Goal: Use online tool/utility: Utilize a website feature to perform a specific function

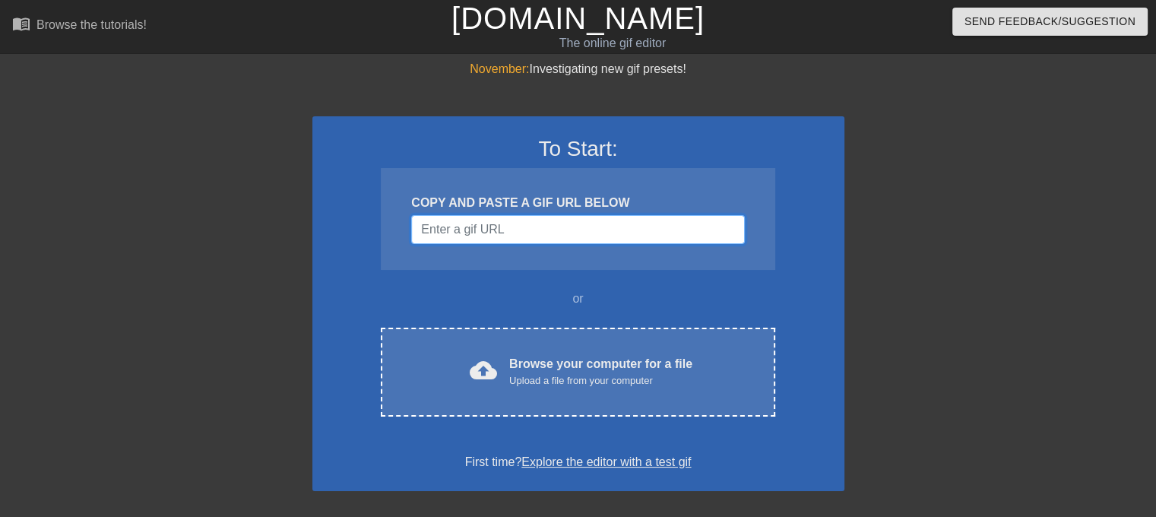
click at [474, 236] on input "Username" at bounding box center [577, 229] width 333 height 29
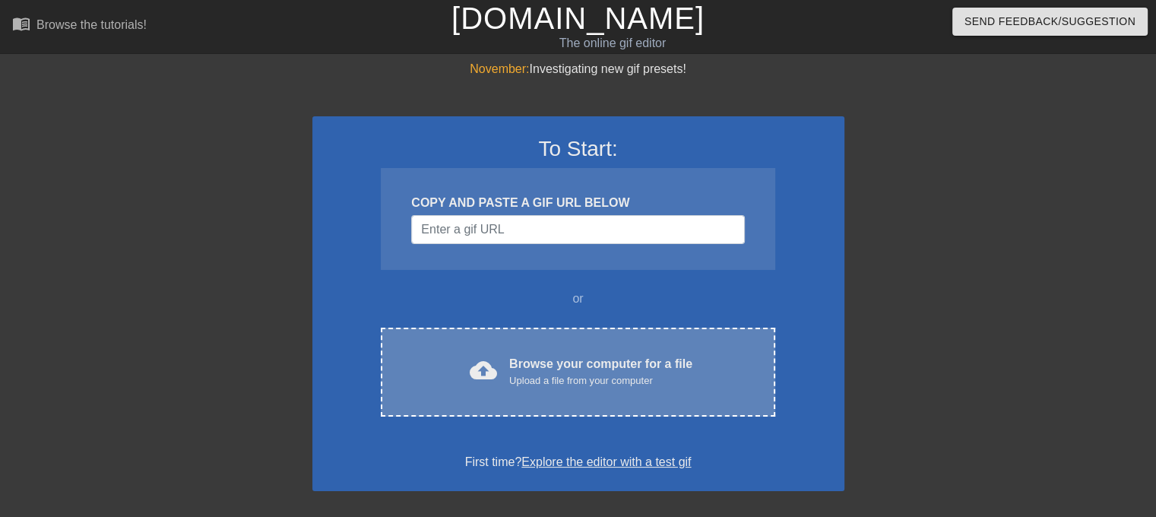
click at [586, 352] on div "cloud_upload Browse your computer for a file Upload a file from your computer C…" at bounding box center [578, 372] width 394 height 89
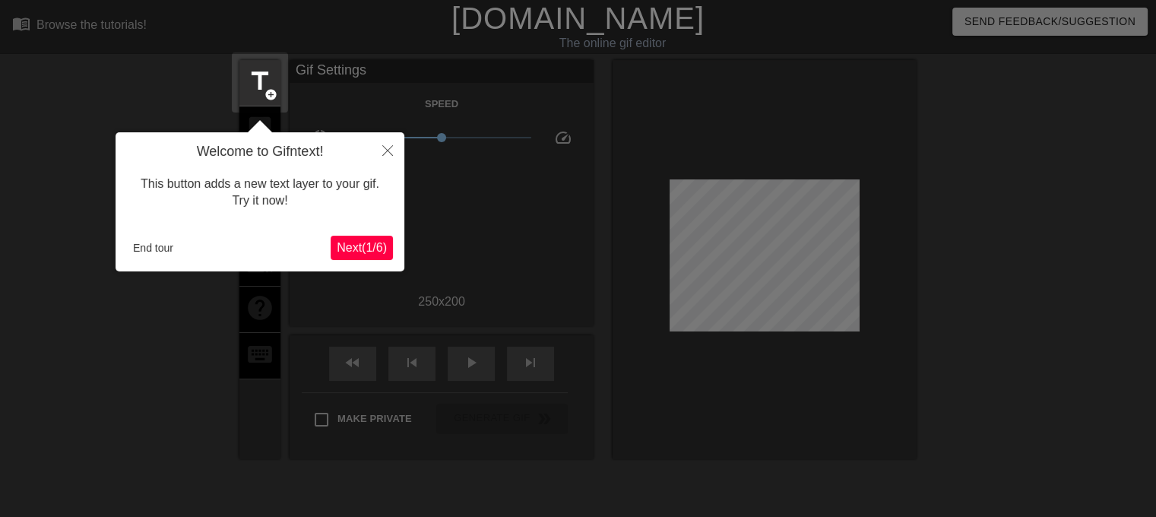
scroll to position [36, 0]
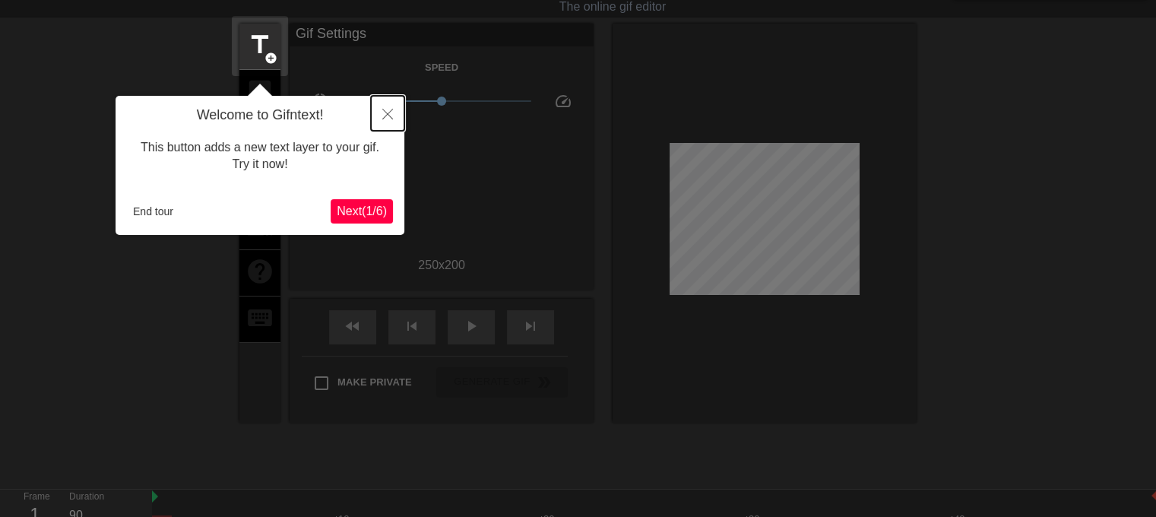
click at [380, 116] on button "Close" at bounding box center [387, 113] width 33 height 35
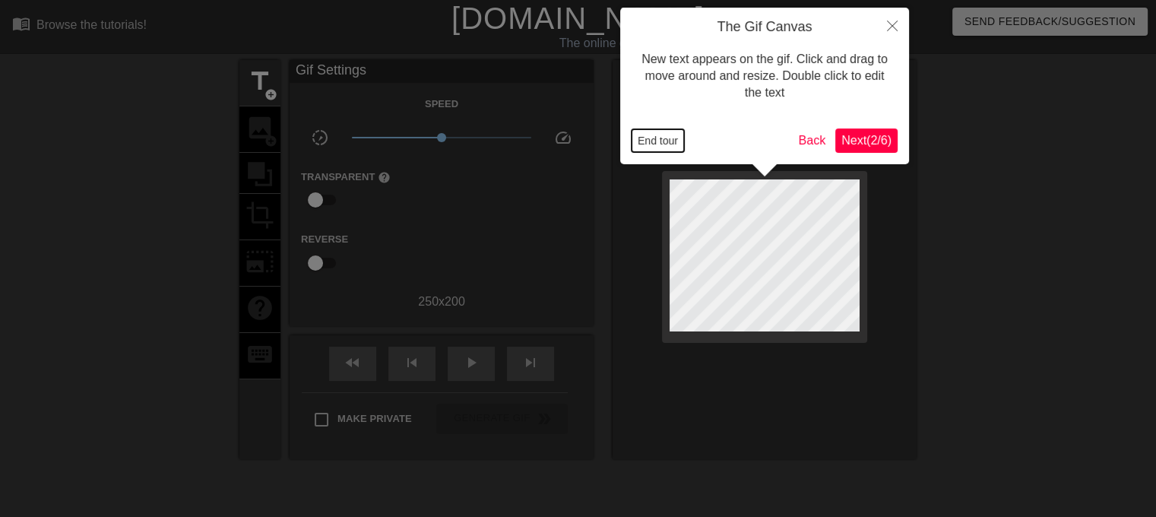
click at [643, 136] on button "End tour" at bounding box center [657, 140] width 52 height 23
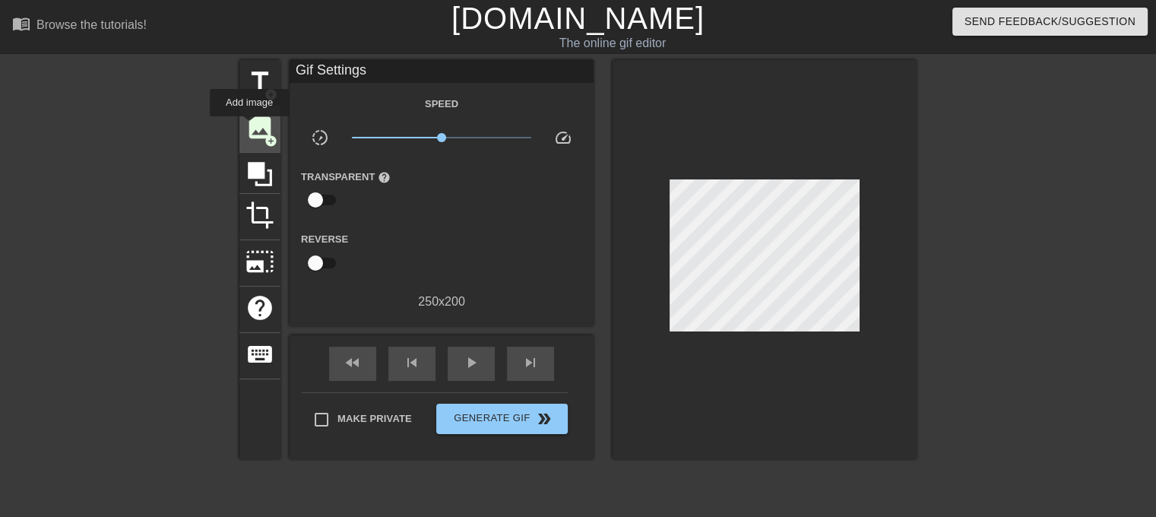
click at [249, 127] on span "image" at bounding box center [259, 127] width 29 height 29
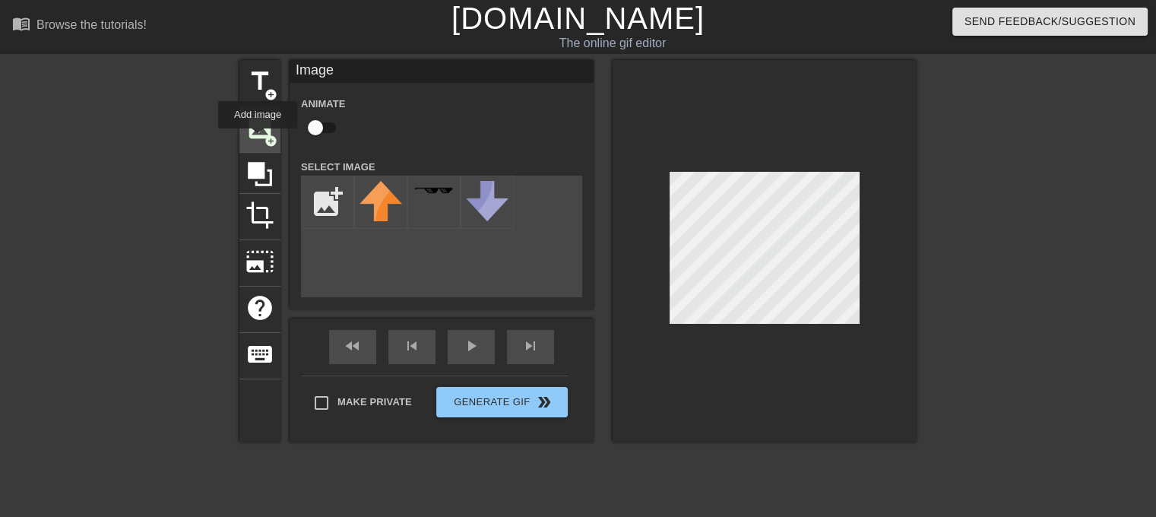
click at [258, 139] on span "image" at bounding box center [259, 127] width 29 height 29
click at [264, 134] on span "add_circle" at bounding box center [270, 140] width 13 height 13
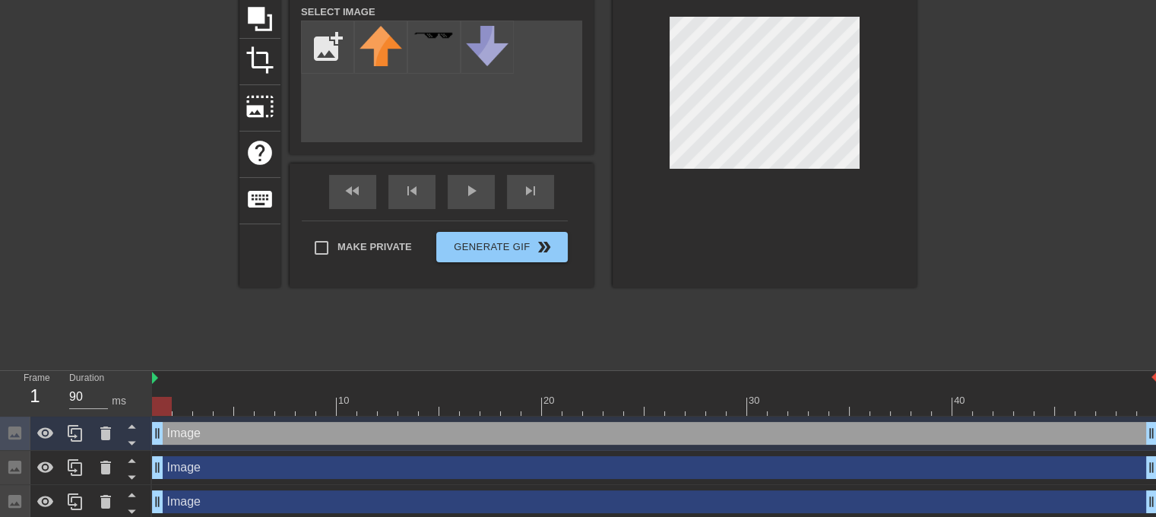
scroll to position [160, 0]
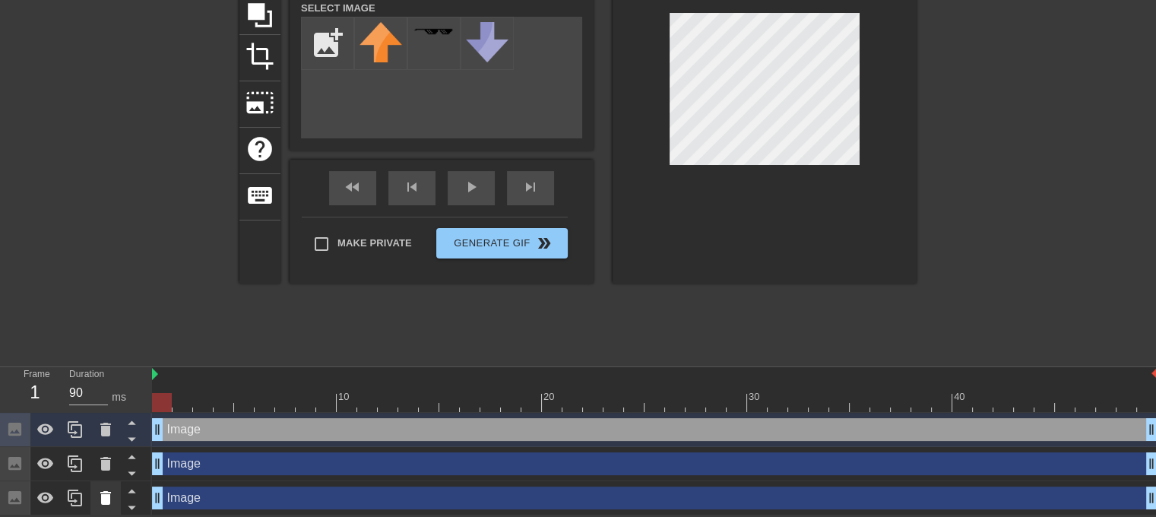
click at [106, 495] on icon at bounding box center [105, 498] width 11 height 14
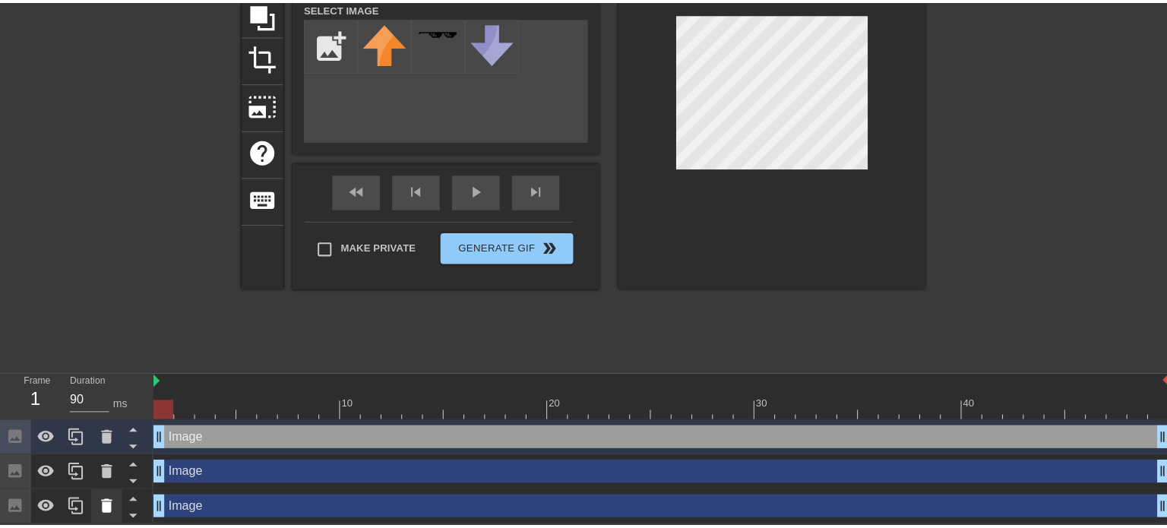
scroll to position [149, 0]
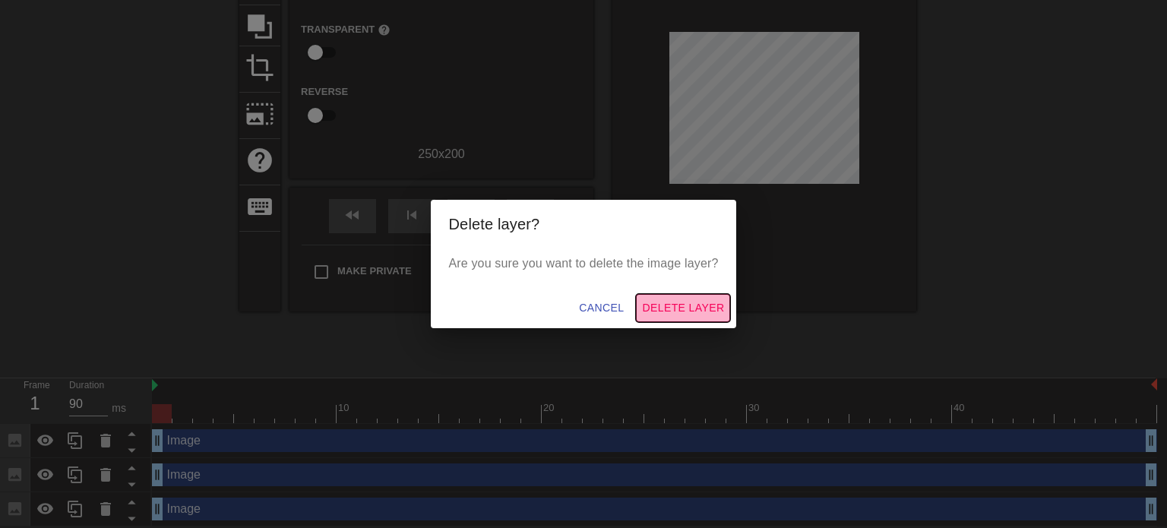
click at [654, 309] on span "Delete Layer" at bounding box center [683, 308] width 82 height 19
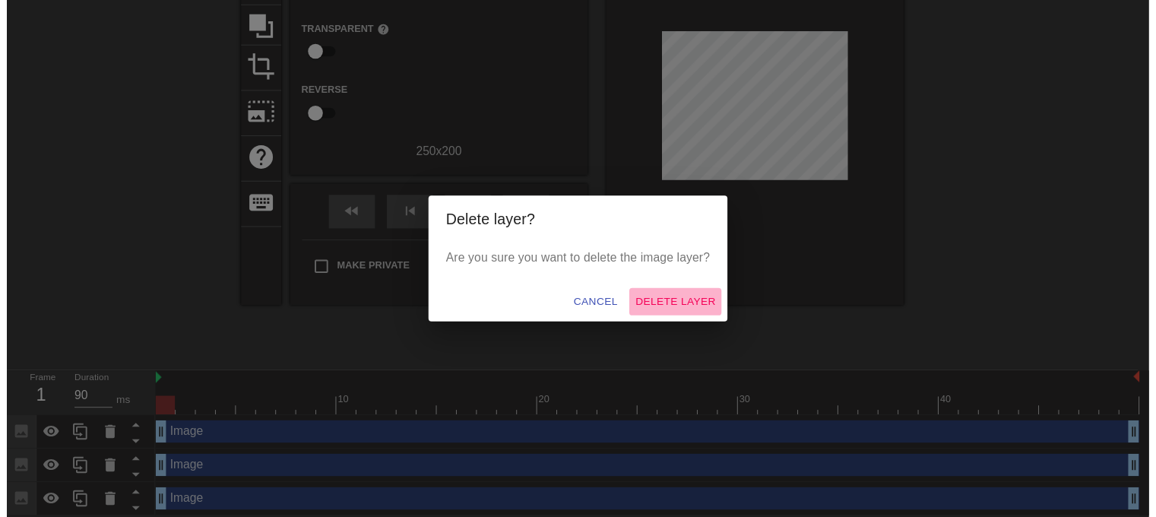
scroll to position [125, 0]
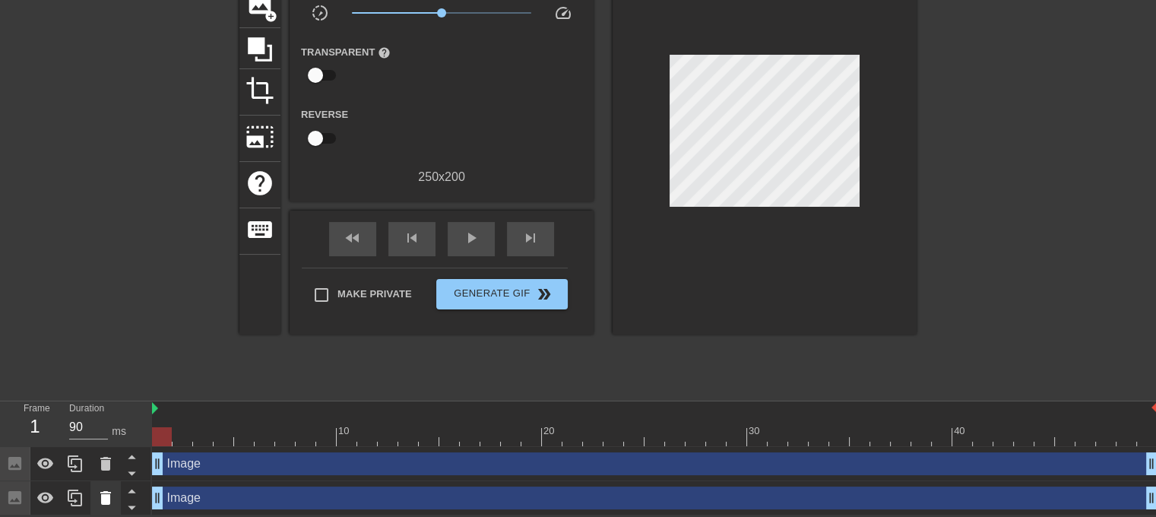
click at [109, 495] on icon at bounding box center [105, 498] width 11 height 14
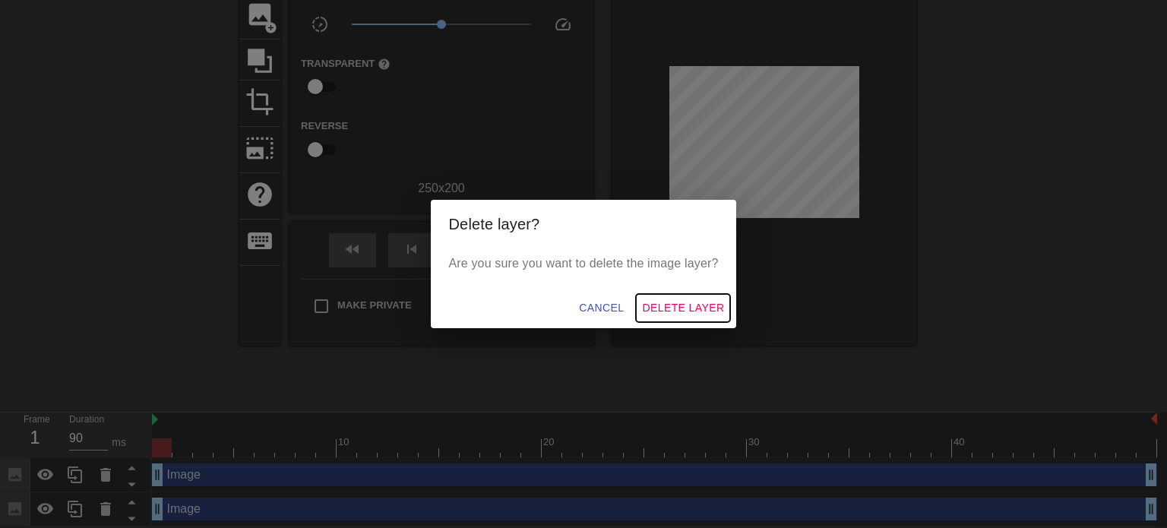
click at [687, 305] on span "Delete Layer" at bounding box center [683, 308] width 82 height 19
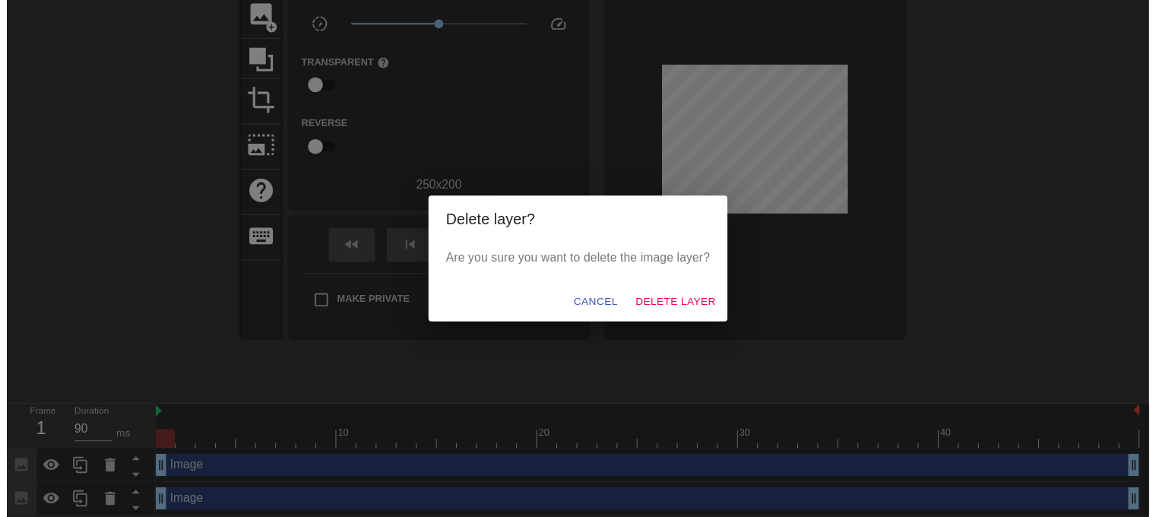
scroll to position [91, 0]
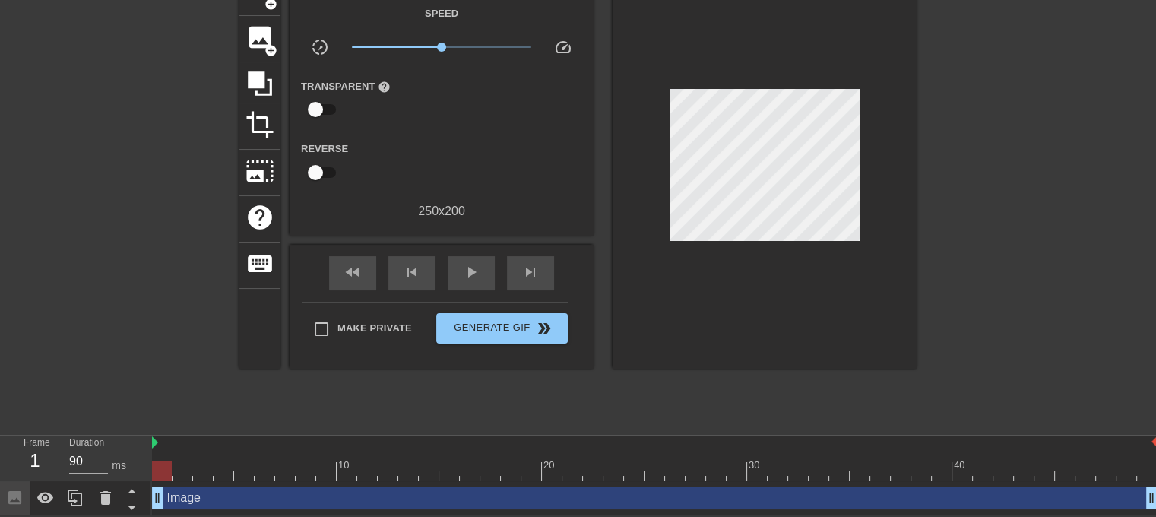
drag, startPoint x: 204, startPoint y: 497, endPoint x: 191, endPoint y: 497, distance: 12.2
click at [203, 497] on div "Image drag_handle drag_handle" at bounding box center [654, 497] width 1005 height 23
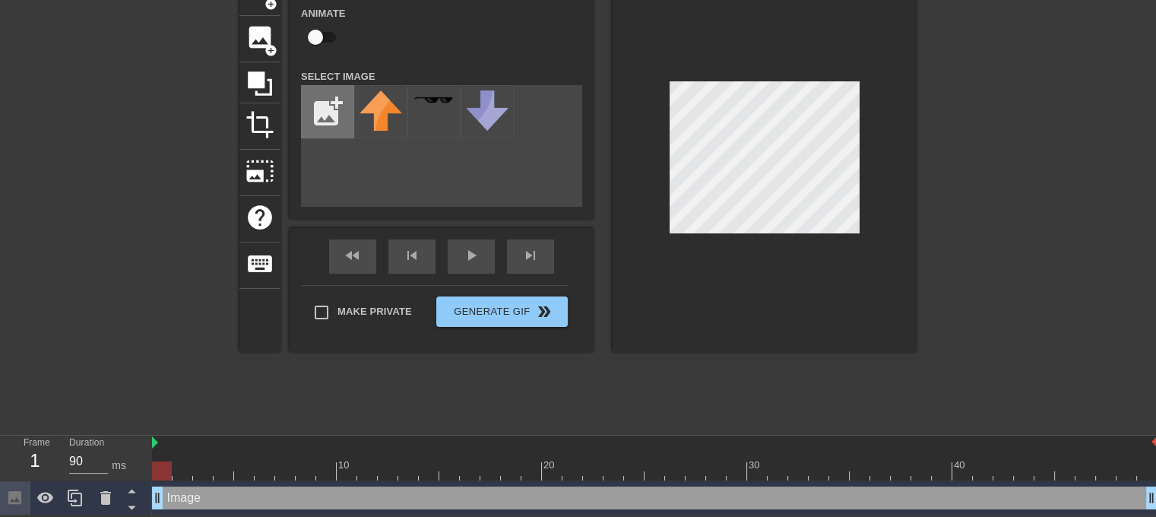
click at [339, 116] on input "file" at bounding box center [328, 112] width 52 height 52
type input "C:\fakepath\Screenshot [DATE] 150613.png"
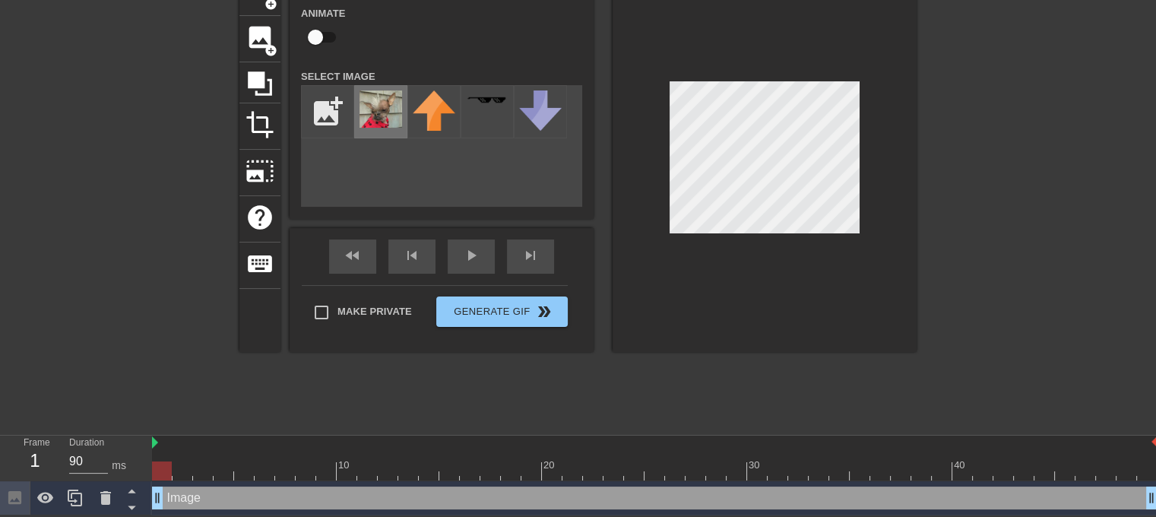
click at [385, 121] on img at bounding box center [380, 108] width 43 height 37
click at [723, 233] on div at bounding box center [764, 161] width 304 height 382
click at [473, 248] on div "fast_rewind skip_previous play_arrow skip_next" at bounding box center [442, 256] width 248 height 57
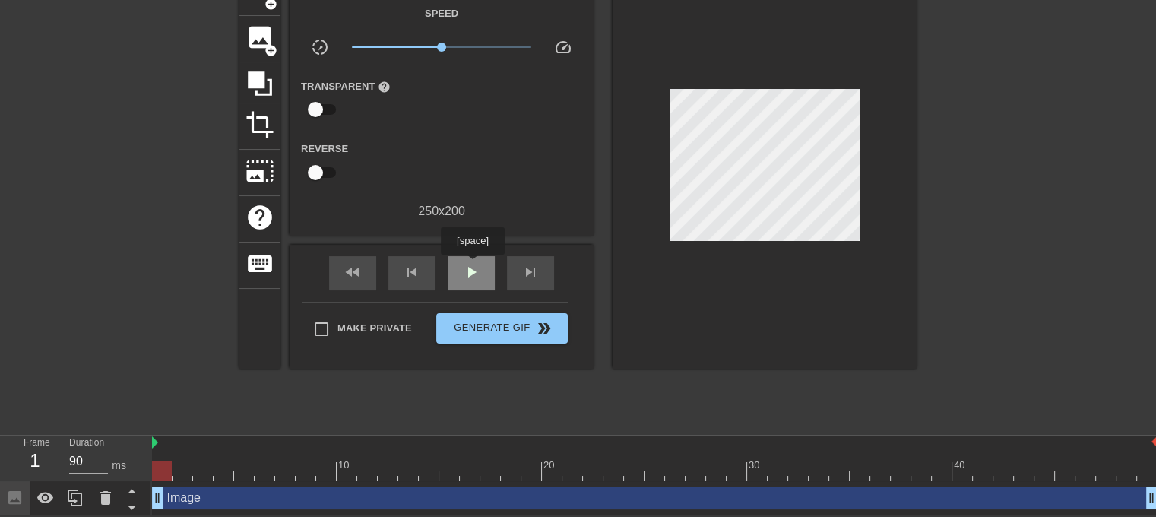
click at [472, 265] on span "play_arrow" at bounding box center [471, 272] width 18 height 18
click at [472, 265] on span "pause" at bounding box center [471, 272] width 18 height 18
click at [452, 248] on div "fast_rewind skip_previous play_arrow skip_next" at bounding box center [442, 273] width 248 height 57
click at [474, 264] on span "play_arrow" at bounding box center [471, 272] width 18 height 18
click at [473, 256] on div "pause" at bounding box center [471, 273] width 47 height 34
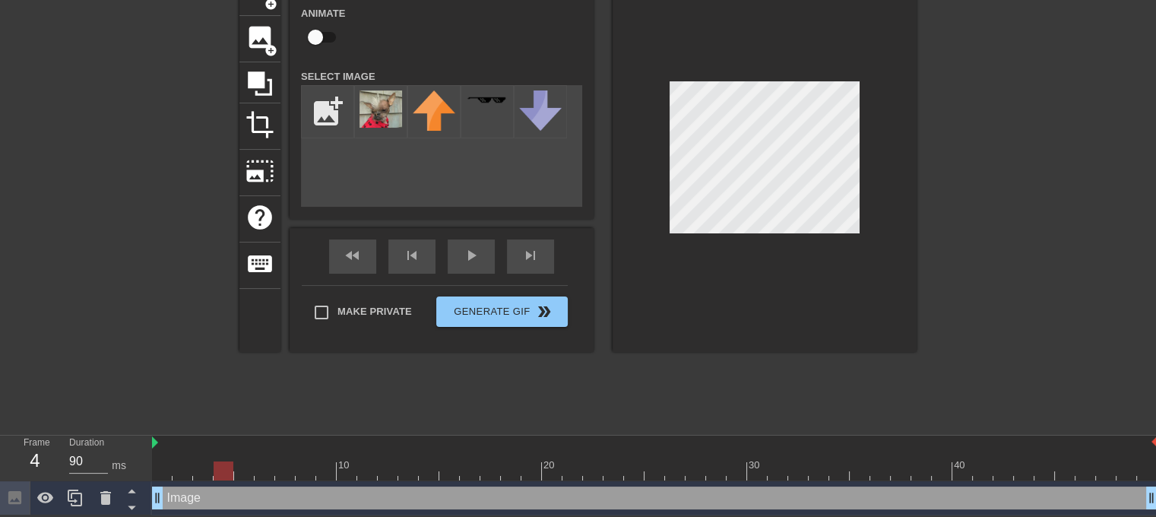
click at [382, 174] on div "add_photo_alternate" at bounding box center [441, 146] width 281 height 122
click at [338, 122] on input "file" at bounding box center [328, 112] width 52 height 52
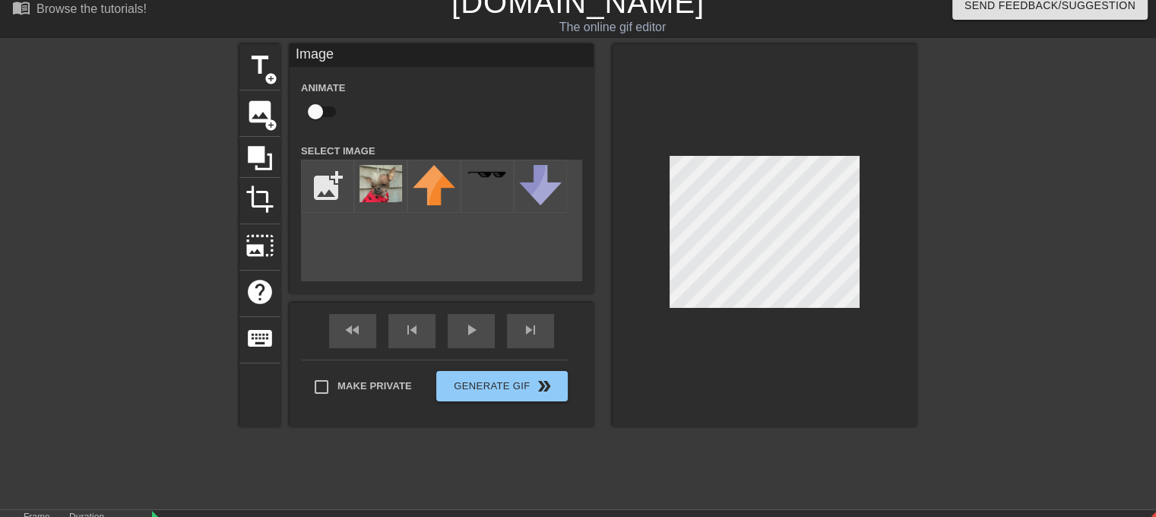
scroll to position [15, 0]
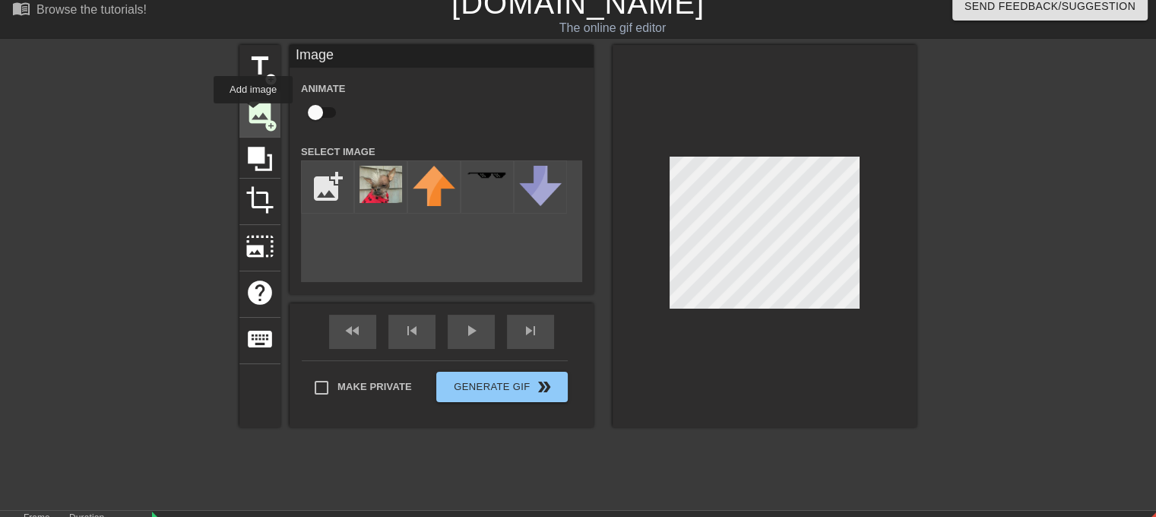
click at [253, 114] on span "image" at bounding box center [259, 112] width 29 height 29
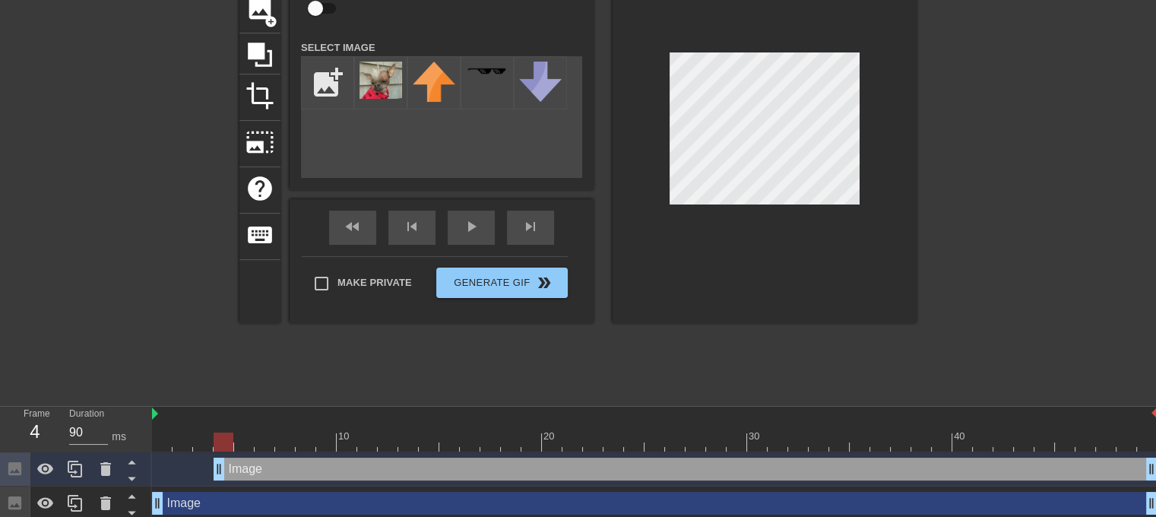
scroll to position [125, 0]
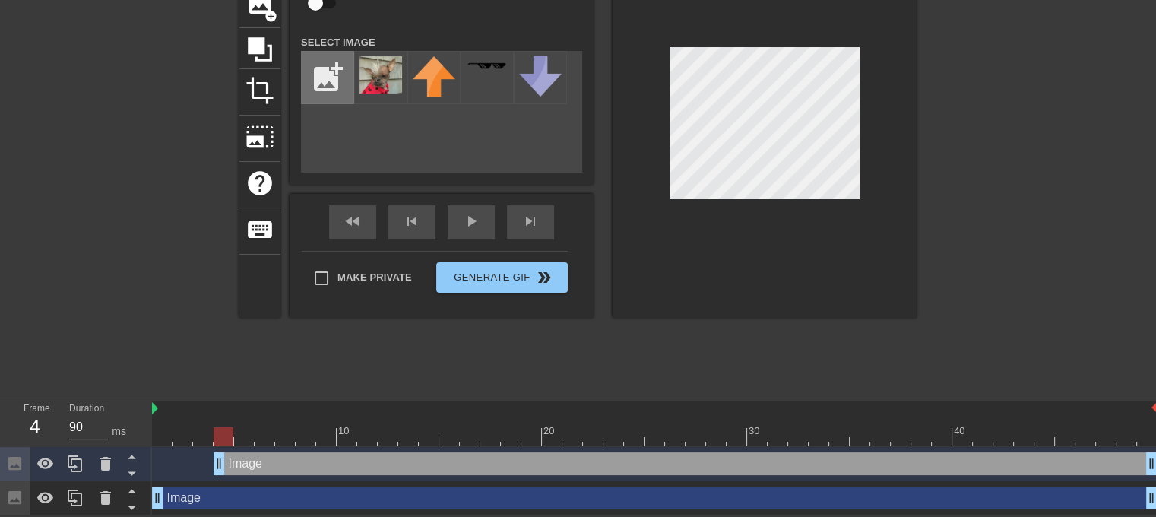
click at [333, 70] on input "file" at bounding box center [328, 78] width 52 height 52
type input "C:\fakepath\Screenshot [DATE] 150902.png"
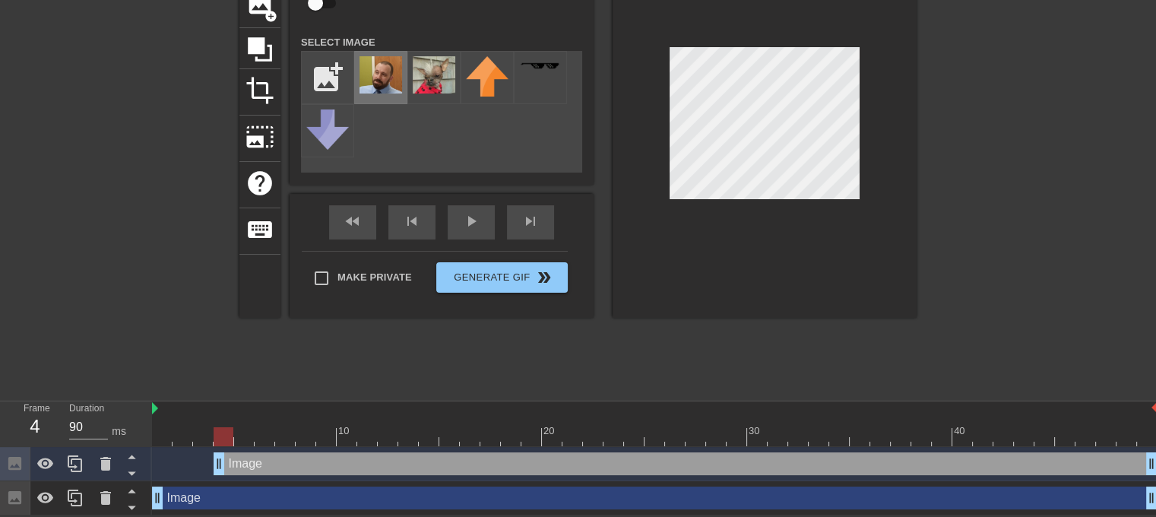
click at [378, 84] on img at bounding box center [380, 74] width 43 height 37
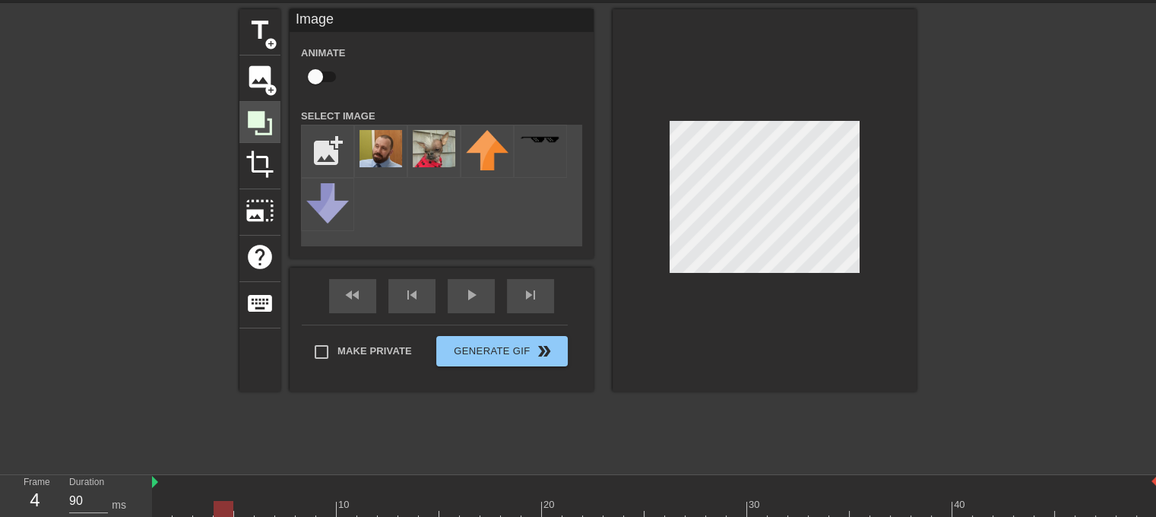
scroll to position [49, 0]
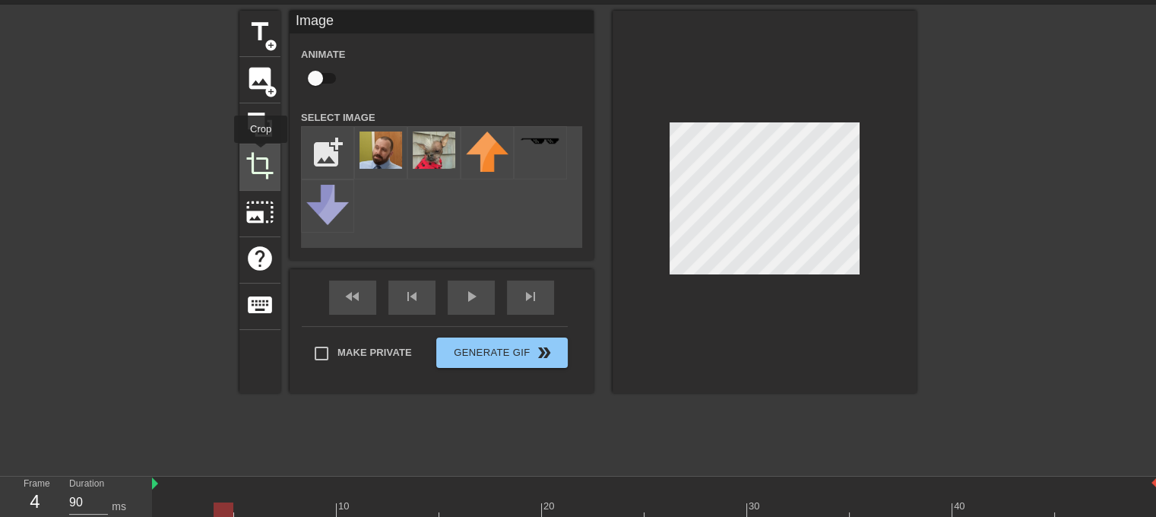
click at [261, 153] on span "crop" at bounding box center [259, 165] width 29 height 29
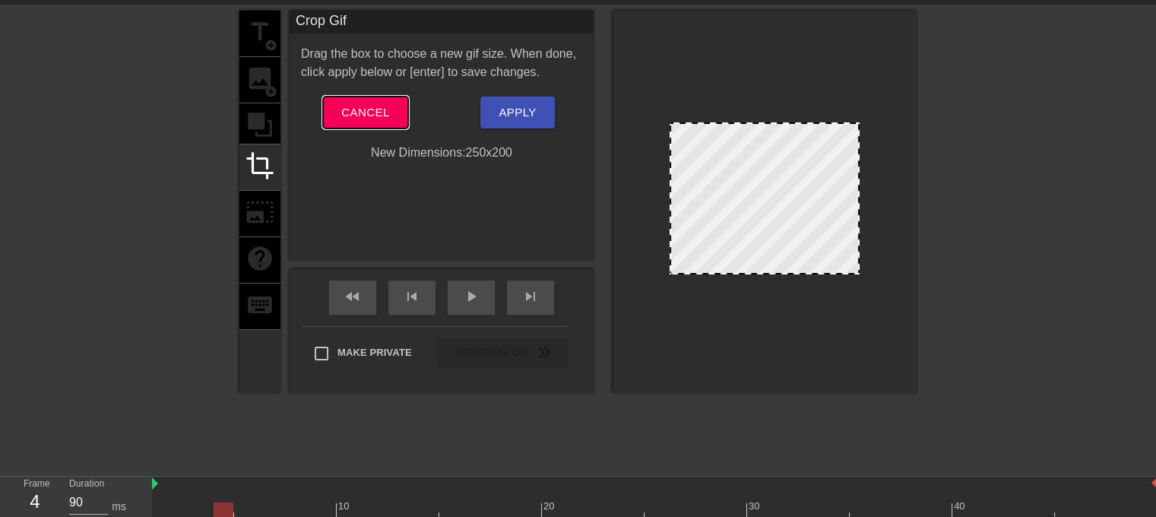
click at [371, 110] on span "Cancel" at bounding box center [365, 113] width 48 height 20
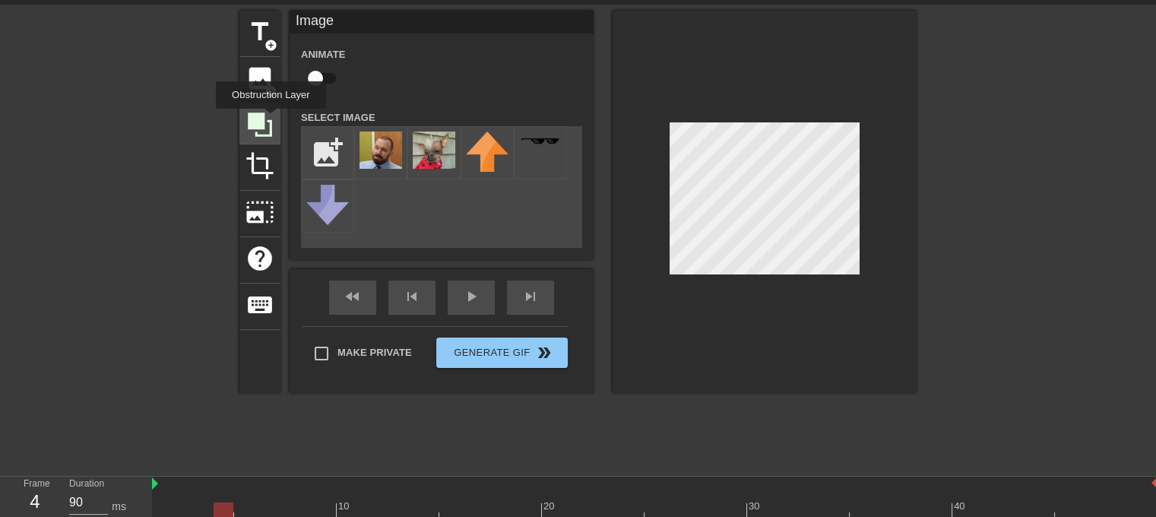
click at [271, 119] on icon at bounding box center [260, 124] width 24 height 24
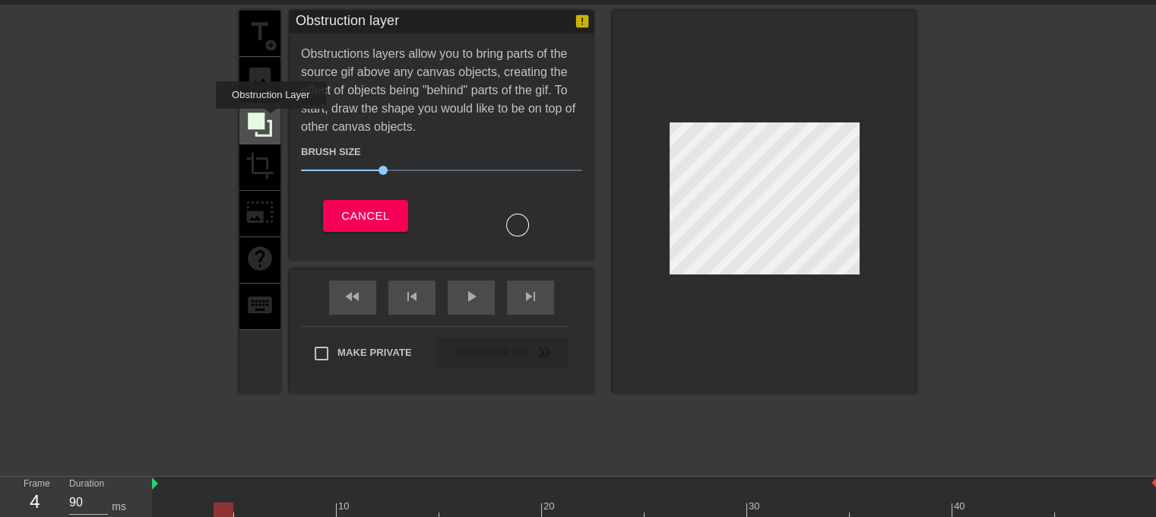
click at [271, 119] on icon at bounding box center [260, 124] width 24 height 24
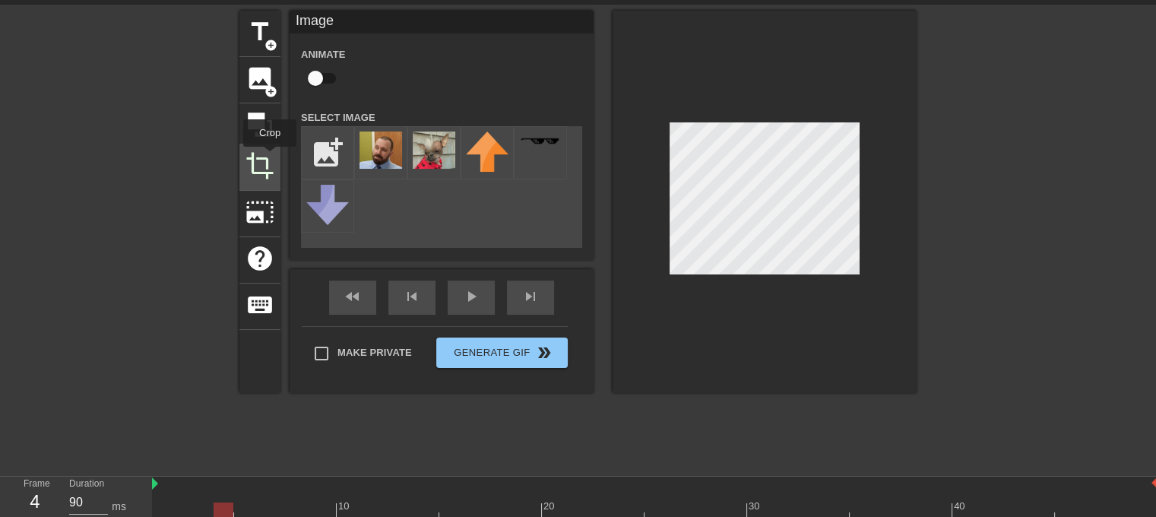
click at [270, 157] on span "crop" at bounding box center [259, 165] width 29 height 29
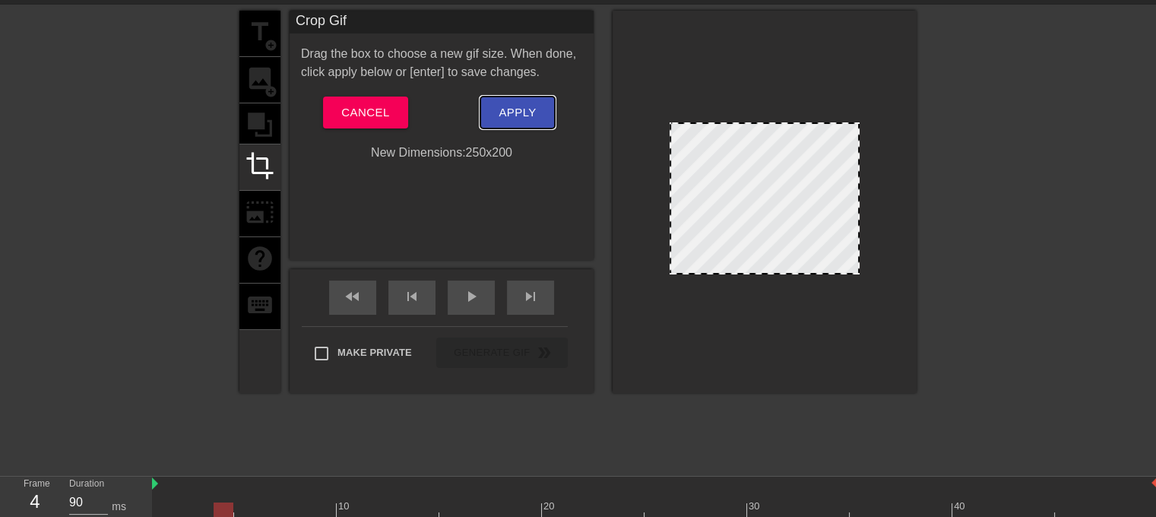
click at [507, 119] on span "Apply" at bounding box center [516, 113] width 37 height 20
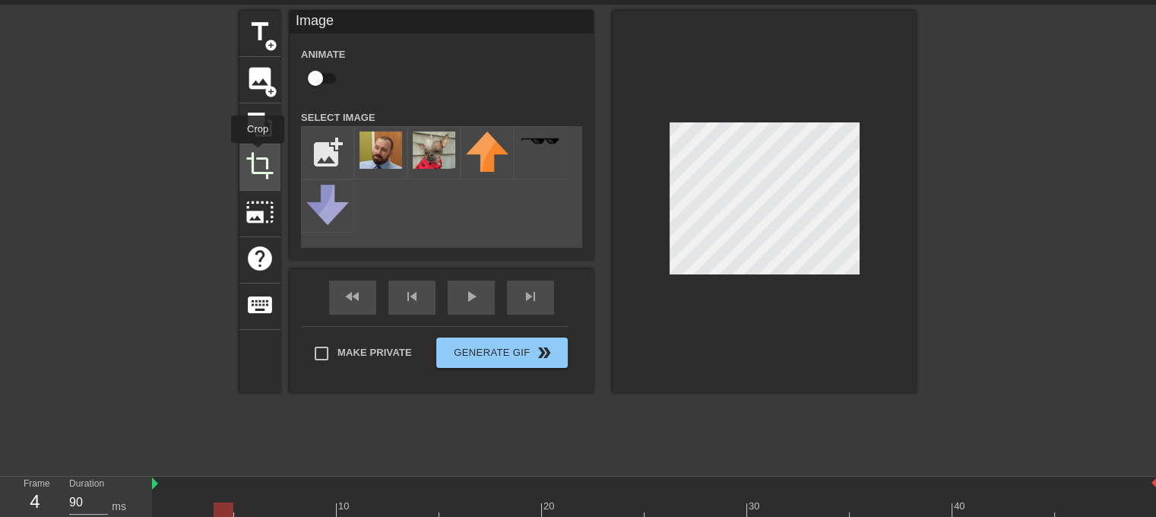
click at [258, 153] on span "crop" at bounding box center [259, 165] width 29 height 29
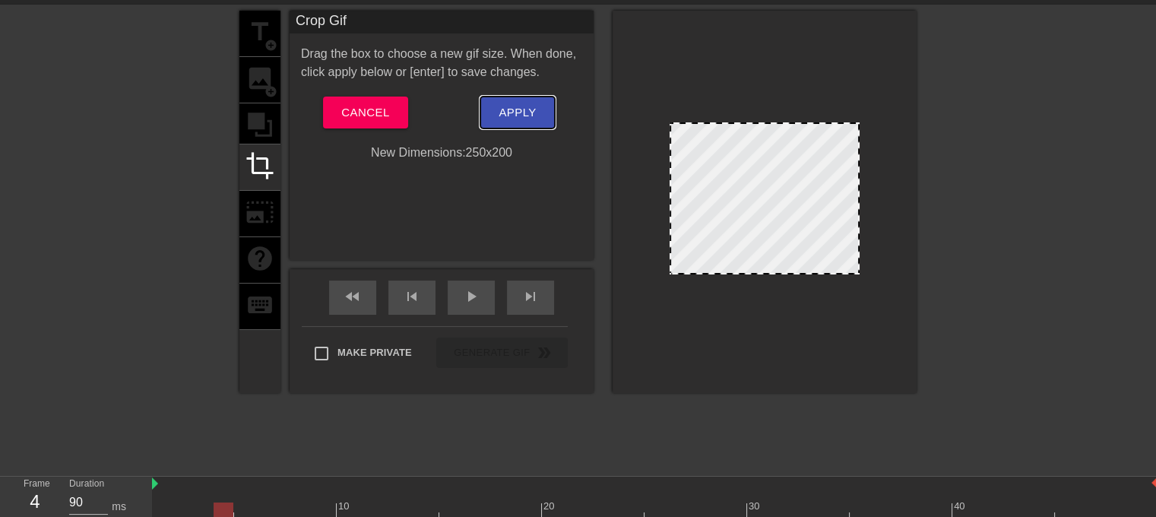
click at [505, 117] on span "Apply" at bounding box center [516, 113] width 37 height 20
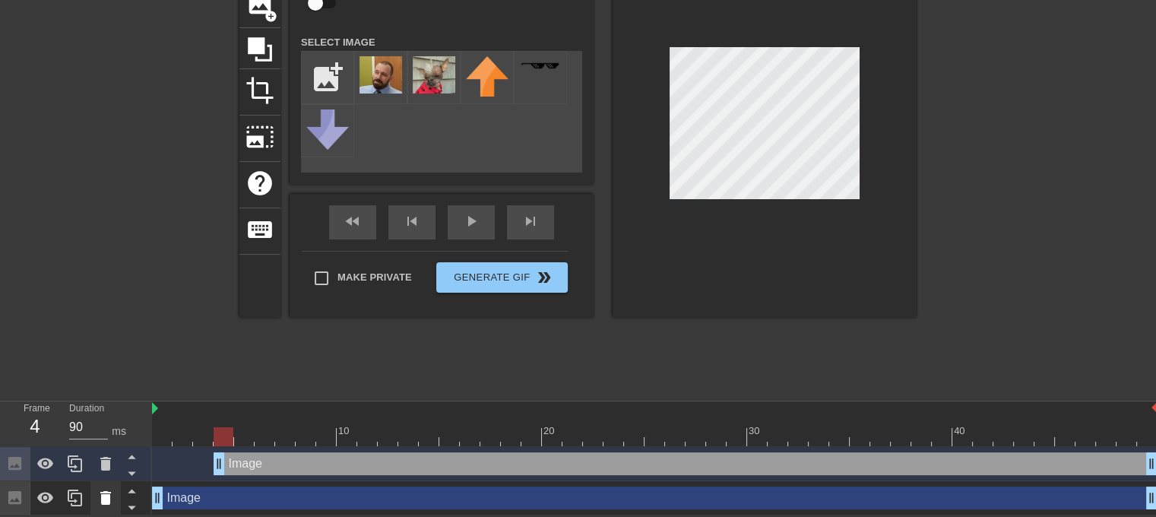
click at [109, 496] on icon at bounding box center [106, 498] width 18 height 18
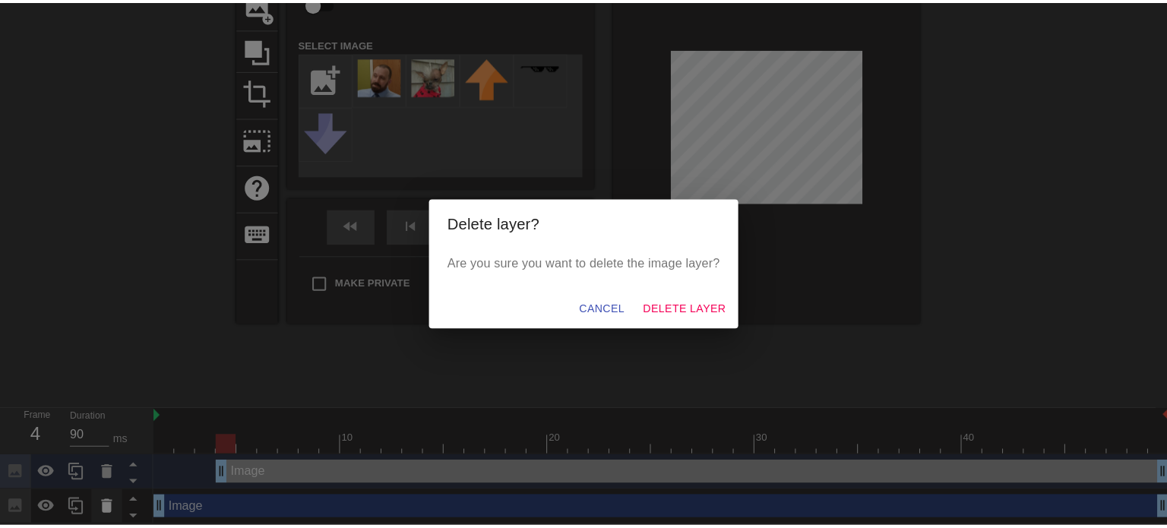
scroll to position [114, 0]
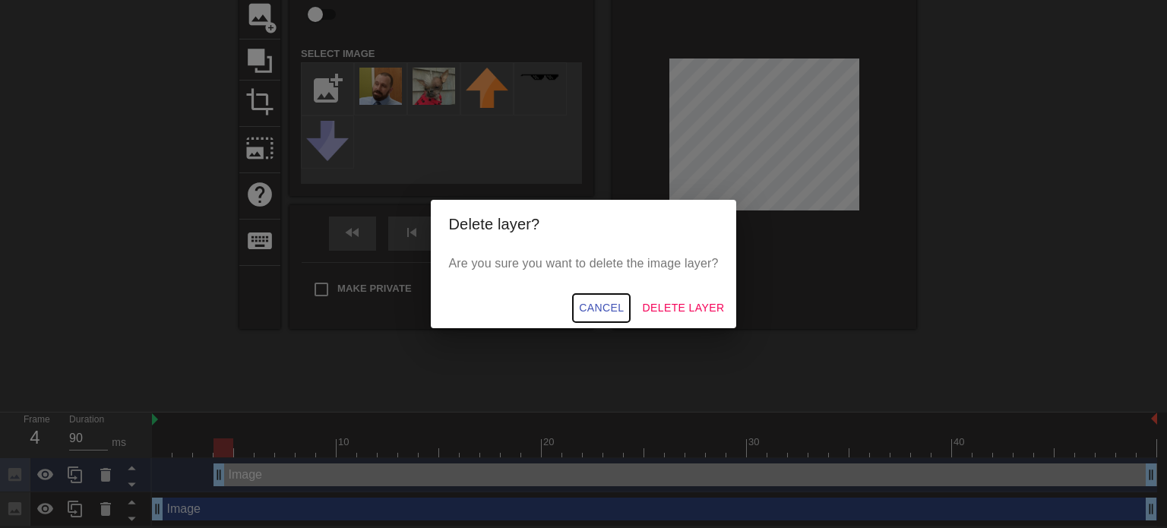
click at [607, 300] on span "Cancel" at bounding box center [601, 308] width 45 height 19
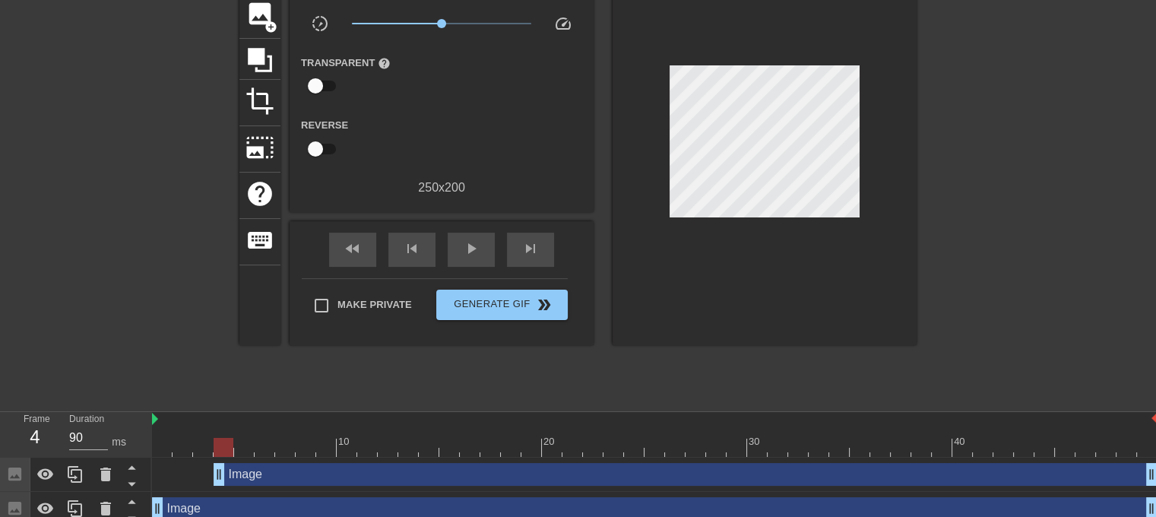
click at [223, 500] on div "Image drag_handle drag_handle" at bounding box center [654, 508] width 1005 height 23
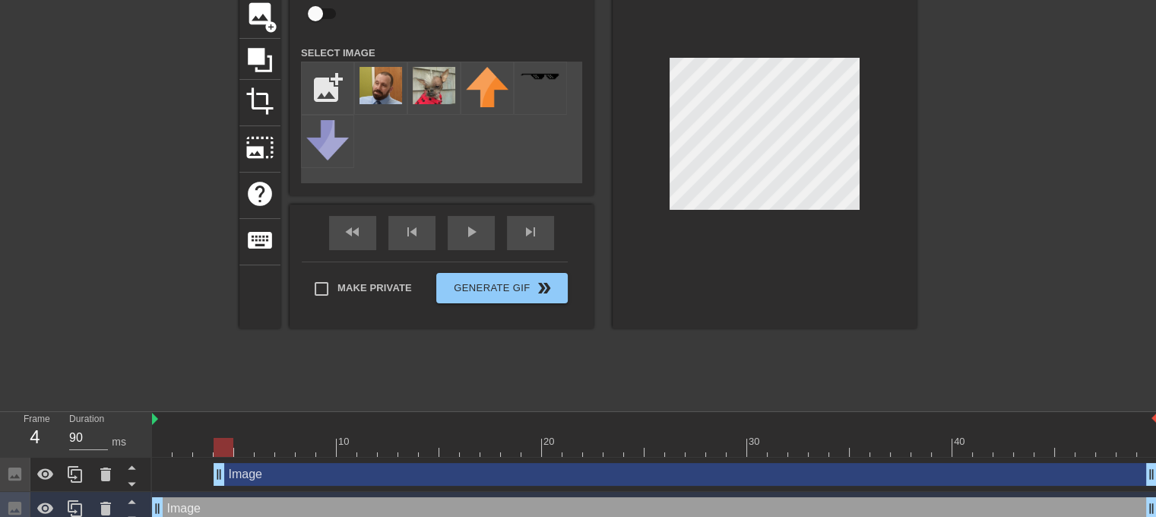
click at [260, 489] on div "Image drag_handle drag_handle" at bounding box center [654, 474] width 1005 height 34
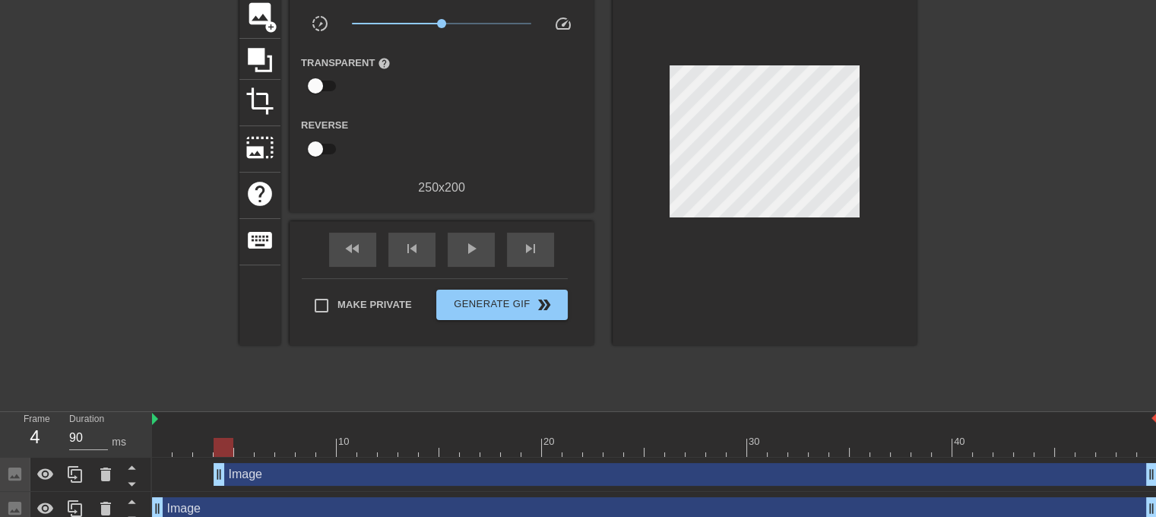
click at [263, 472] on div "Image drag_handle drag_handle" at bounding box center [686, 474] width 944 height 23
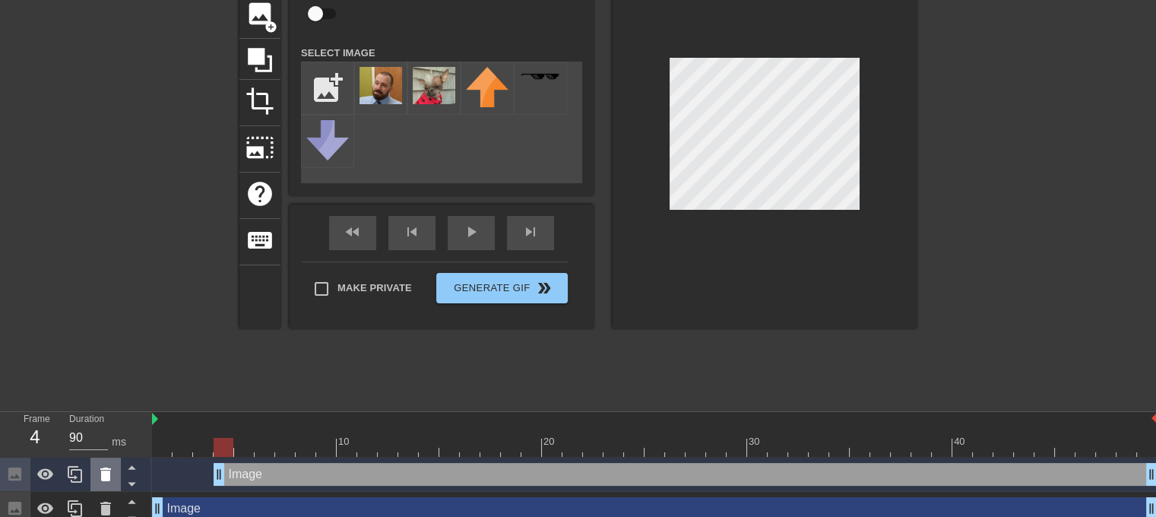
click at [110, 475] on icon at bounding box center [106, 474] width 18 height 18
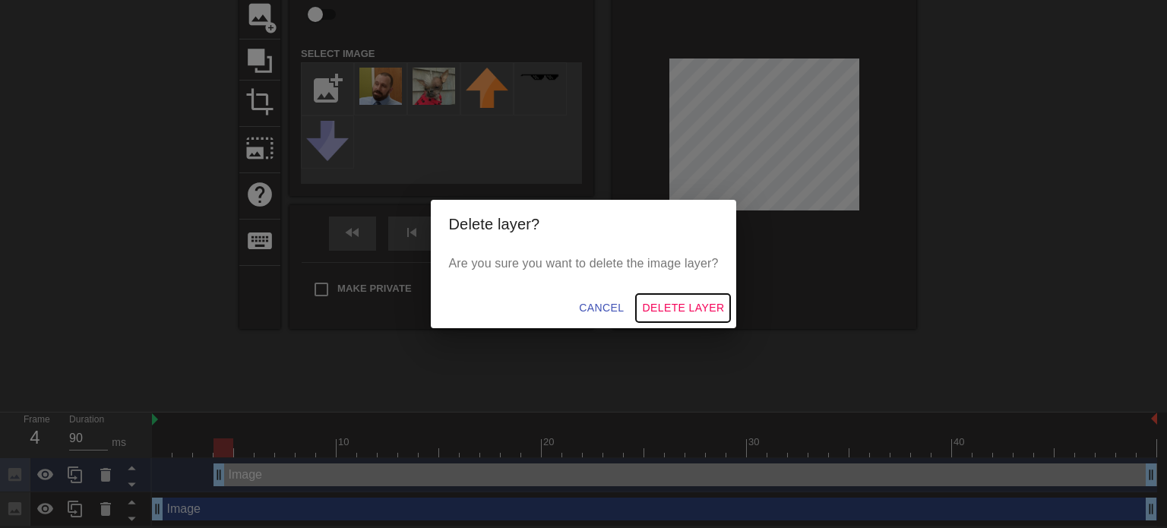
click at [674, 297] on button "Delete Layer" at bounding box center [683, 308] width 94 height 28
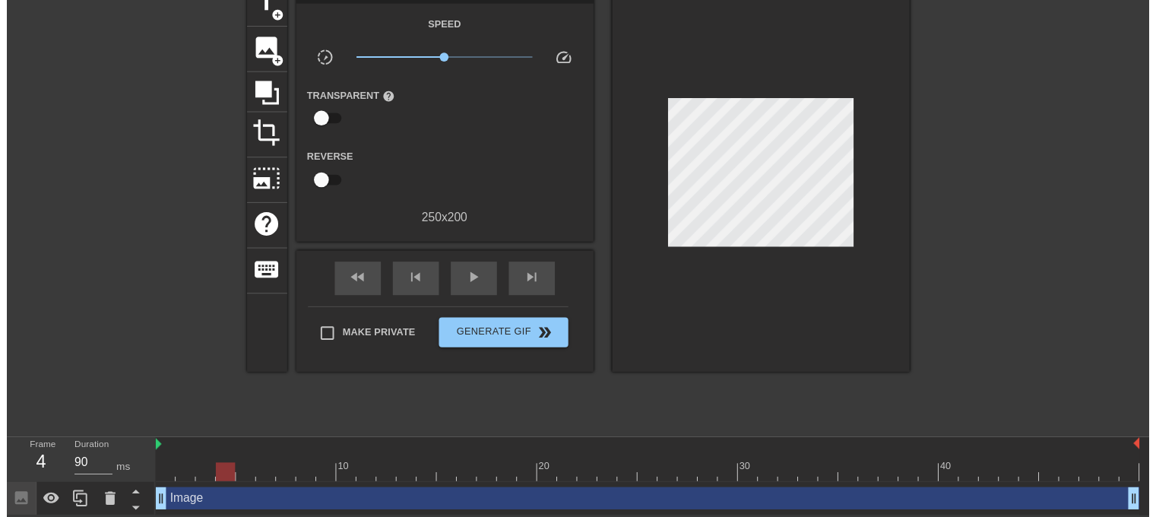
scroll to position [91, 0]
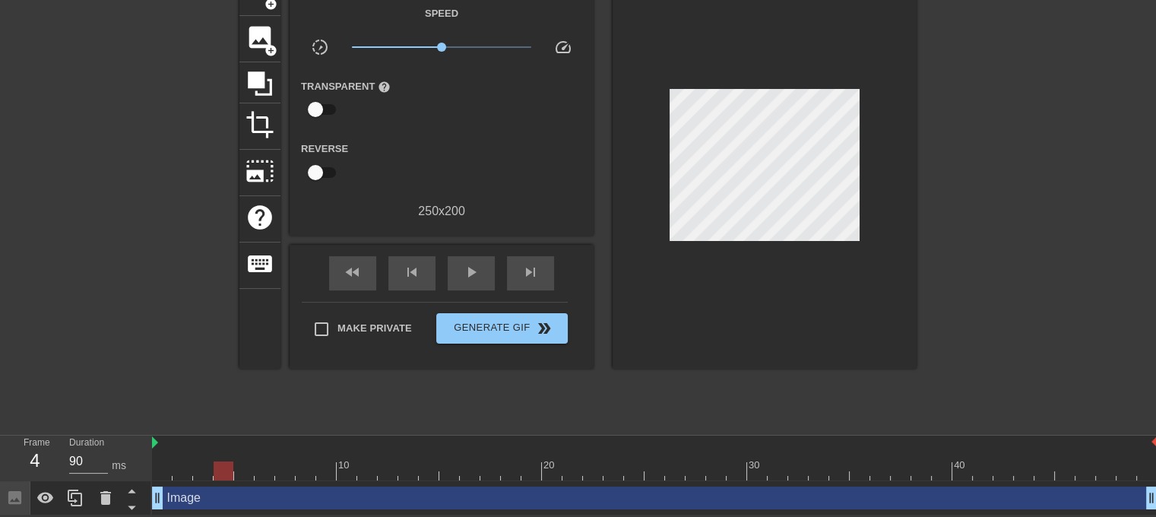
click at [1008, 66] on div at bounding box center [1049, 198] width 228 height 456
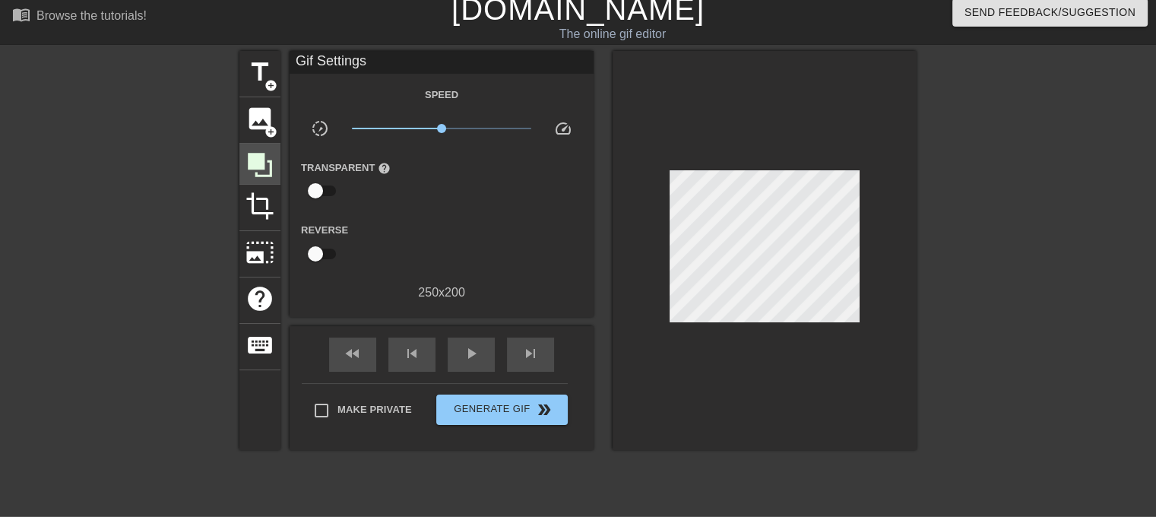
scroll to position [0, 0]
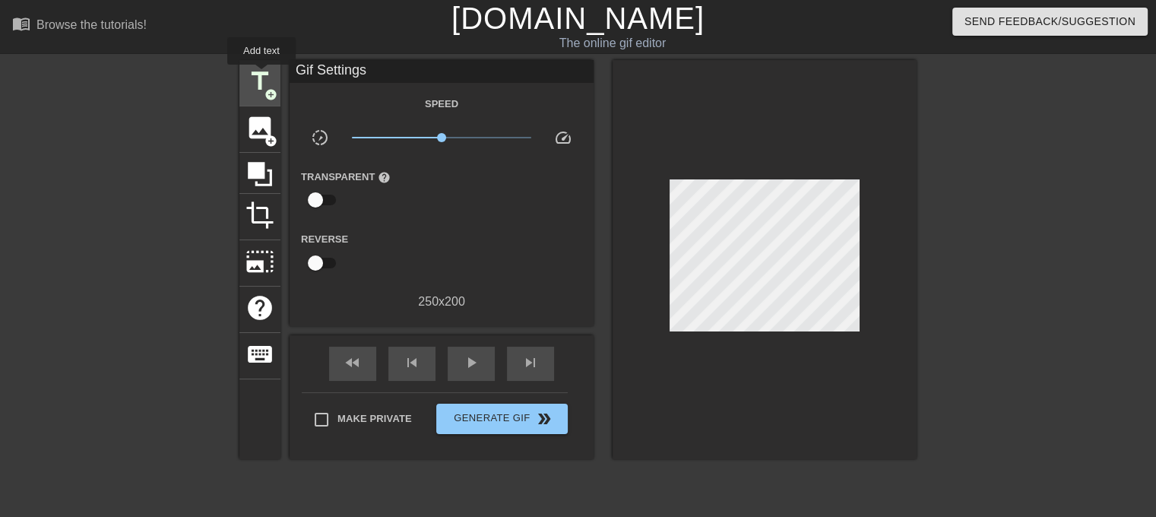
click at [261, 75] on span "title" at bounding box center [259, 81] width 29 height 29
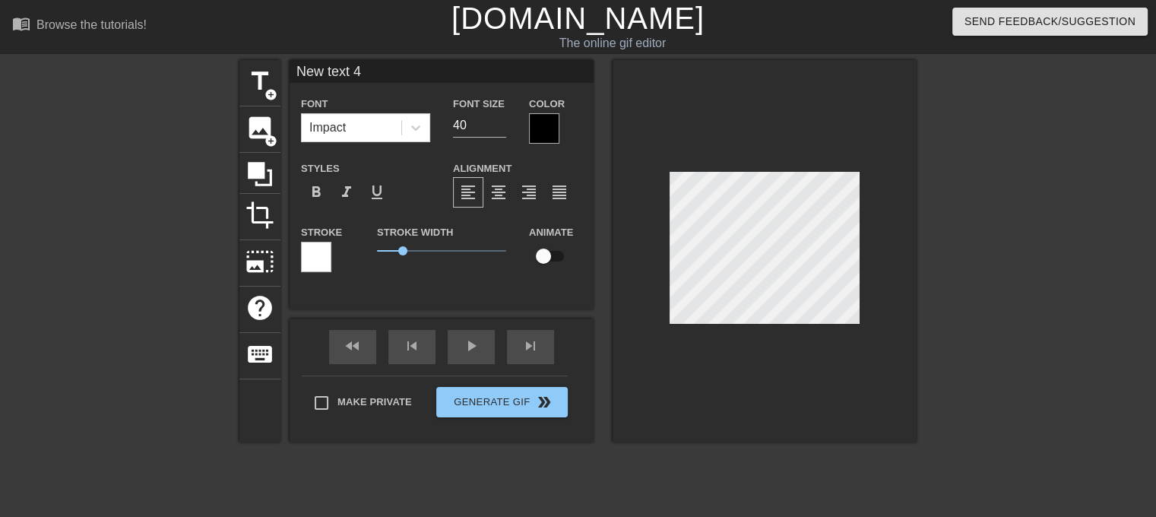
scroll to position [2, 4]
type input "New text"
type textarea "New text"
type input "New text"
type textarea "New text"
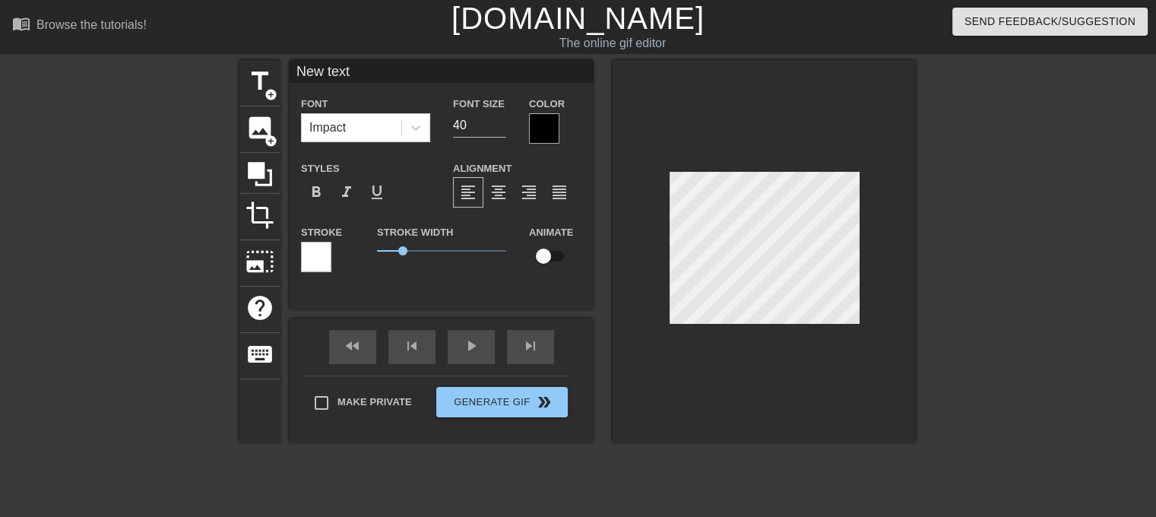
type input "New tex"
type textarea "New tex"
type input "New te"
type textarea "New te"
type input "New t"
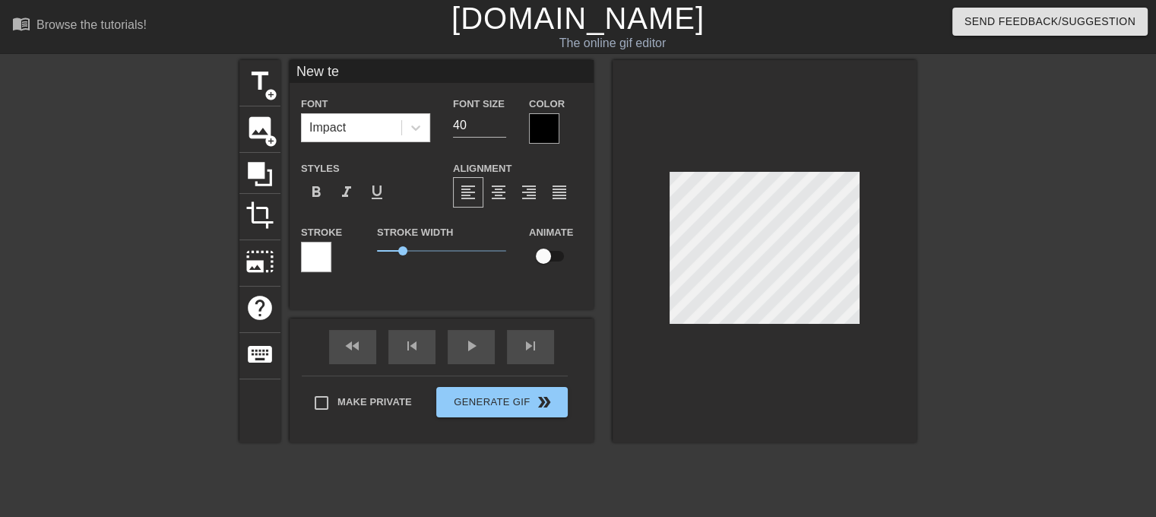
type textarea "New t"
type input "New"
type textarea "New"
type input "New"
type textarea "New"
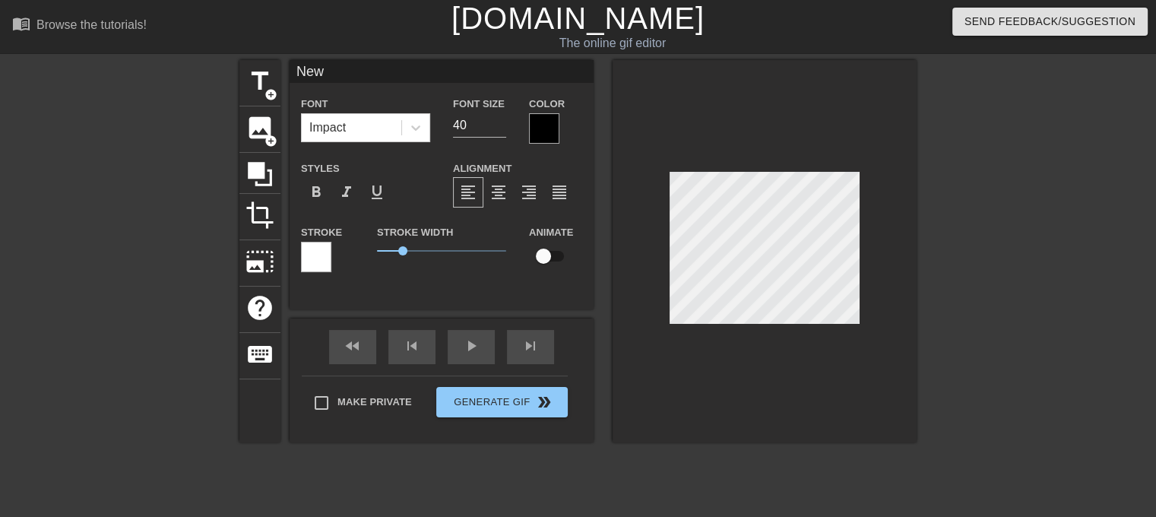
type input "Ne"
type textarea "Ne"
type input "N"
type textarea "N"
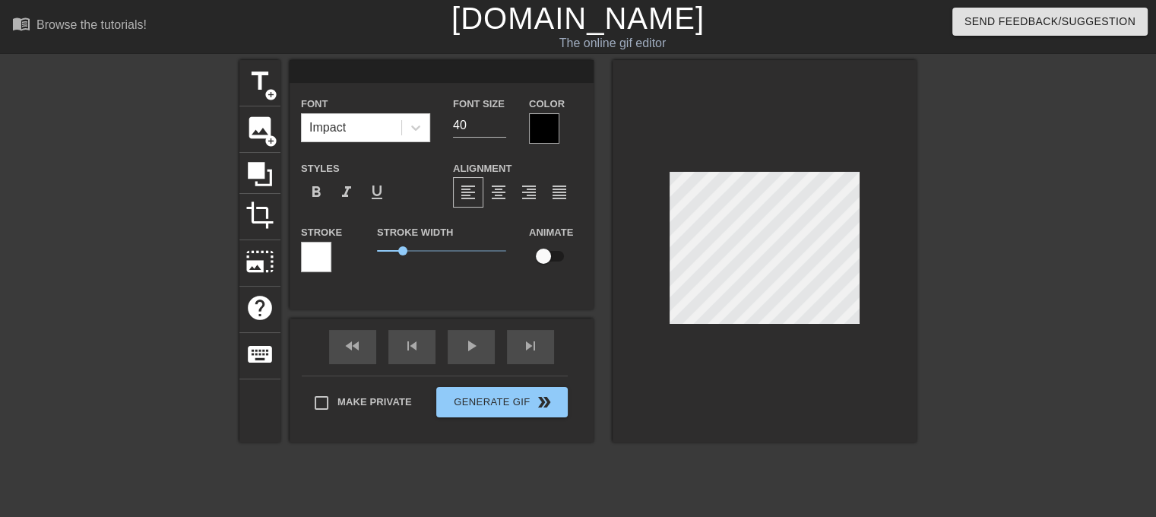
type input "M"
type textarea "M"
type input "My"
type textarea "My"
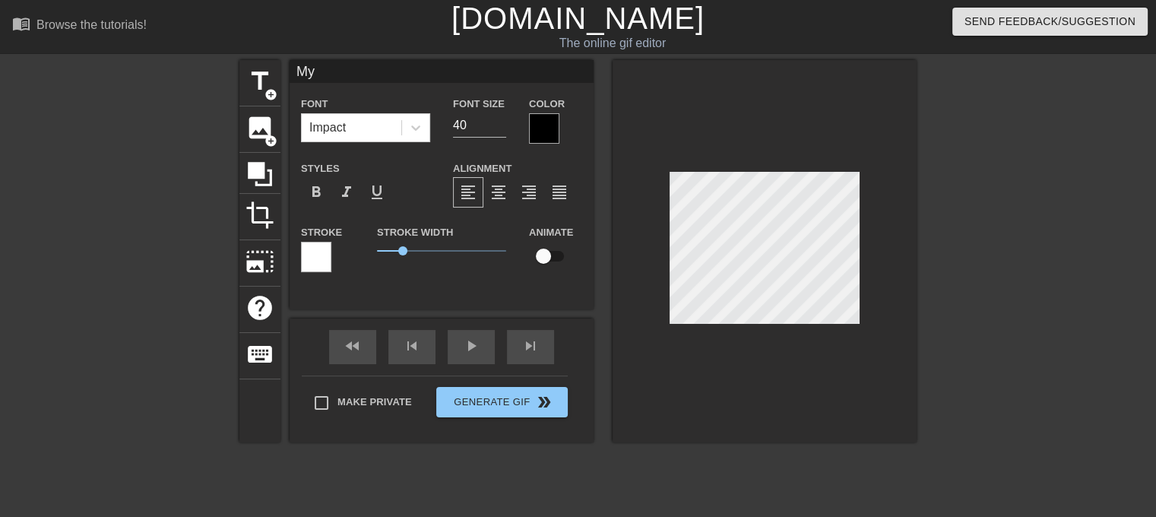
type input "My"
type textarea "My"
type input "My B"
type textarea "My B"
type input "My Be"
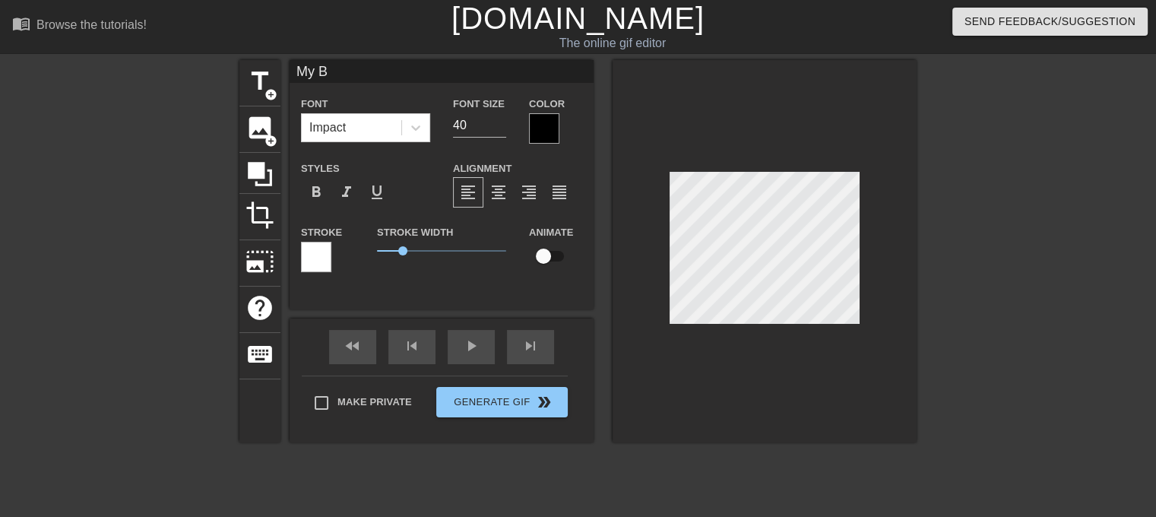
type textarea "My Be"
type input "My Bea"
type textarea "My Bea"
type input "My Beau"
type textarea "My Beau"
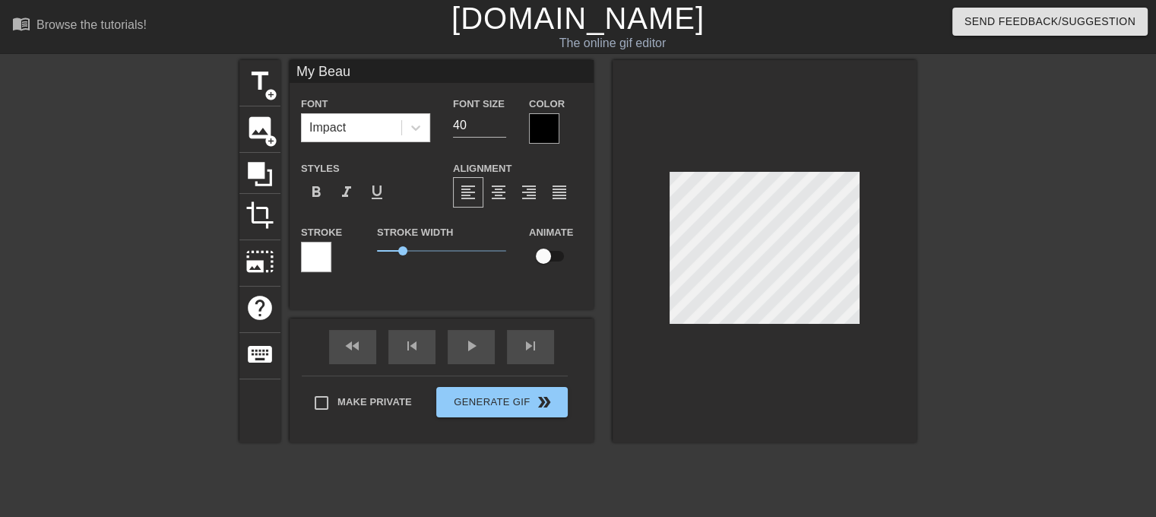
type input "My Beaut"
type textarea "My Beaut"
type input "My Beautf"
type textarea "My Beautf"
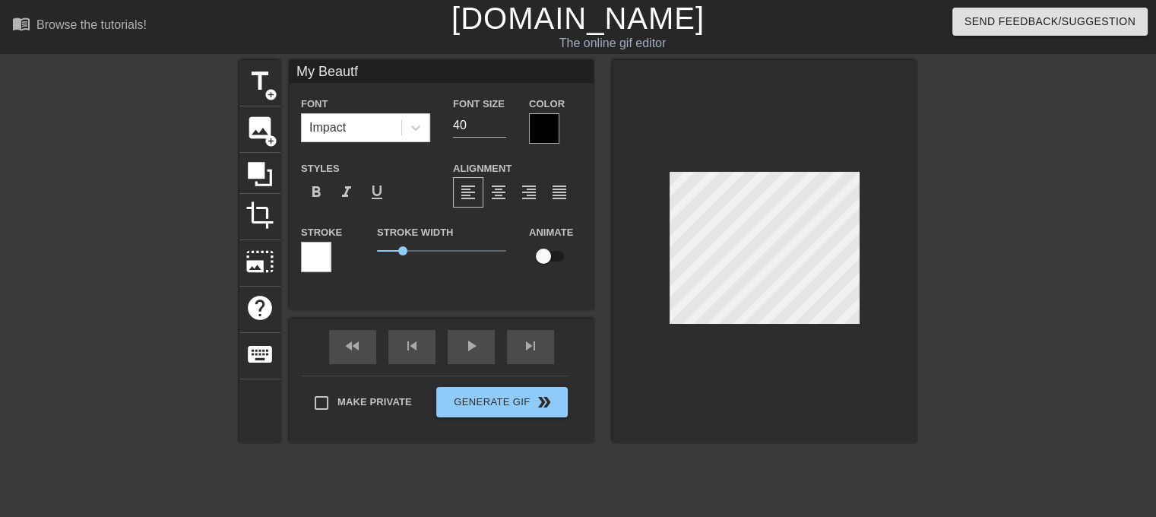
type input "My Beaut"
type textarea "My Beaut"
type input "My Beauti"
type textarea "My Beauti"
type input "My Beautif"
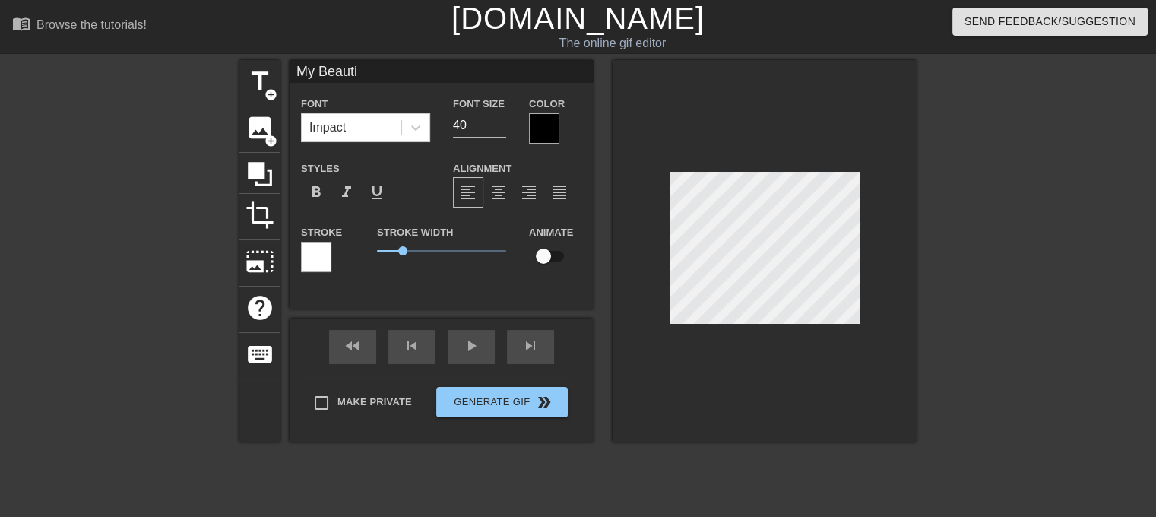
type textarea "My Beautif"
type input "My Beautifu"
type textarea "My Beautifu"
type input "My Beautiful"
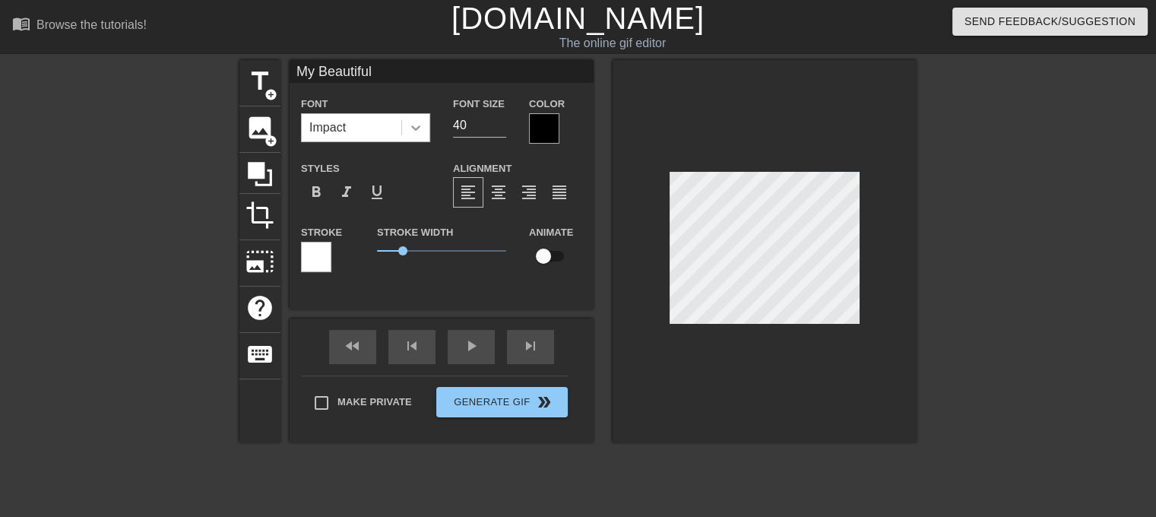
type textarea "My Beautiful"
click at [416, 128] on icon at bounding box center [415, 127] width 15 height 15
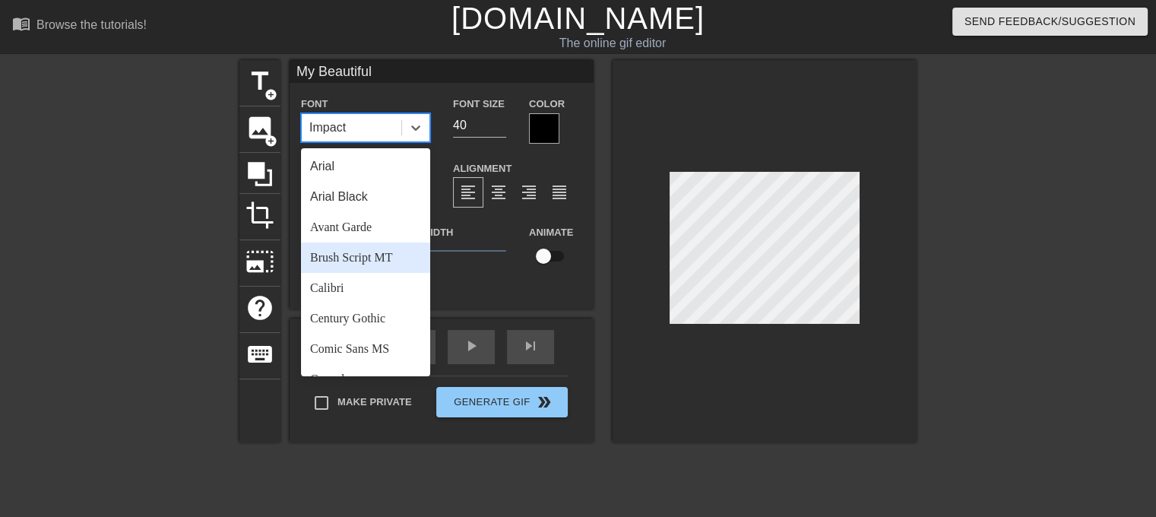
click at [373, 249] on div "Brush Script MT" at bounding box center [365, 257] width 129 height 30
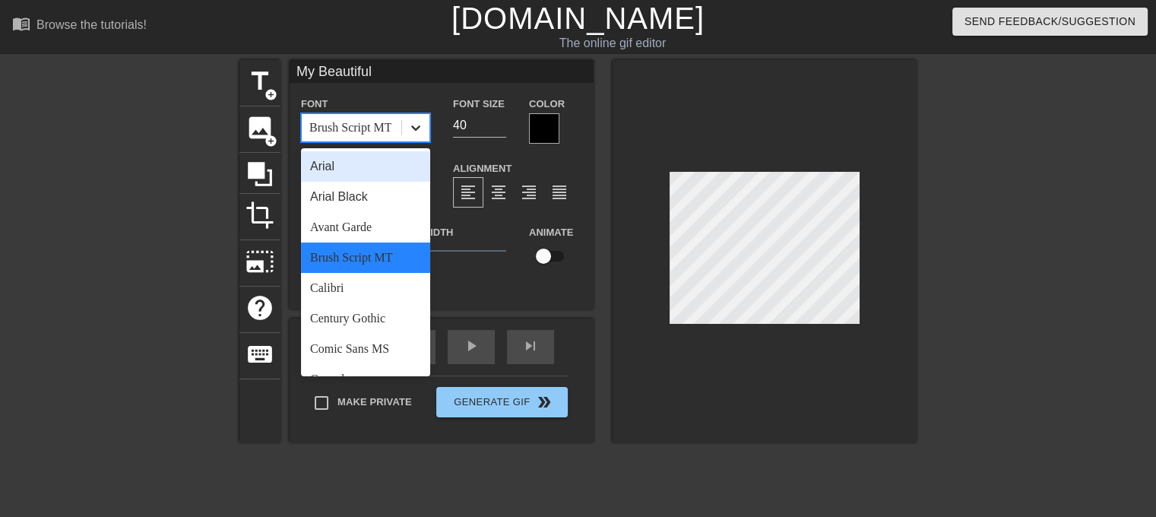
click at [423, 127] on div at bounding box center [415, 127] width 27 height 27
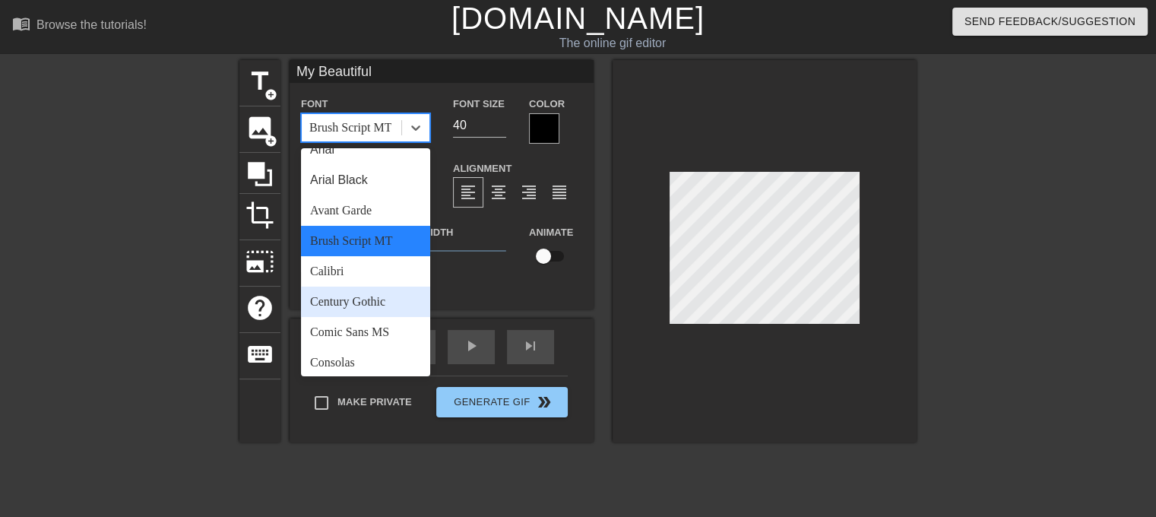
scroll to position [12, 0]
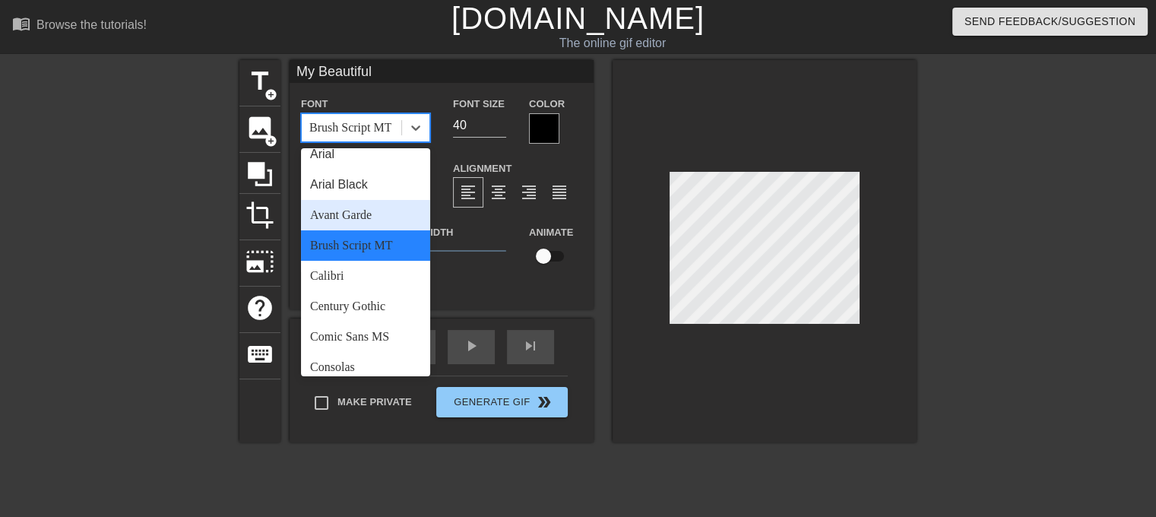
click at [486, 153] on div "Font option Brush Script MT, selected. option Avant Garde focused, 3 of 24. 24 …" at bounding box center [441, 189] width 281 height 191
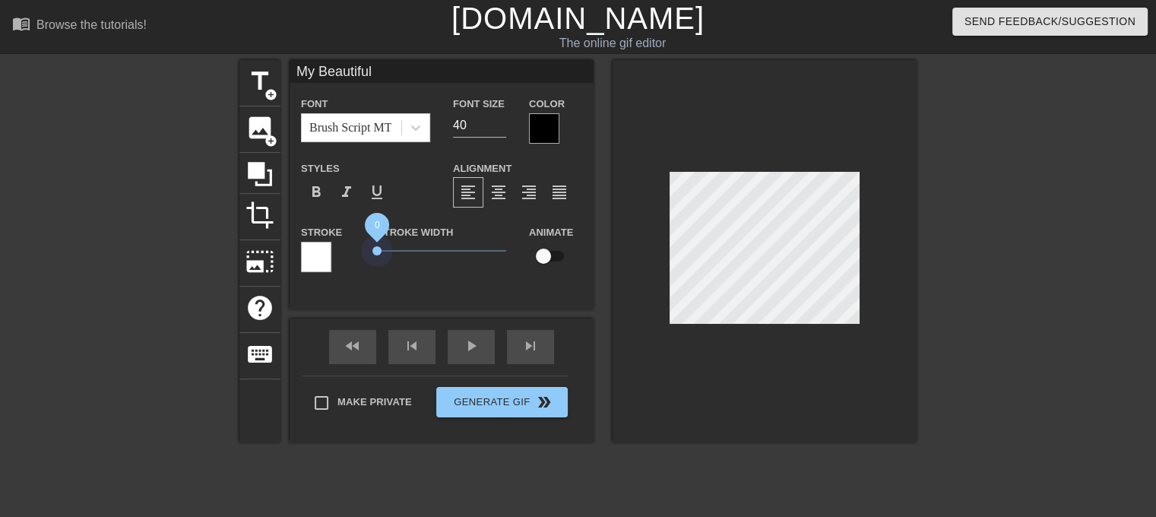
drag, startPoint x: 422, startPoint y: 248, endPoint x: 365, endPoint y: 248, distance: 57.0
click at [365, 248] on div "Stroke Stroke Width 0 Animate" at bounding box center [442, 254] width 304 height 63
click at [408, 128] on icon at bounding box center [415, 127] width 15 height 15
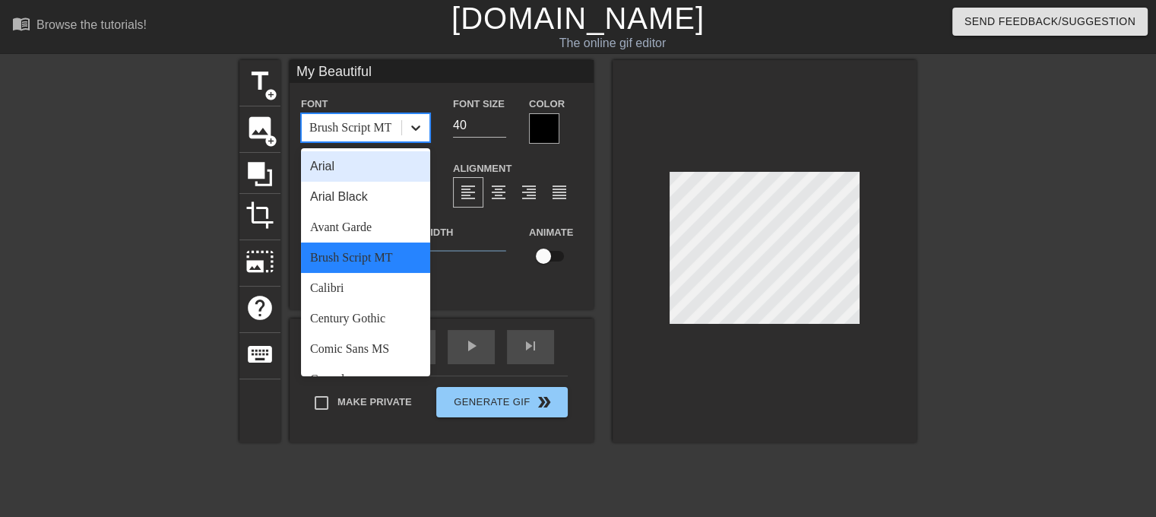
click at [422, 128] on icon at bounding box center [415, 127] width 15 height 15
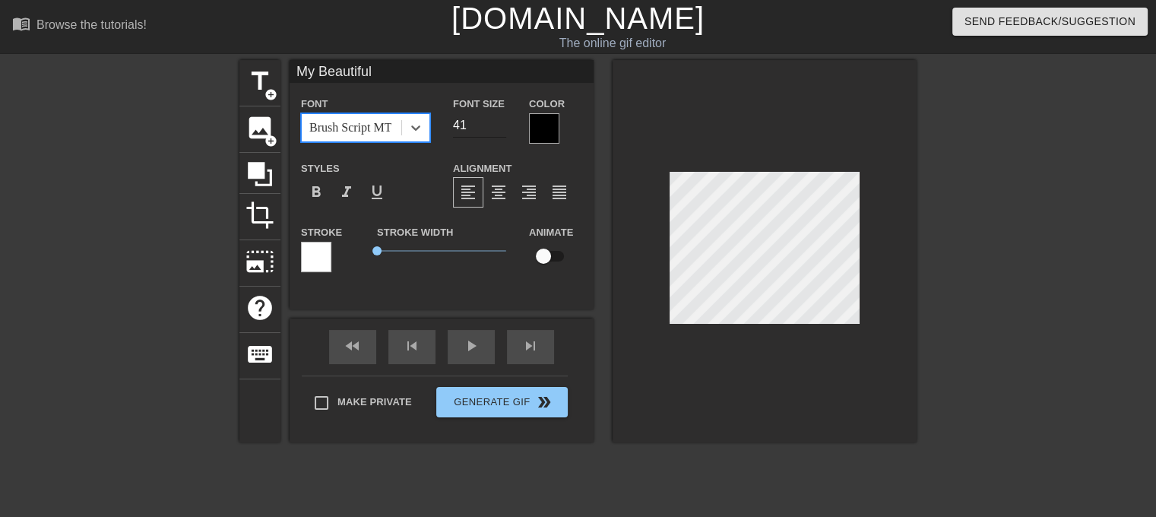
click at [500, 122] on input "41" at bounding box center [479, 125] width 53 height 24
click at [500, 122] on input "42" at bounding box center [479, 125] width 53 height 24
click at [500, 122] on input "43" at bounding box center [479, 125] width 53 height 24
click at [500, 122] on input "44" at bounding box center [479, 125] width 53 height 24
click at [500, 122] on input "45" at bounding box center [479, 125] width 53 height 24
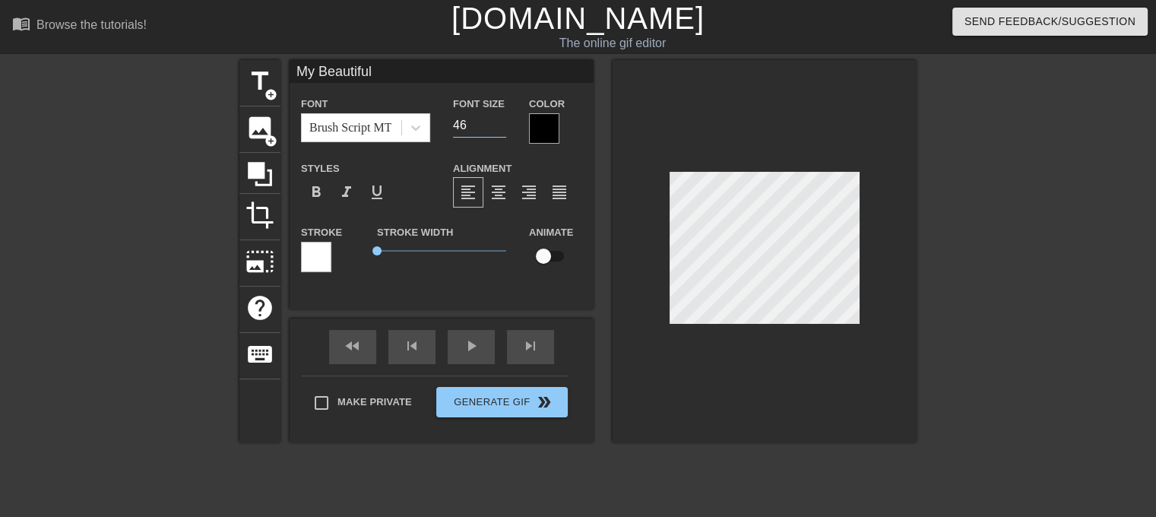
click at [500, 122] on input "46" at bounding box center [479, 125] width 53 height 24
drag, startPoint x: 479, startPoint y: 122, endPoint x: 425, endPoint y: 125, distance: 54.8
click at [426, 125] on div "Font Brush Script MT Font Size 46 Color" at bounding box center [442, 118] width 304 height 49
type input "60"
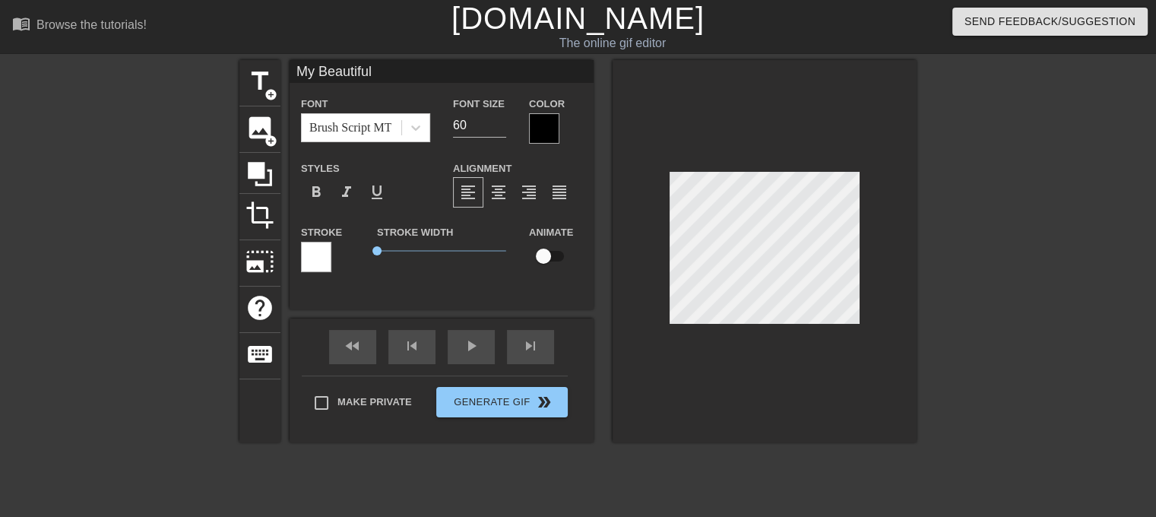
type input "My S"
type textarea "My S"
type input "My Sa"
type textarea "My Sa"
type input "My Sas"
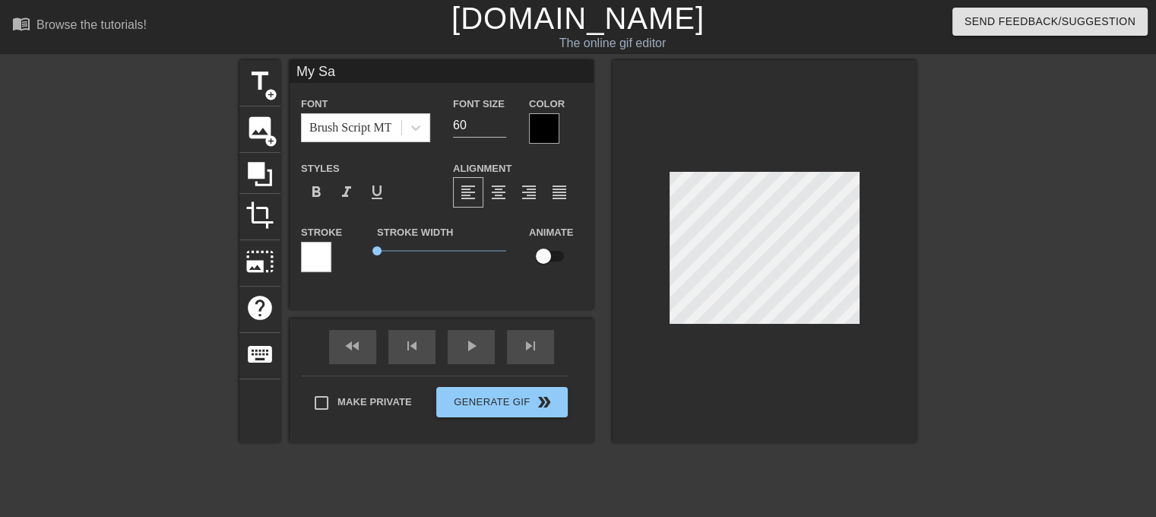
type textarea "My Sas"
type input "My Sash"
type textarea "My Sash"
type input "My [PERSON_NAME]"
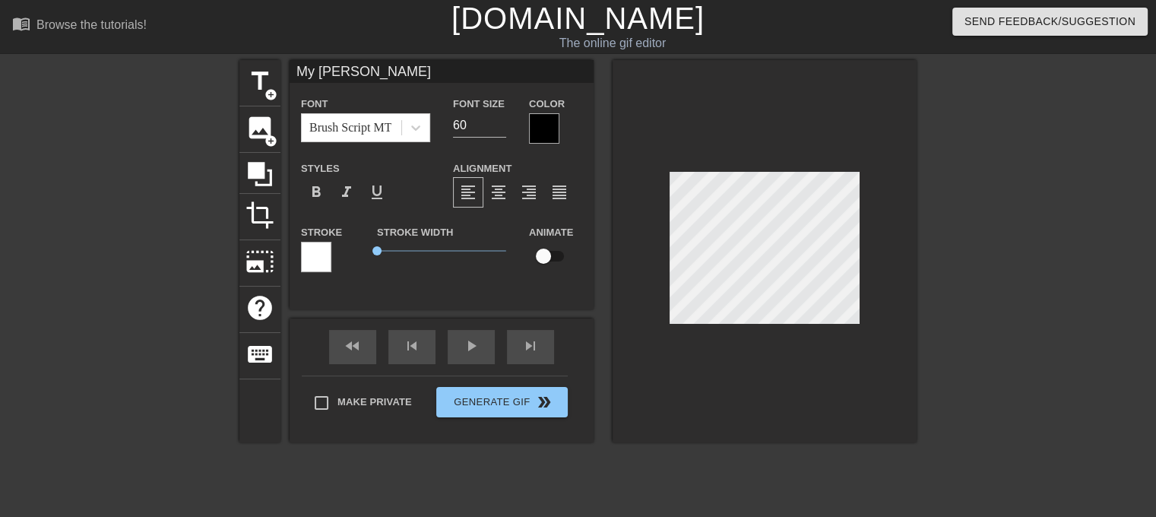
type textarea "My [PERSON_NAME]"
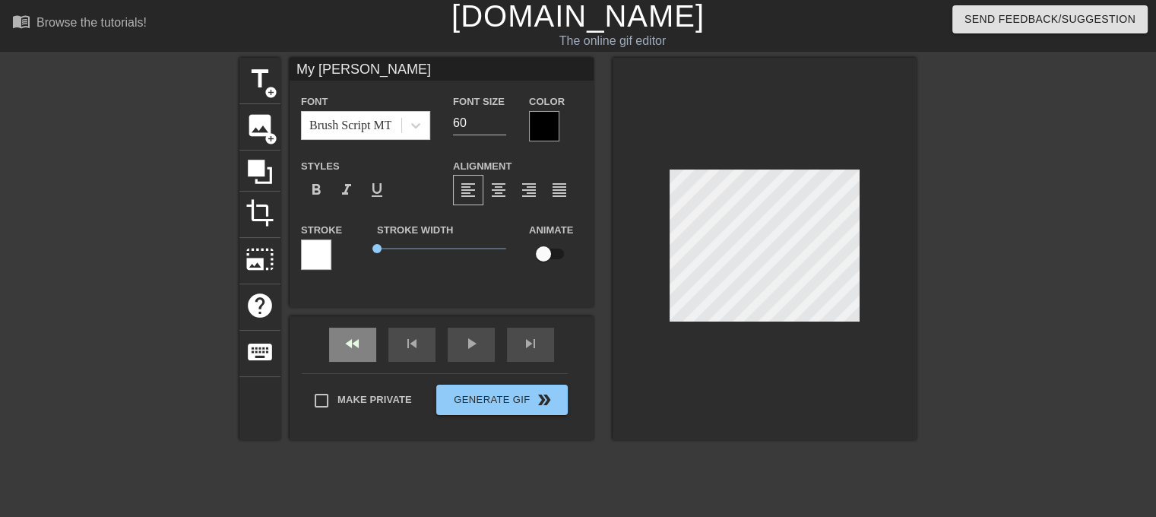
scroll to position [0, 0]
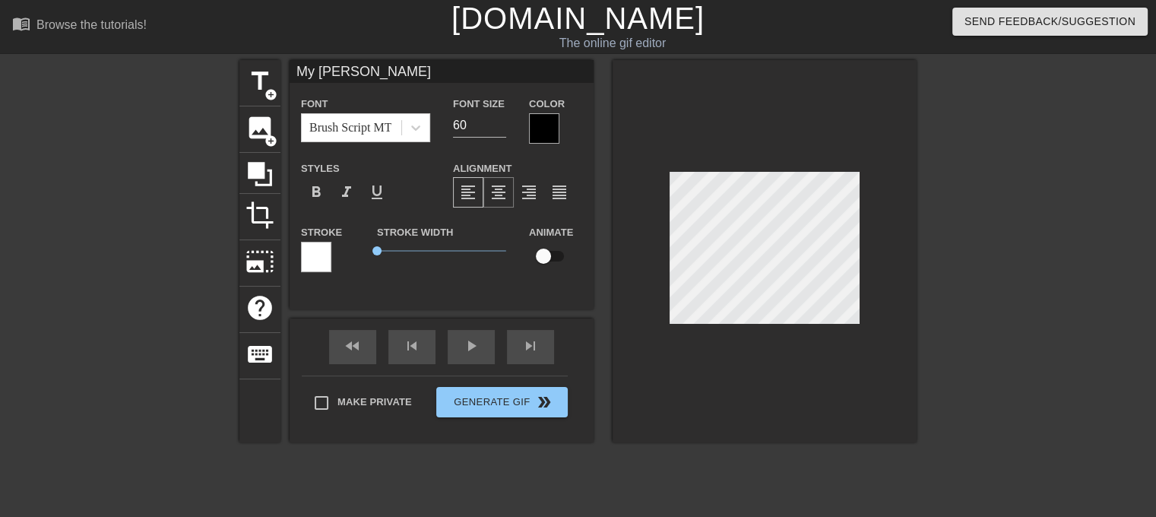
click at [508, 191] on div "format_align_center" at bounding box center [498, 192] width 30 height 30
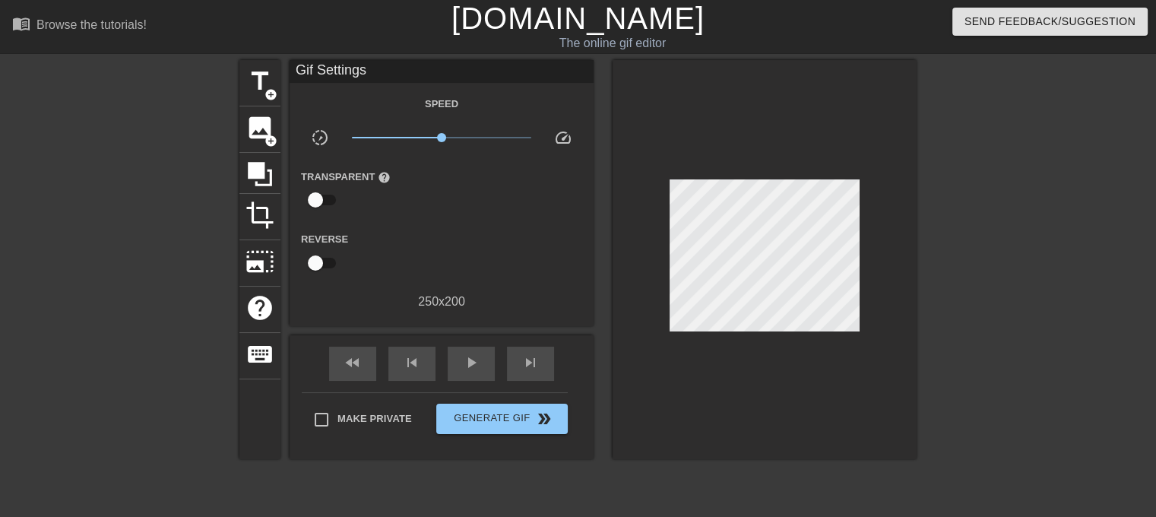
click at [820, 329] on div at bounding box center [764, 259] width 304 height 399
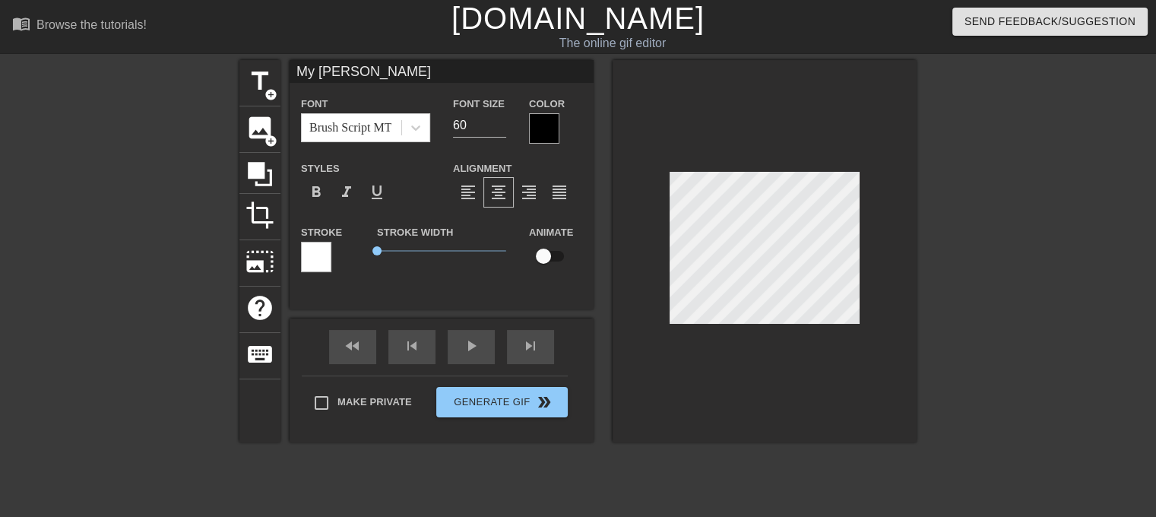
click at [100, 264] on div at bounding box center [107, 288] width 228 height 456
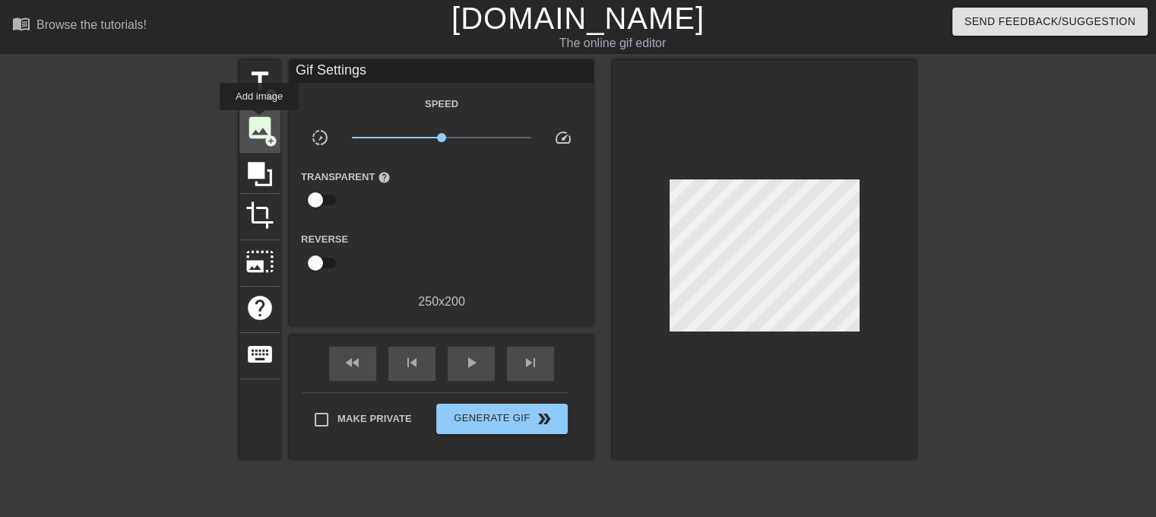
click at [259, 121] on span "image" at bounding box center [259, 127] width 29 height 29
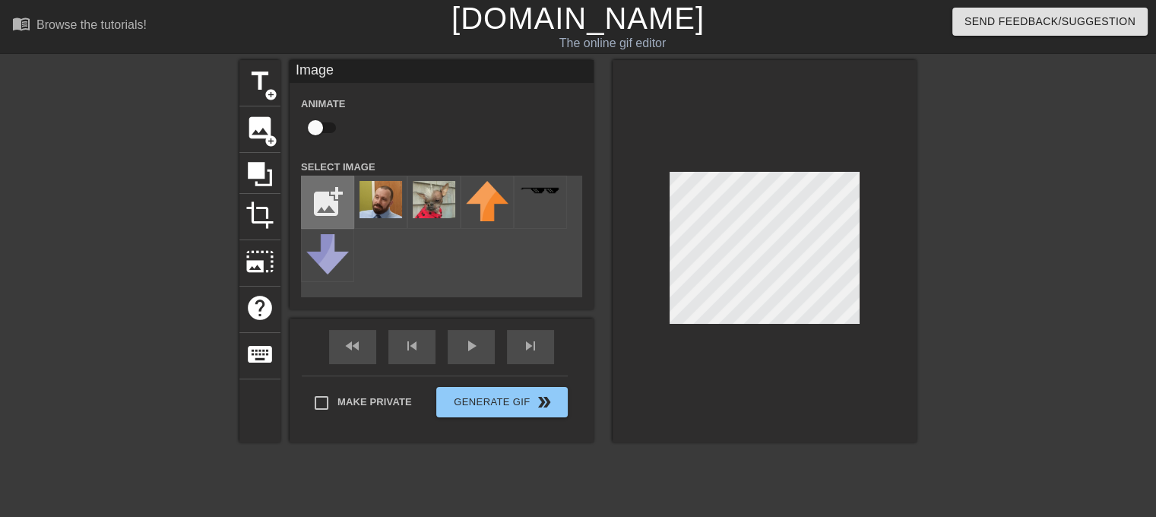
click at [312, 206] on input "file" at bounding box center [328, 202] width 52 height 52
type input "C:\fakepath\Untitled.png"
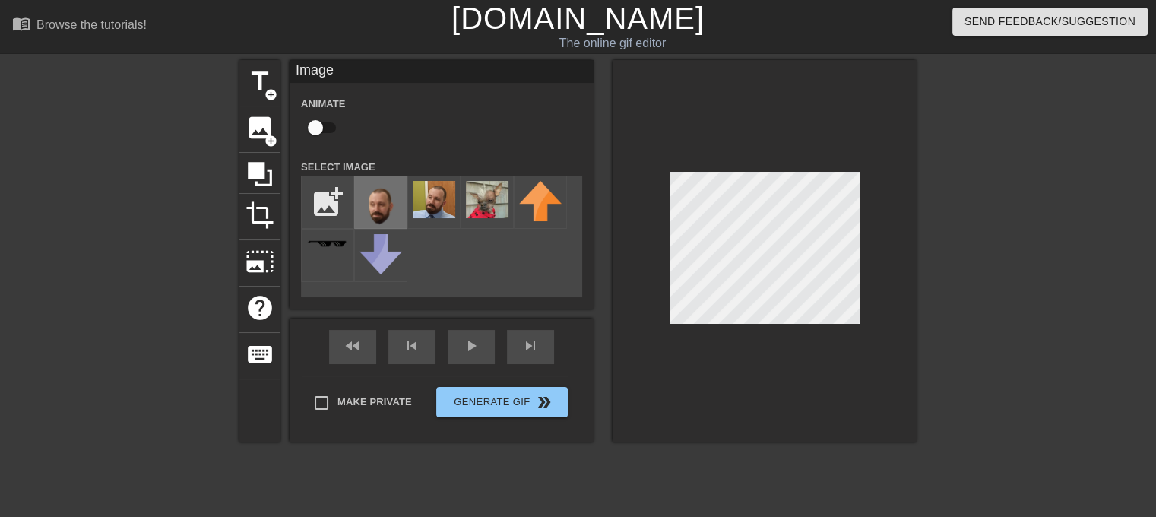
click at [390, 188] on img at bounding box center [380, 208] width 43 height 55
click at [808, 331] on div at bounding box center [764, 251] width 304 height 382
click at [476, 343] on div "fast_rewind skip_previous play_arrow skip_next" at bounding box center [442, 346] width 248 height 57
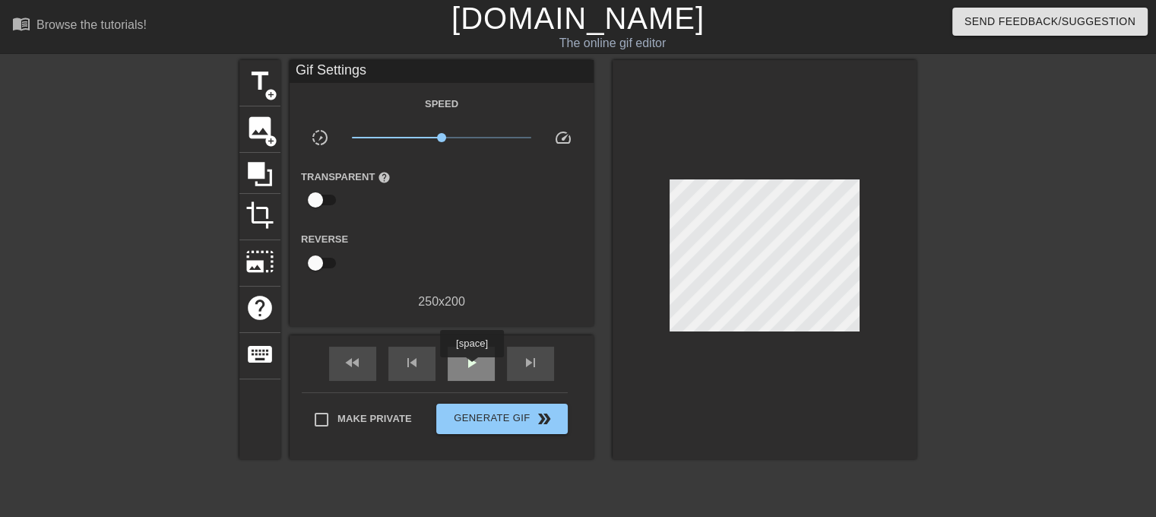
click at [471, 369] on span "play_arrow" at bounding box center [471, 362] width 18 height 18
click at [468, 355] on span "pause" at bounding box center [471, 362] width 18 height 18
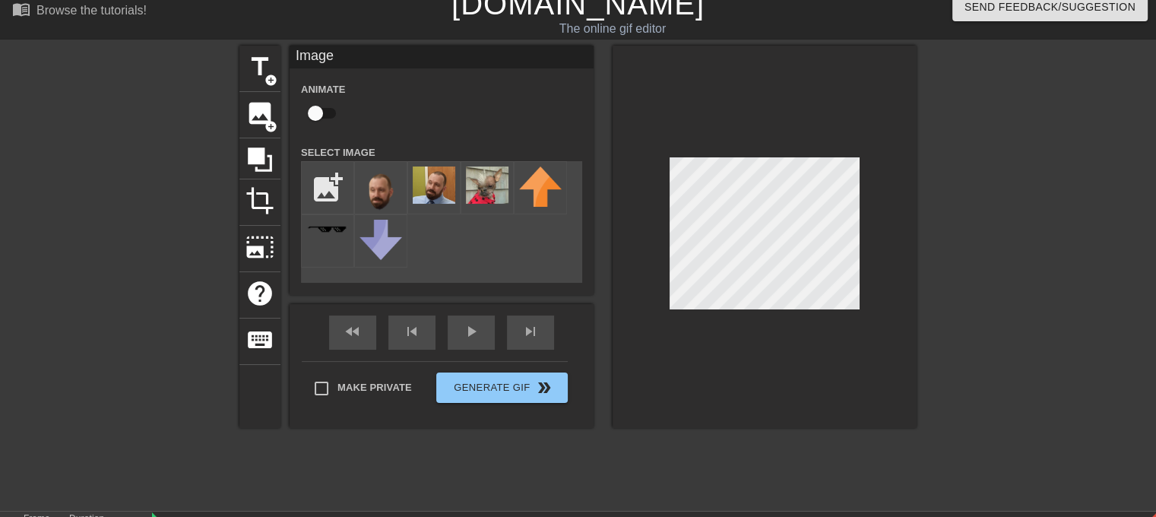
scroll to position [8, 0]
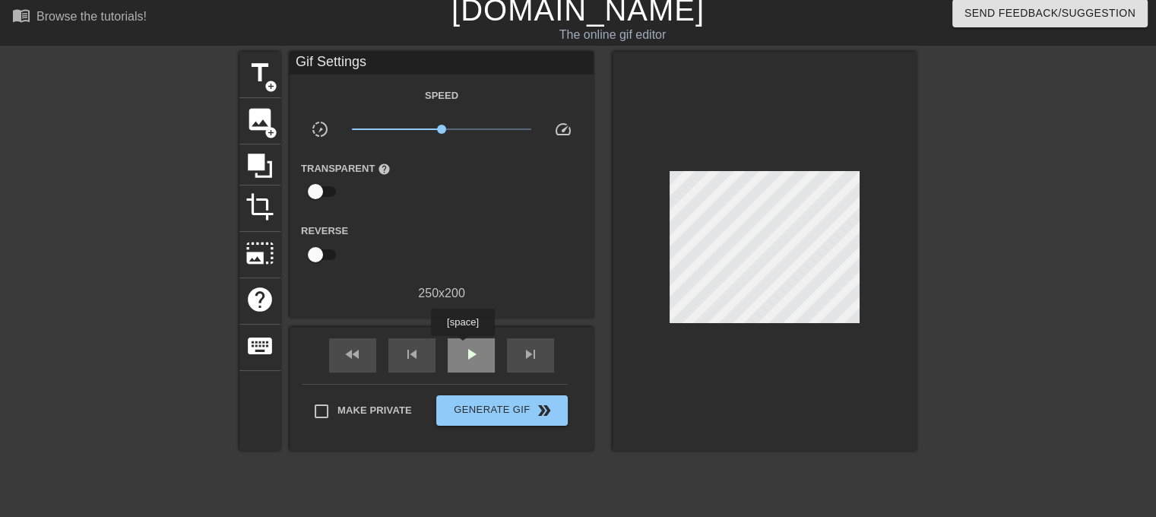
click at [462, 347] on div "play_arrow" at bounding box center [471, 355] width 47 height 34
click at [462, 347] on span "pause" at bounding box center [471, 354] width 18 height 18
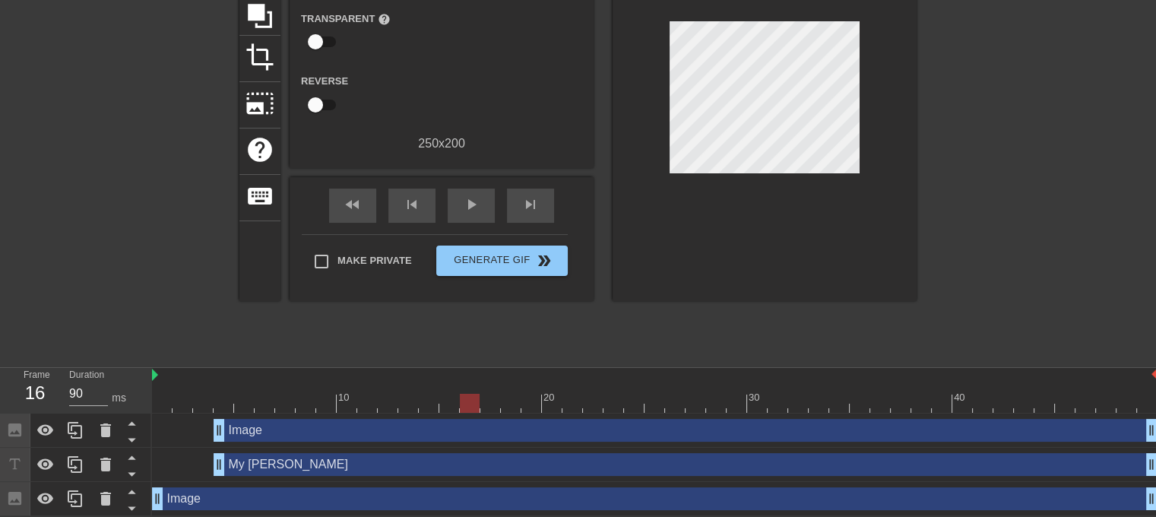
scroll to position [160, 0]
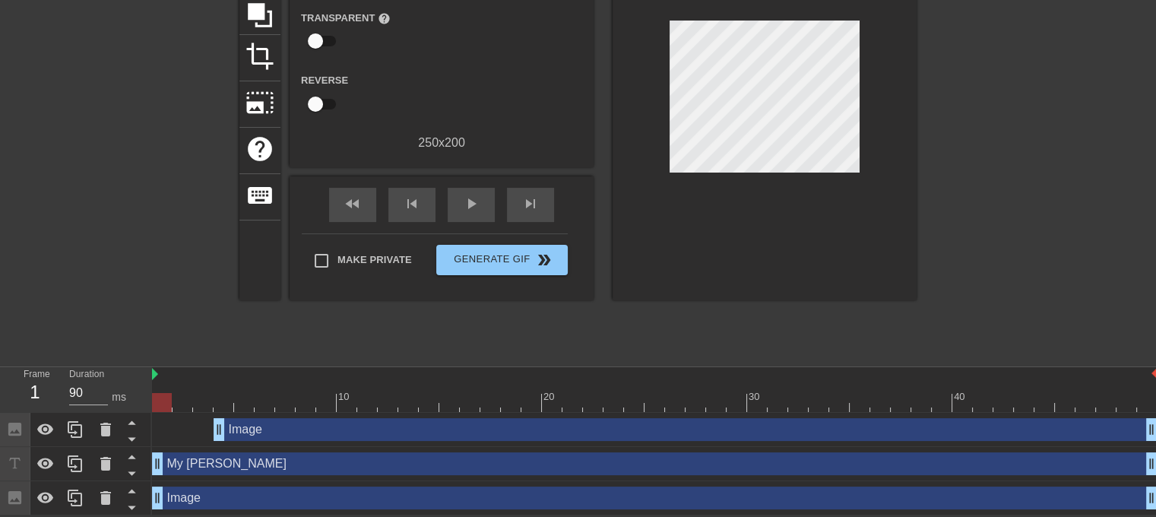
drag, startPoint x: 216, startPoint y: 464, endPoint x: 176, endPoint y: 451, distance: 41.8
click at [138, 461] on div "Frame 1 Duration 90 ms 10 20 30 40 Image drag_handle drag_handle My [PERSON_NAM…" at bounding box center [578, 441] width 1156 height 148
drag, startPoint x: 218, startPoint y: 434, endPoint x: 142, endPoint y: 431, distance: 76.0
click at [142, 431] on div "Frame 1 Duration 90 ms 10 20 30 40 Image drag_handle drag_handle My [PERSON_NAM…" at bounding box center [578, 441] width 1156 height 148
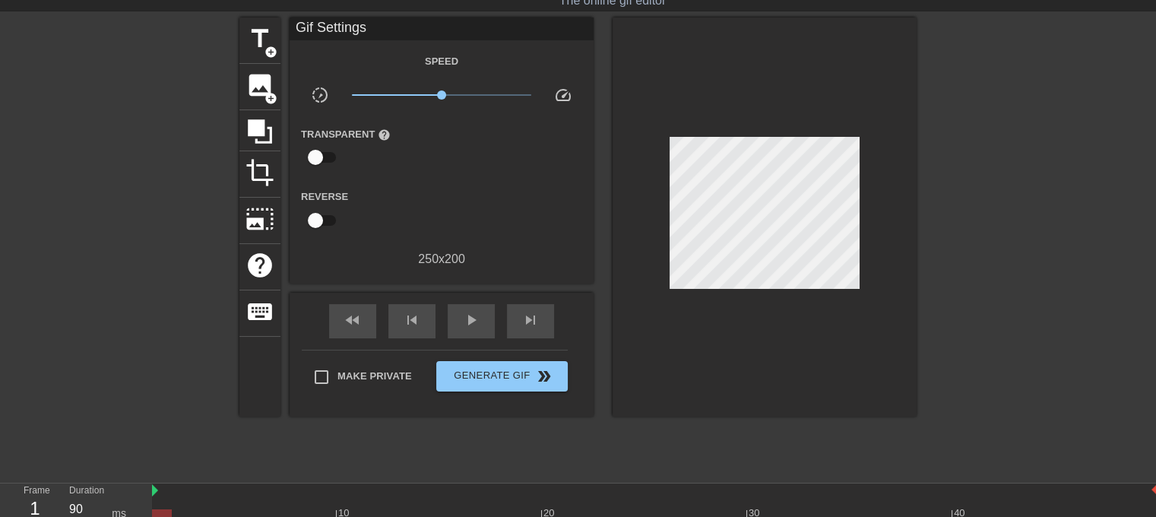
scroll to position [8, 0]
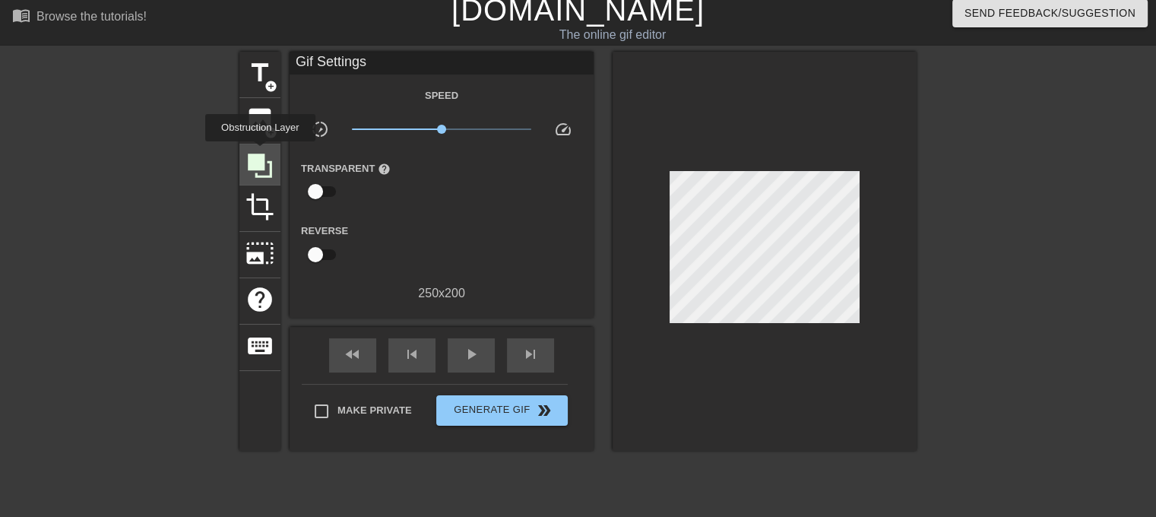
click at [260, 153] on icon at bounding box center [260, 165] width 24 height 24
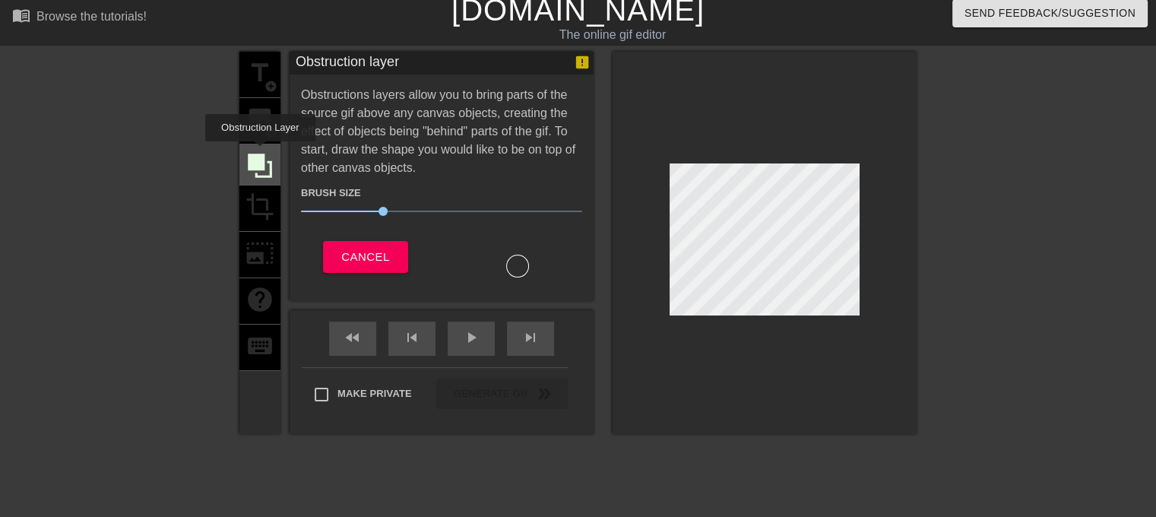
click at [260, 153] on icon at bounding box center [260, 165] width 24 height 24
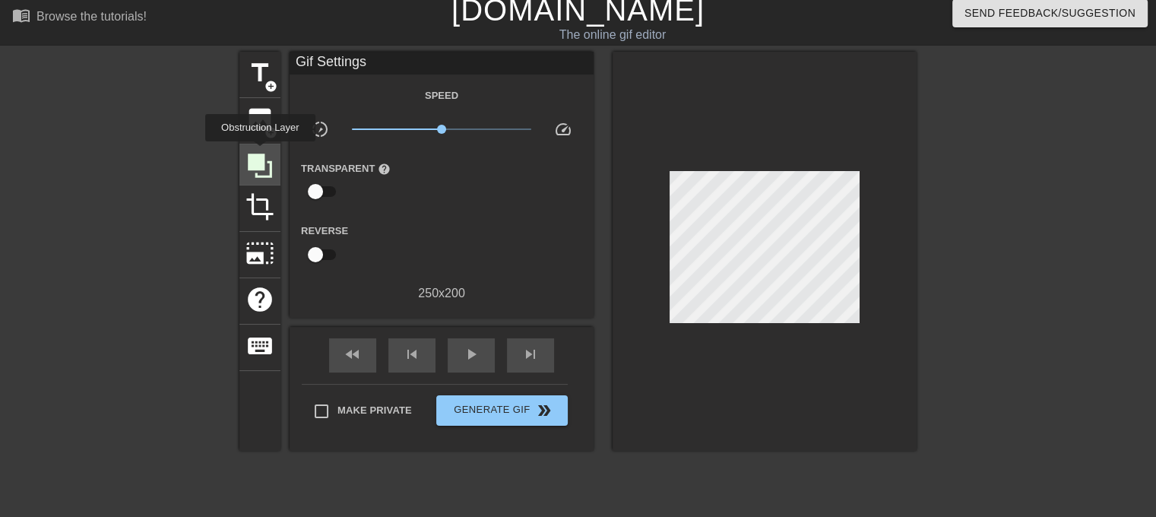
click at [260, 153] on icon at bounding box center [260, 165] width 24 height 24
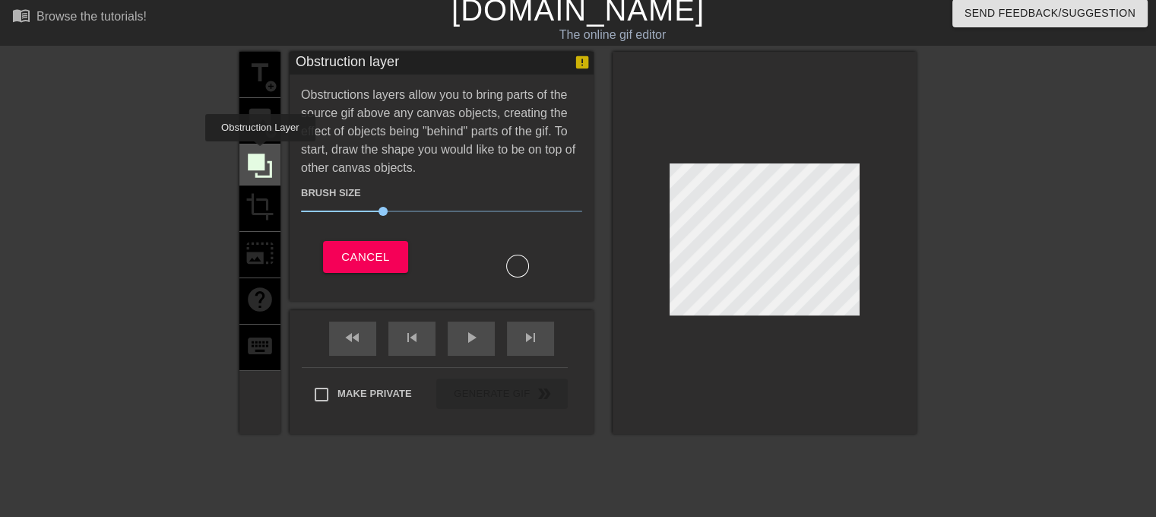
click at [260, 153] on icon at bounding box center [260, 165] width 24 height 24
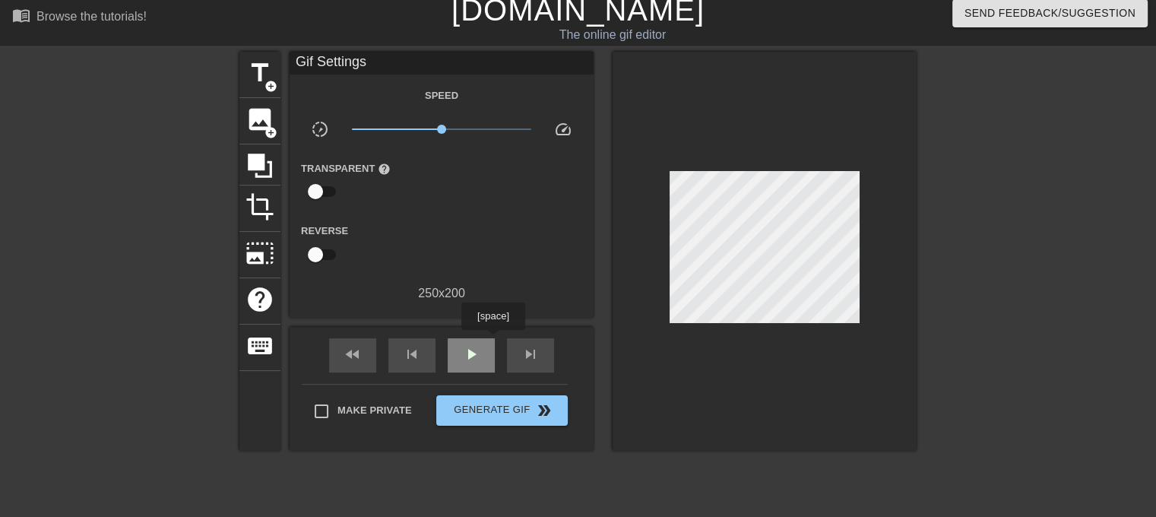
click at [479, 346] on span "play_arrow" at bounding box center [471, 354] width 18 height 18
click at [473, 345] on span "pause" at bounding box center [471, 354] width 18 height 18
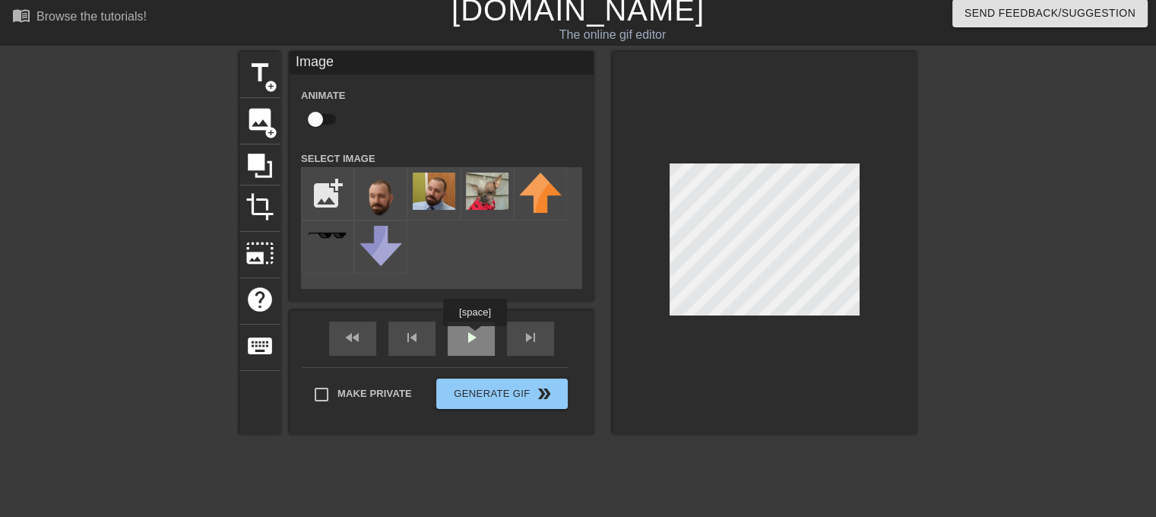
click at [477, 337] on div "play_arrow" at bounding box center [471, 338] width 47 height 34
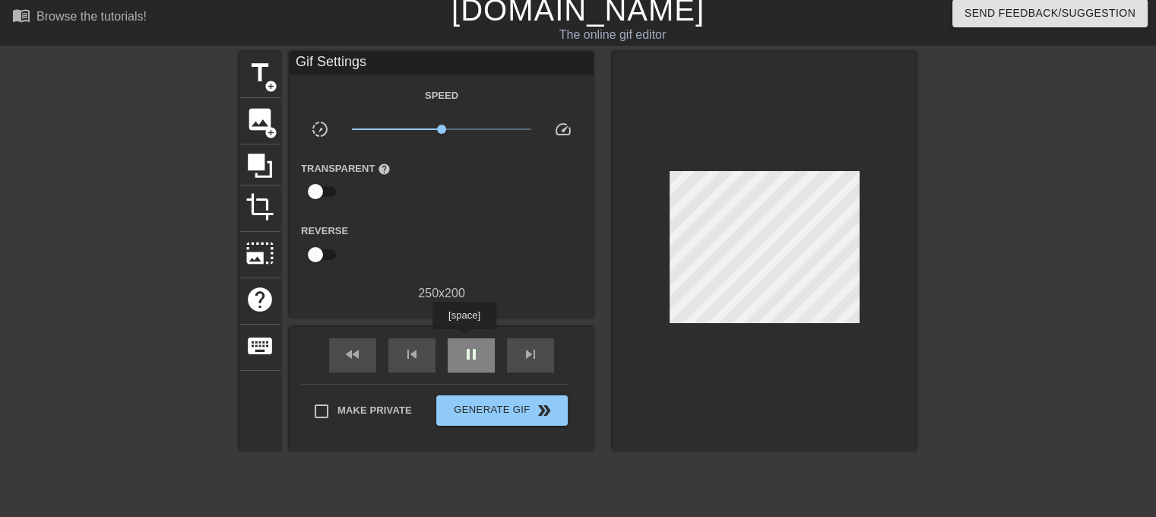
click at [461, 339] on div "pause" at bounding box center [471, 355] width 47 height 34
click at [266, 116] on span "image" at bounding box center [259, 119] width 29 height 29
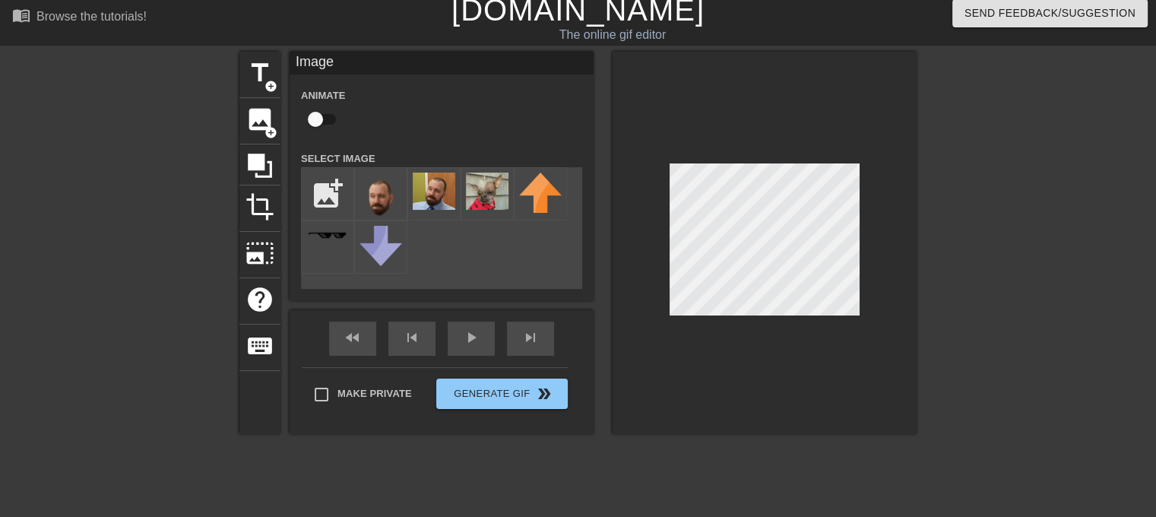
click at [324, 124] on input "checkbox" at bounding box center [315, 119] width 87 height 29
checkbox input "true"
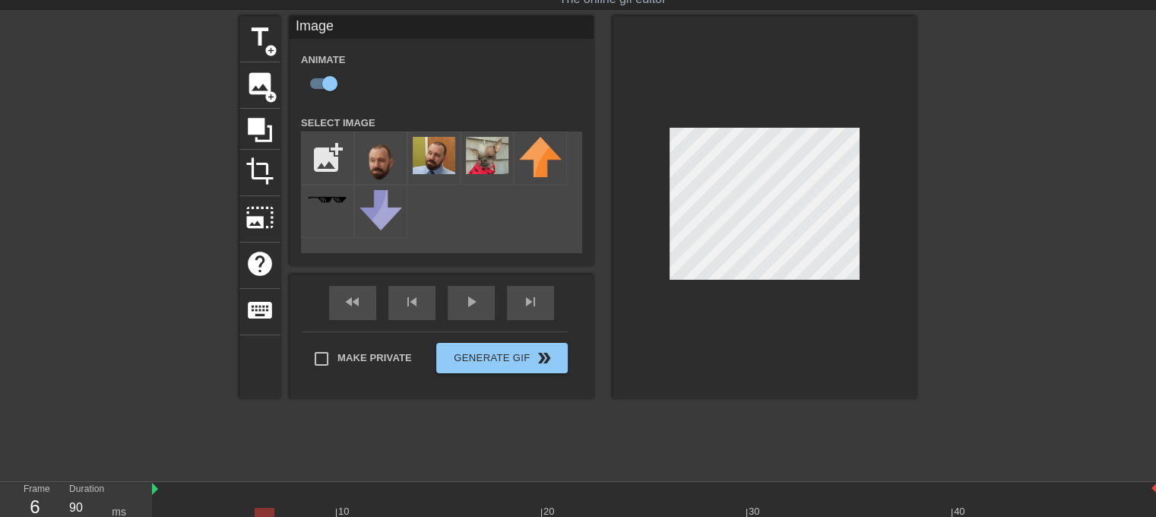
scroll to position [195, 0]
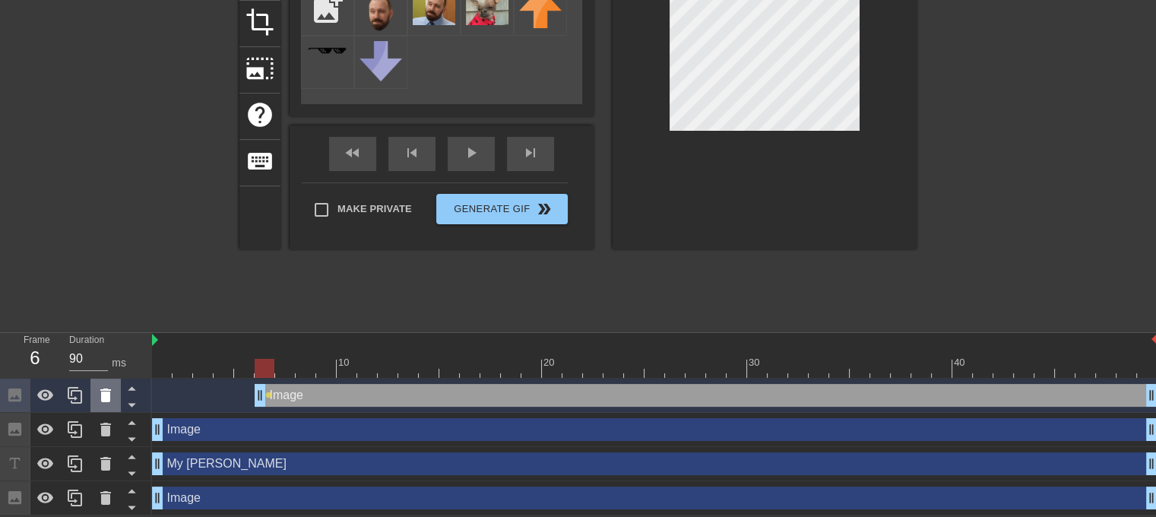
click at [103, 401] on icon at bounding box center [106, 395] width 18 height 18
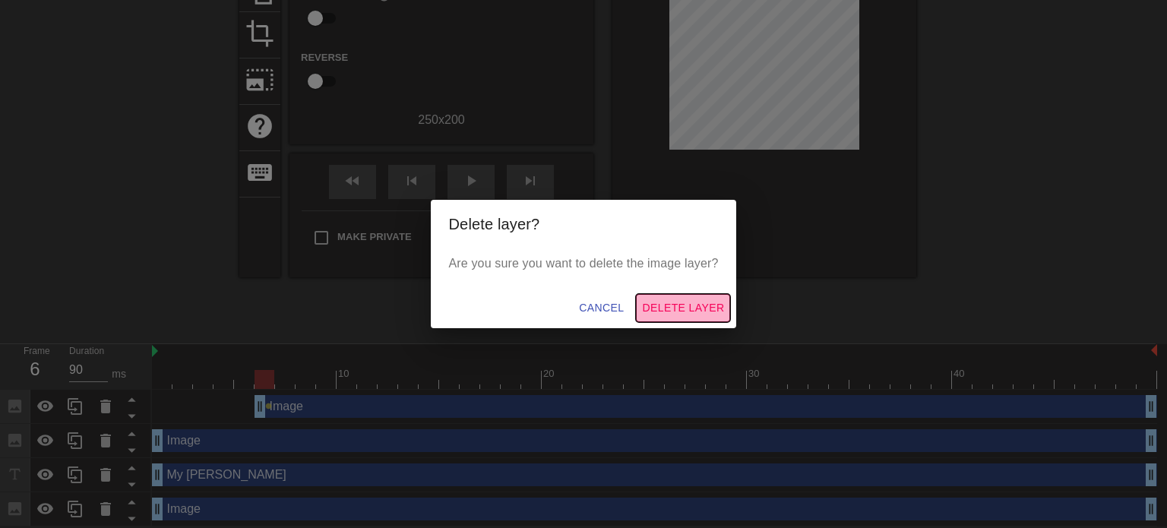
click at [687, 301] on span "Delete Layer" at bounding box center [683, 308] width 82 height 19
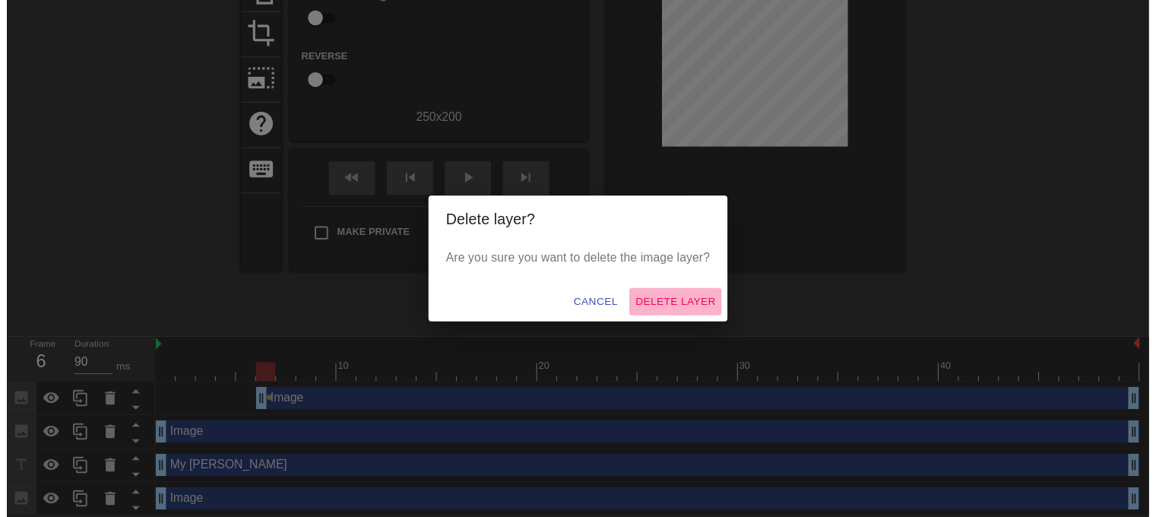
scroll to position [160, 0]
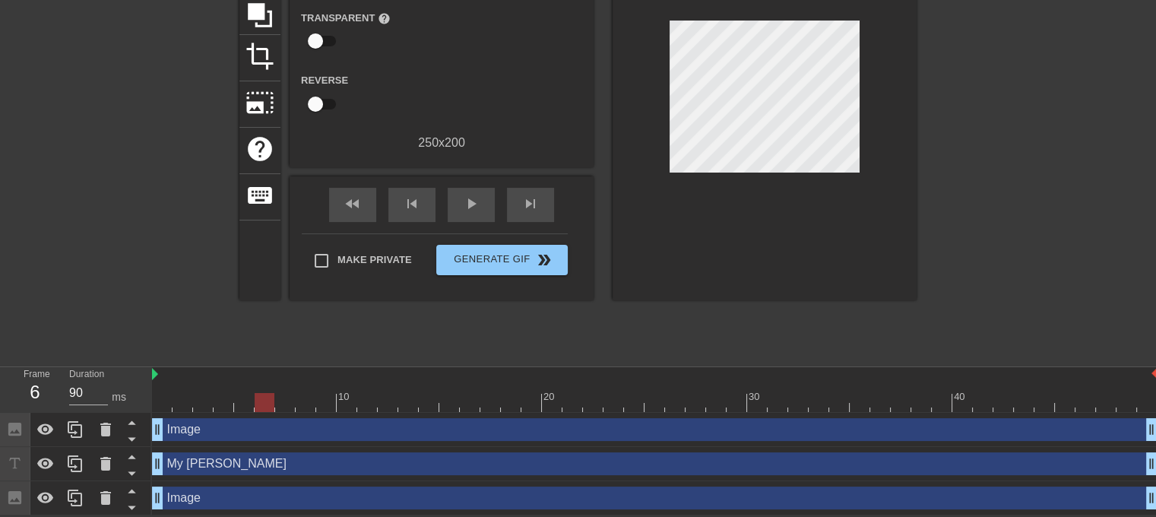
click at [277, 424] on div "Image drag_handle drag_handle" at bounding box center [654, 429] width 1005 height 23
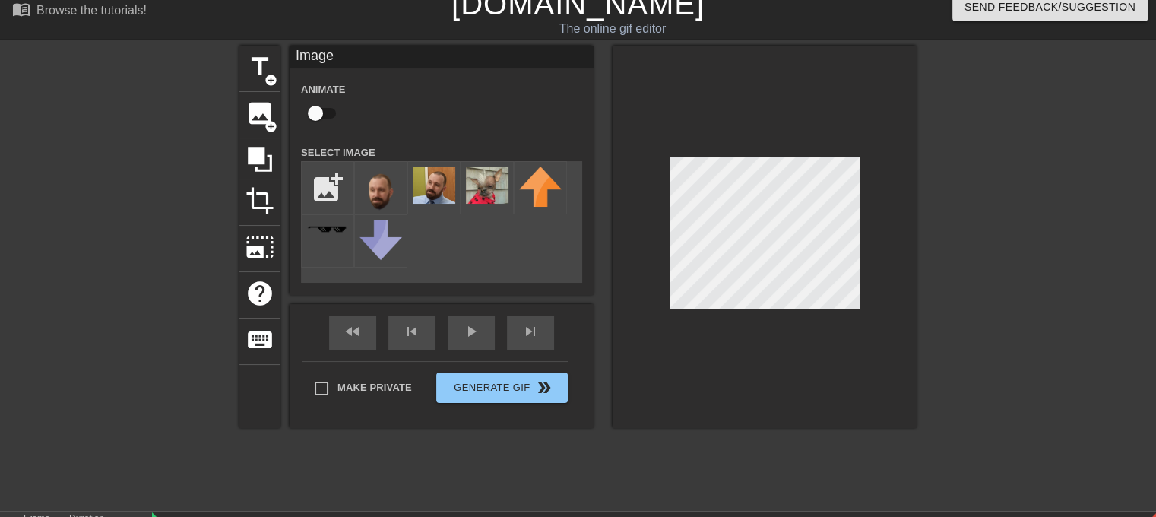
scroll to position [0, 0]
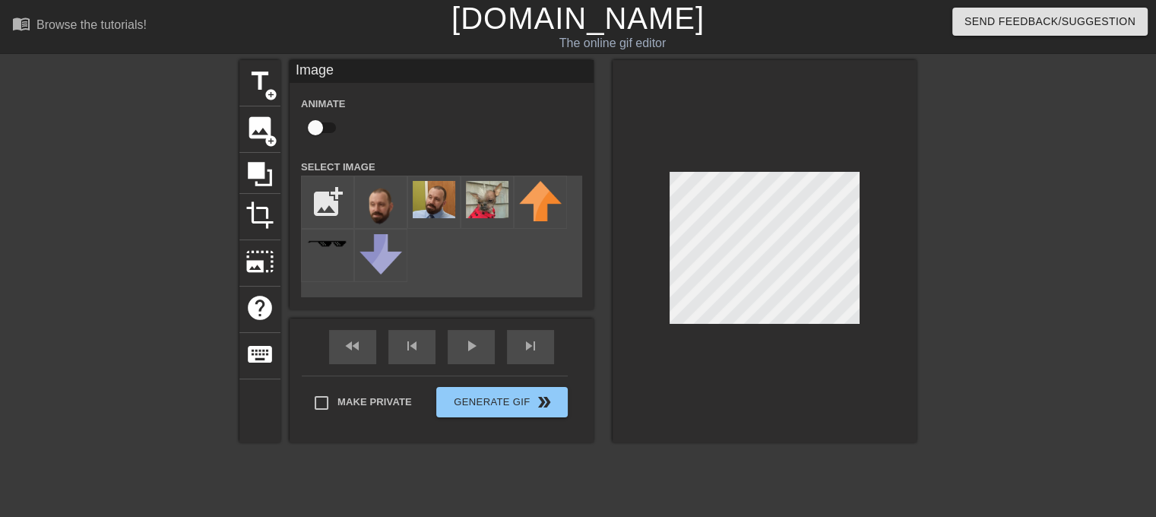
click at [328, 133] on input "checkbox" at bounding box center [315, 127] width 87 height 29
checkbox input "true"
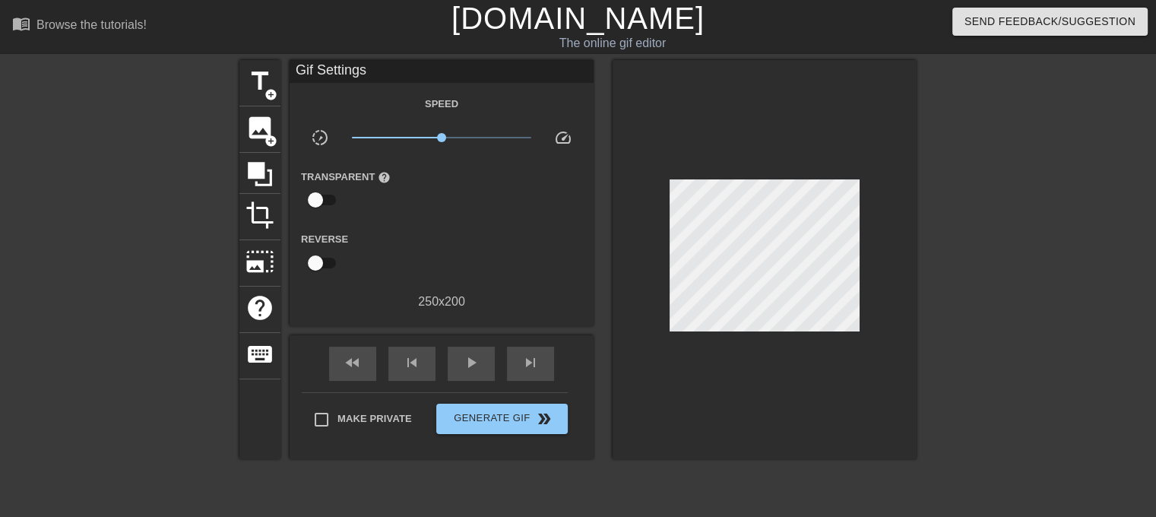
click at [454, 338] on div "fast_rewind skip_previous play_arrow skip_next" at bounding box center [442, 363] width 248 height 57
click at [465, 357] on span "play_arrow" at bounding box center [471, 362] width 18 height 18
click at [465, 356] on span "pause" at bounding box center [471, 362] width 18 height 18
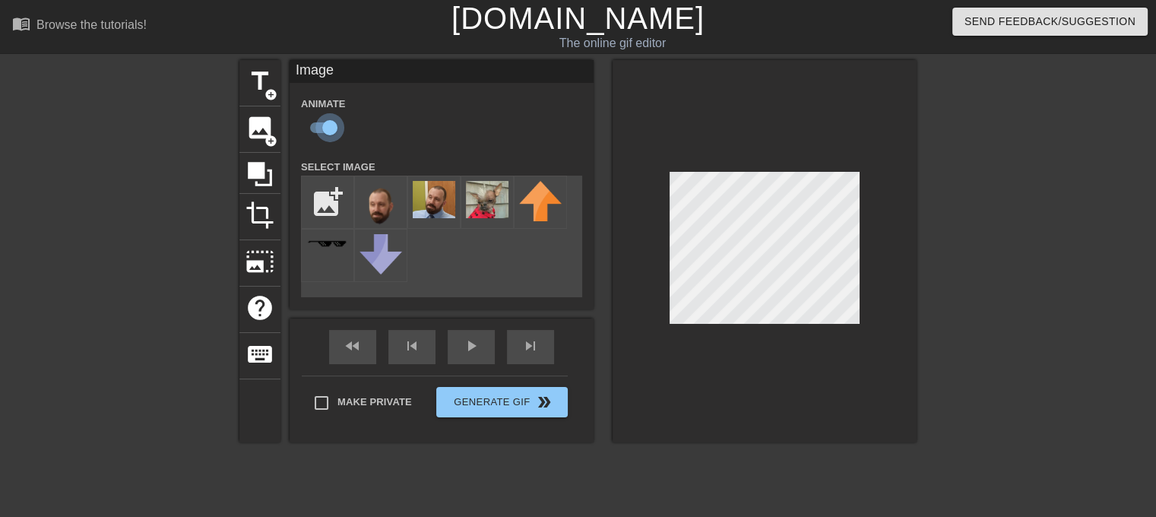
click at [322, 130] on input "checkbox" at bounding box center [329, 127] width 87 height 29
click at [322, 130] on input "checkbox" at bounding box center [315, 127] width 87 height 29
checkbox input "true"
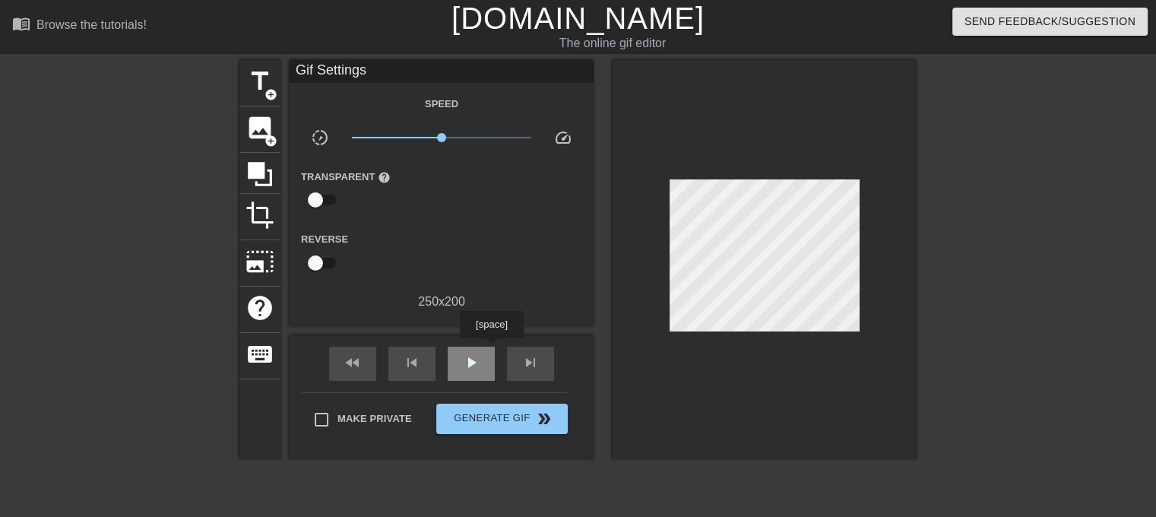
click at [491, 349] on div "play_arrow" at bounding box center [471, 364] width 47 height 34
click at [455, 357] on div "pause" at bounding box center [471, 364] width 47 height 34
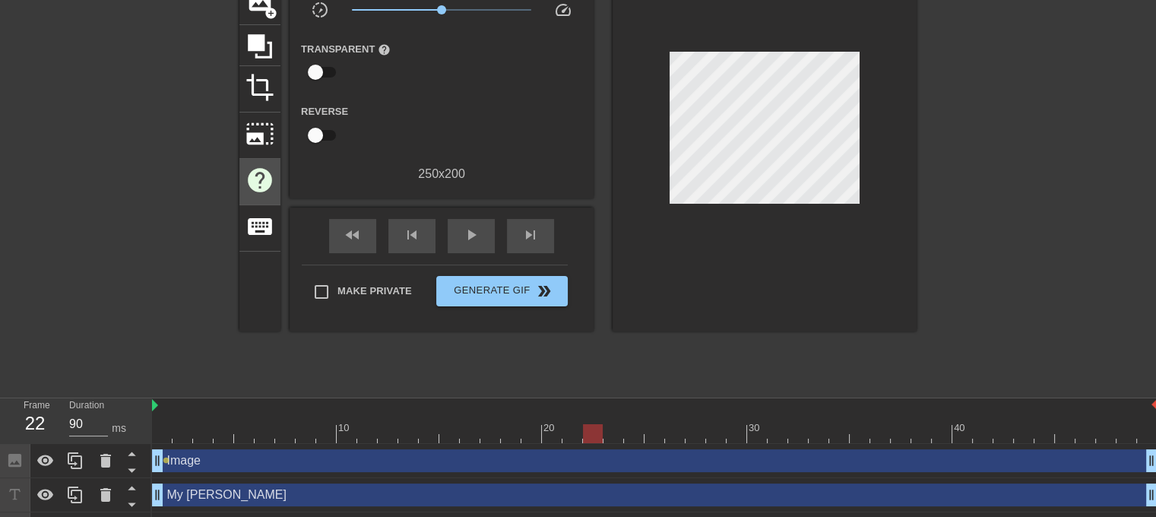
scroll to position [160, 0]
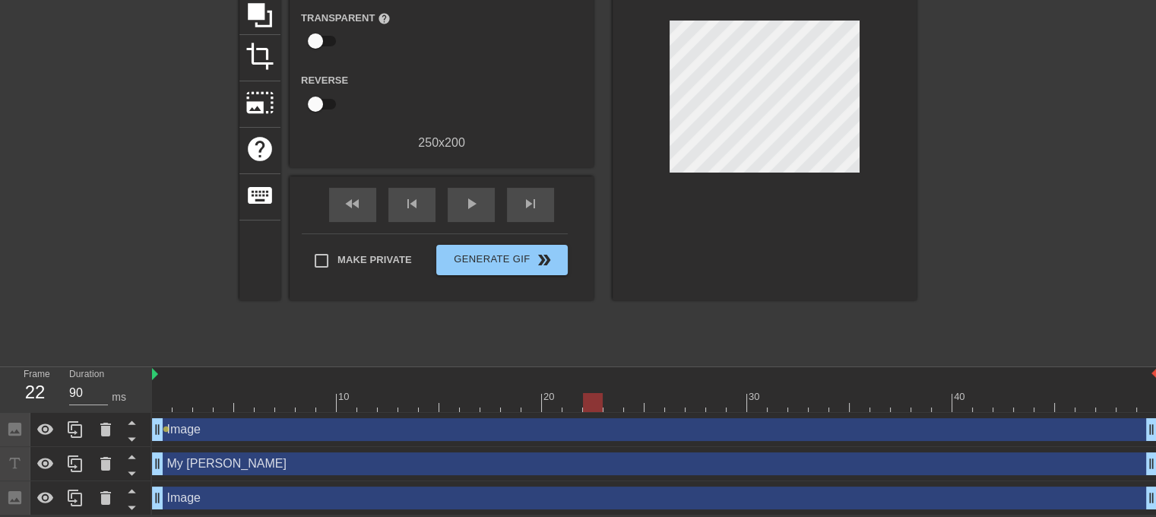
click at [224, 428] on div "Image drag_handle drag_handle" at bounding box center [654, 429] width 1005 height 23
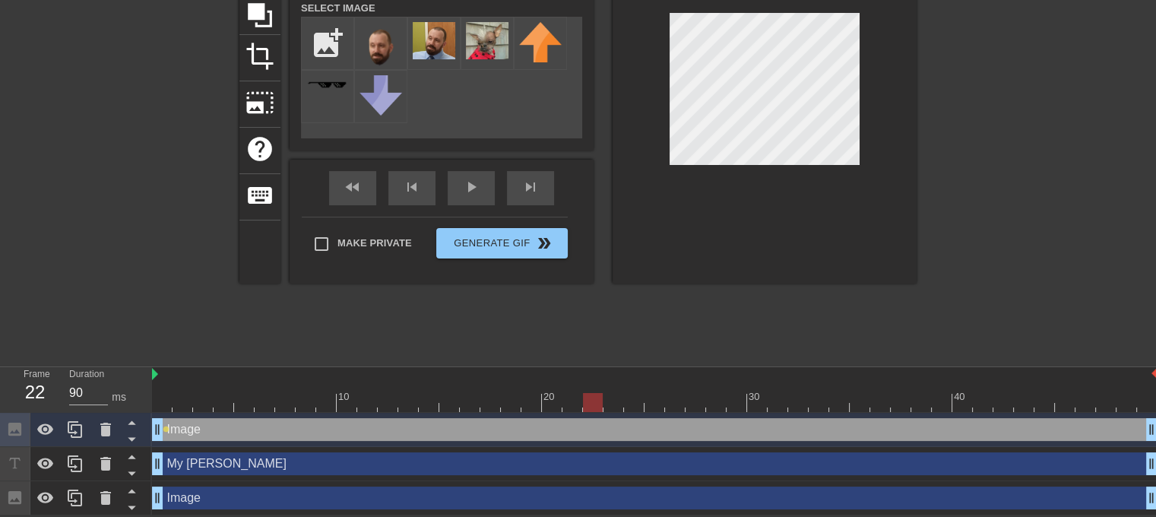
click at [224, 428] on div "Image drag_handle drag_handle" at bounding box center [654, 429] width 1005 height 23
click at [156, 376] on img at bounding box center [155, 374] width 6 height 12
drag, startPoint x: 198, startPoint y: 380, endPoint x: 354, endPoint y: 408, distance: 159.0
click at [354, 408] on div "10 20 30 40" at bounding box center [654, 389] width 1005 height 45
click at [74, 429] on icon at bounding box center [75, 429] width 18 height 18
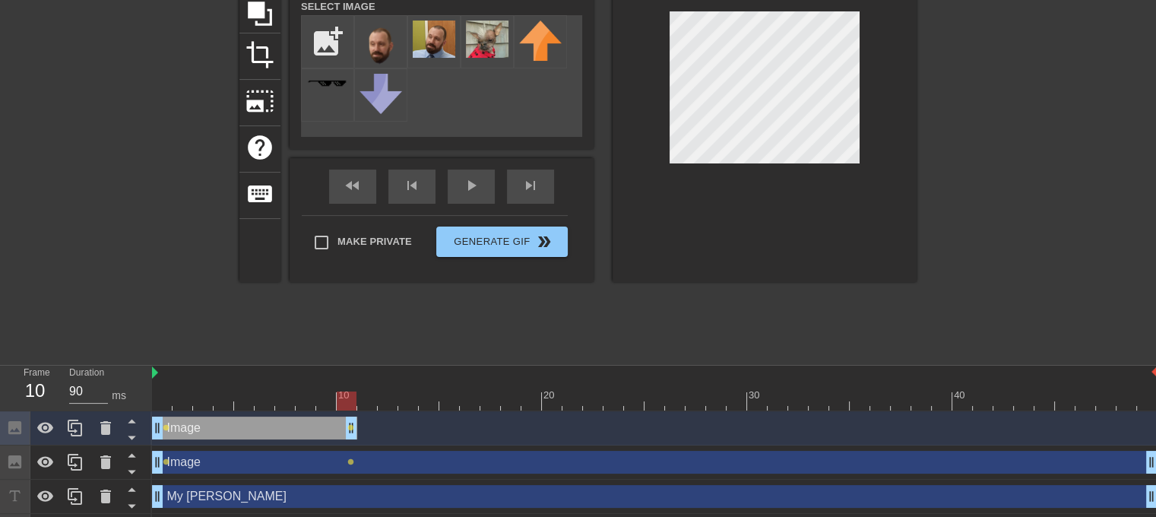
drag, startPoint x: 1150, startPoint y: 430, endPoint x: 347, endPoint y: 440, distance: 803.3
click at [347, 440] on div "Image drag_handle drag_handle lens lens" at bounding box center [654, 428] width 1005 height 34
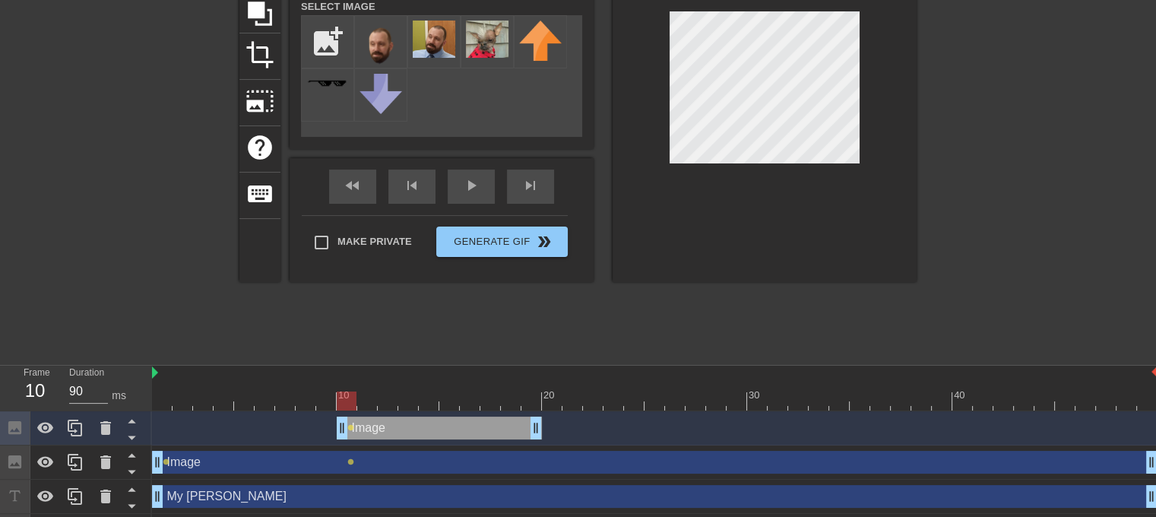
drag, startPoint x: 287, startPoint y: 429, endPoint x: 471, endPoint y: 418, distance: 184.2
click at [471, 418] on div "Image drag_handle drag_handle" at bounding box center [439, 427] width 205 height 23
click at [457, 187] on div "play_arrow" at bounding box center [471, 186] width 47 height 34
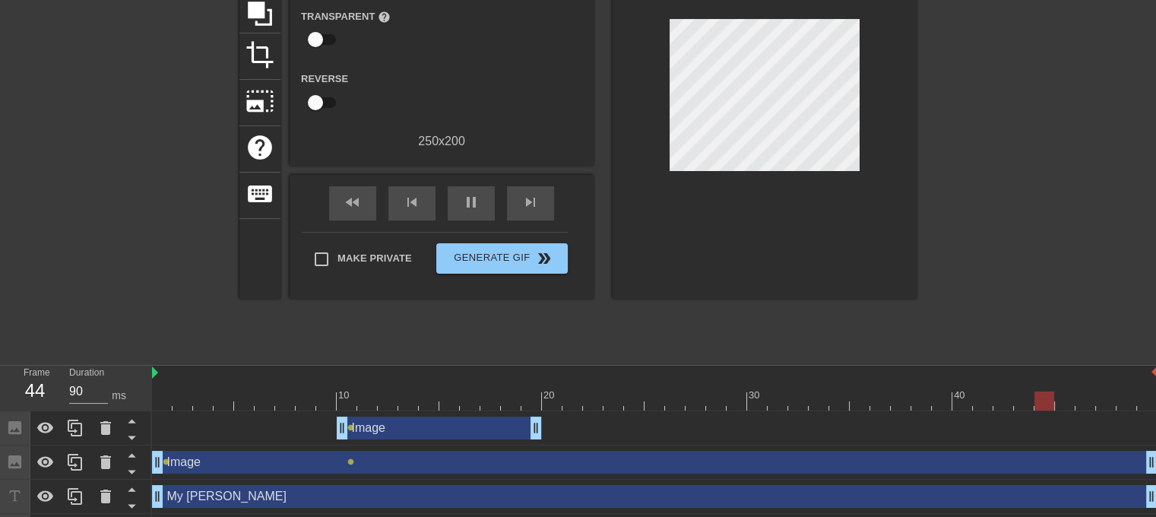
click at [523, 465] on div "Image drag_handle drag_handle" at bounding box center [654, 462] width 1005 height 23
click at [714, 331] on div "title add_circle image add_circle crop photo_size_select_large help keyboard Gi…" at bounding box center [577, 128] width 677 height 456
click at [473, 197] on span "pause" at bounding box center [471, 202] width 18 height 18
click at [78, 455] on icon at bounding box center [75, 462] width 14 height 17
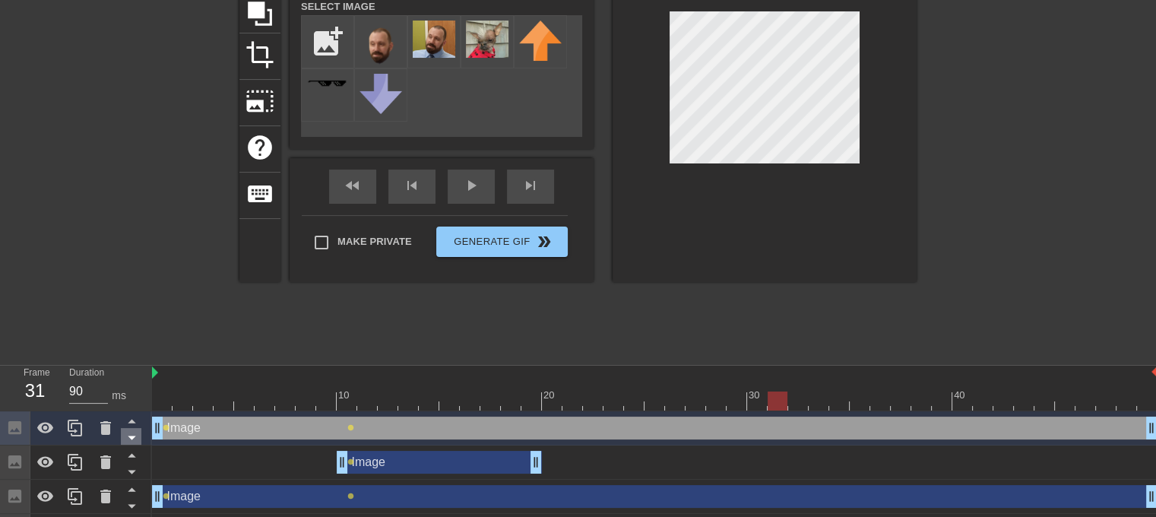
click at [131, 435] on icon at bounding box center [131, 437] width 19 height 19
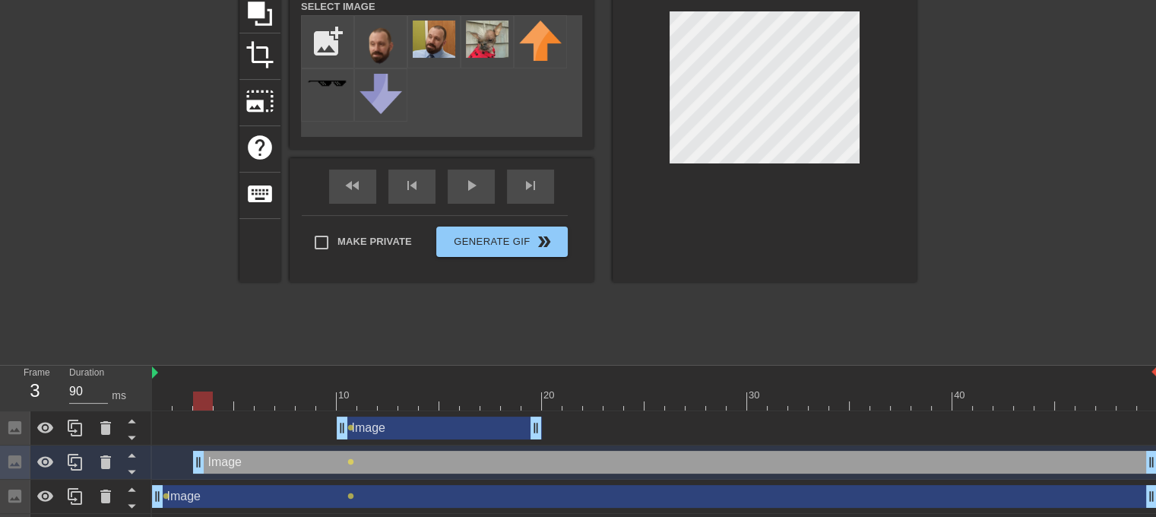
drag, startPoint x: 155, startPoint y: 464, endPoint x: 198, endPoint y: 460, distance: 43.6
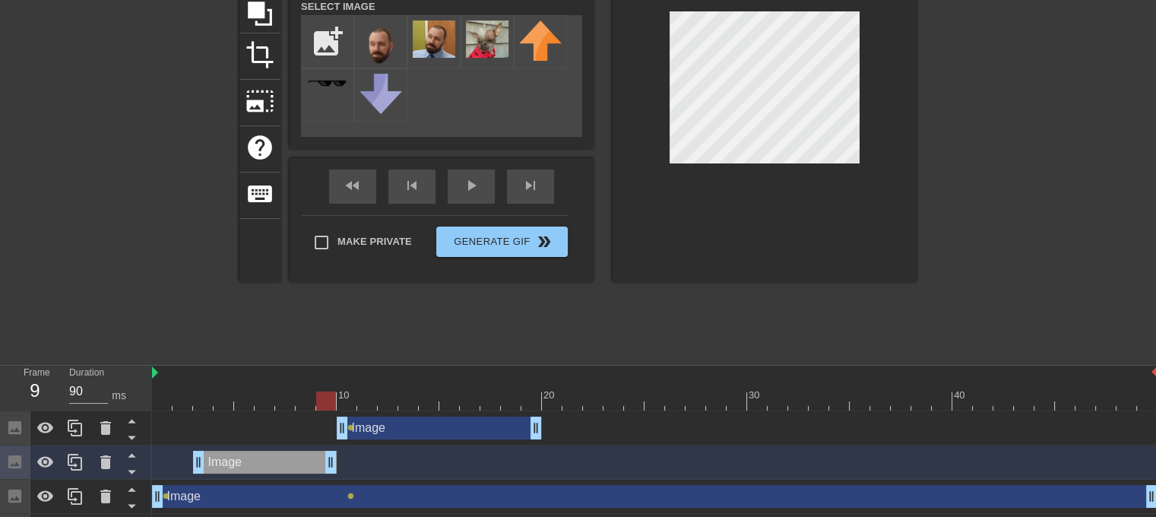
drag, startPoint x: 1149, startPoint y: 459, endPoint x: 324, endPoint y: 465, distance: 825.3
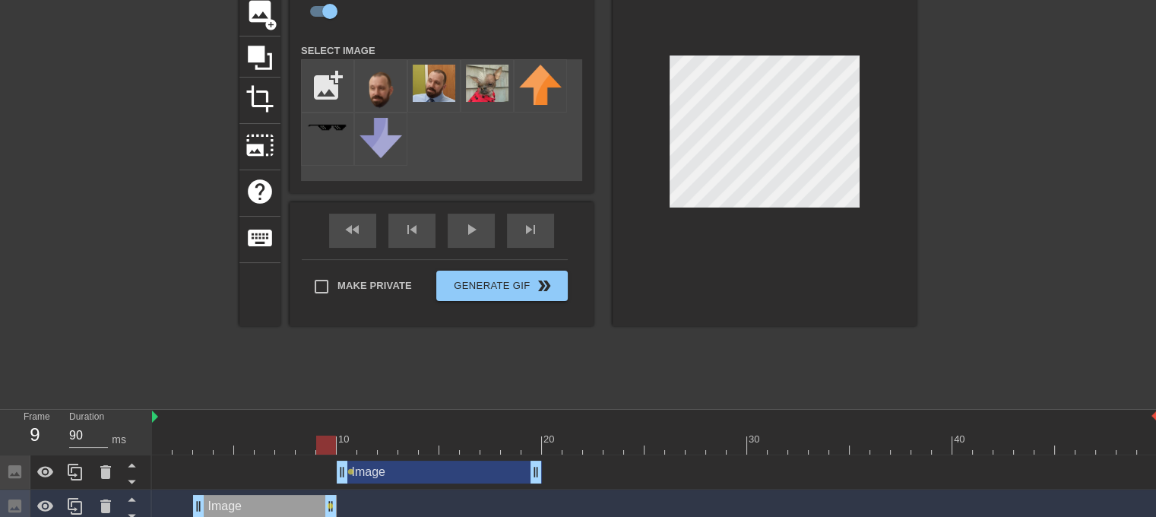
scroll to position [8, 0]
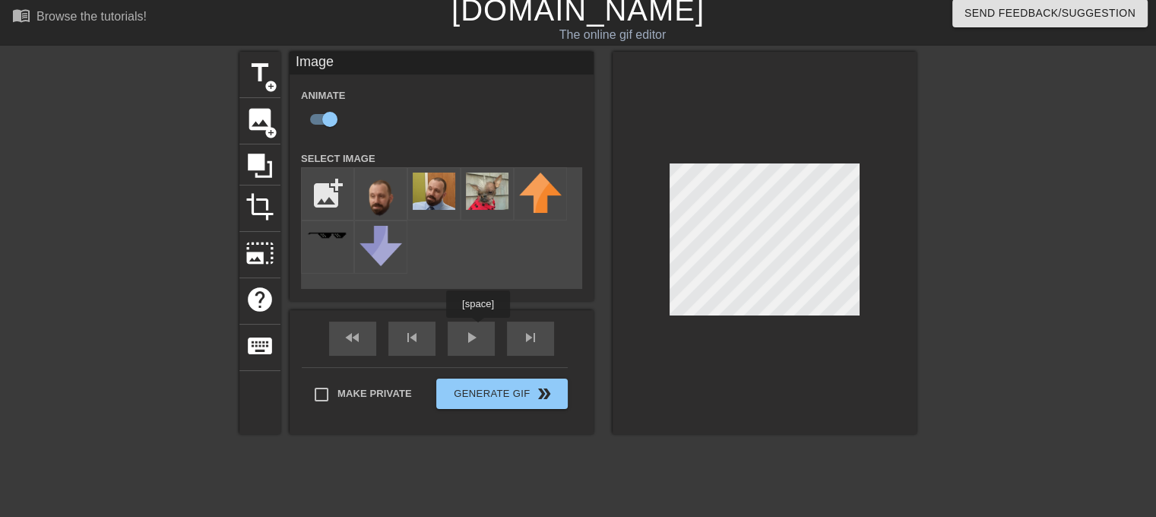
click at [477, 328] on div "fast_rewind skip_previous play_arrow skip_next" at bounding box center [442, 338] width 248 height 57
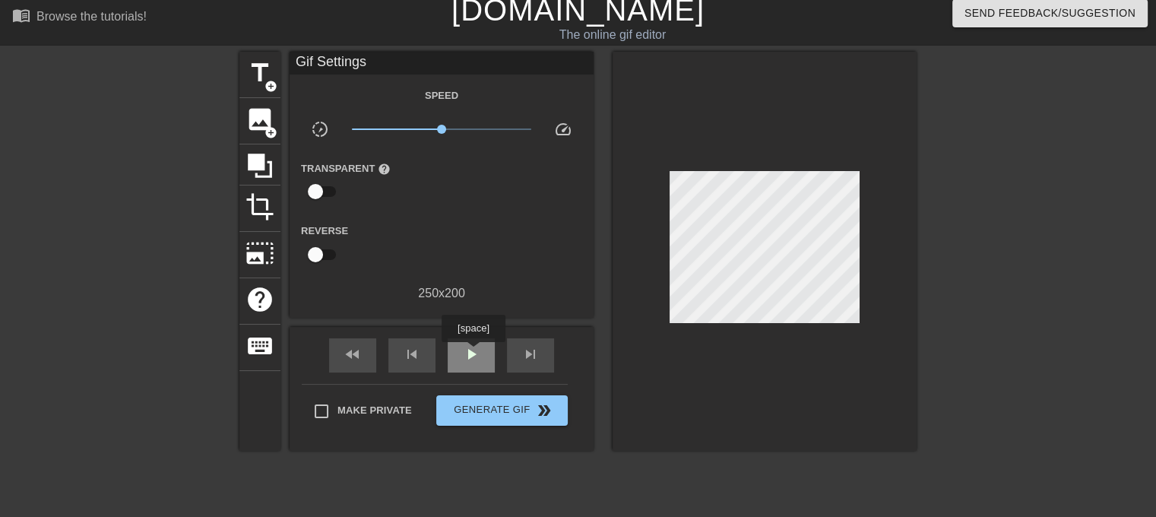
click at [473, 353] on span "play_arrow" at bounding box center [471, 354] width 18 height 18
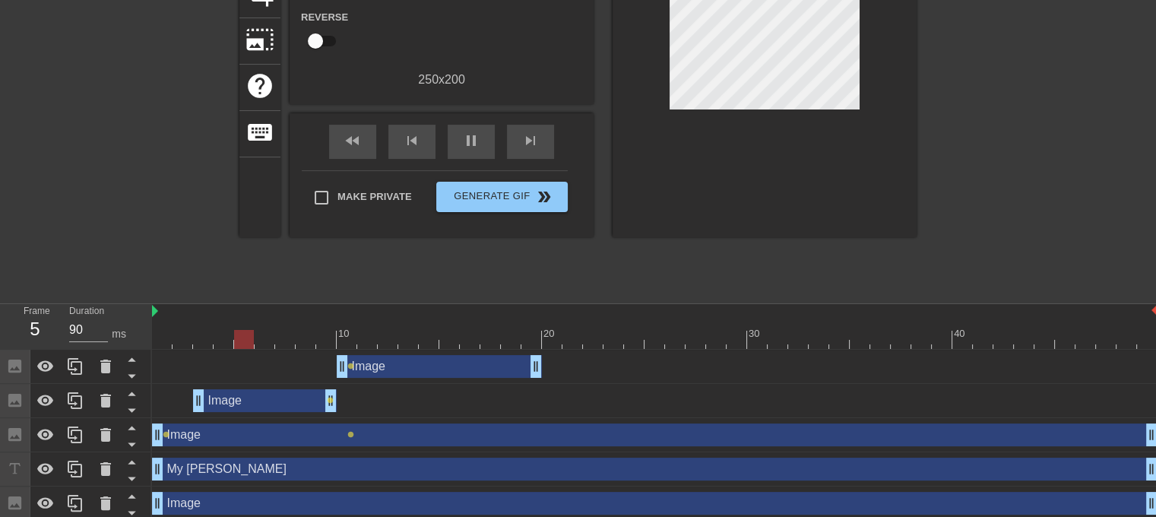
scroll to position [228, 0]
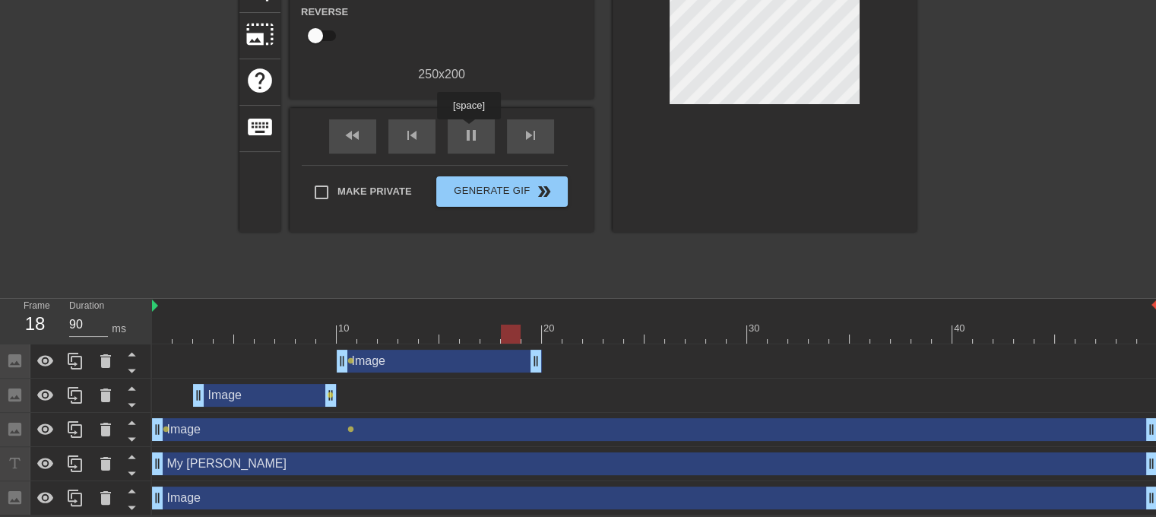
drag, startPoint x: 468, startPoint y: 130, endPoint x: 455, endPoint y: 158, distance: 30.9
click at [469, 131] on span "pause" at bounding box center [471, 135] width 18 height 18
click at [79, 361] on icon at bounding box center [75, 361] width 18 height 18
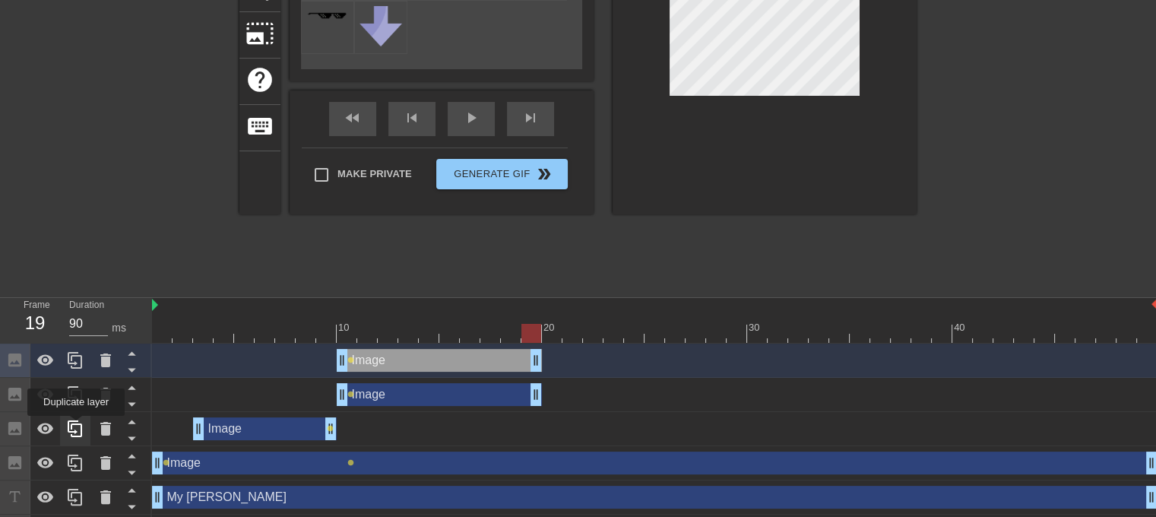
click at [76, 426] on icon at bounding box center [75, 428] width 18 height 18
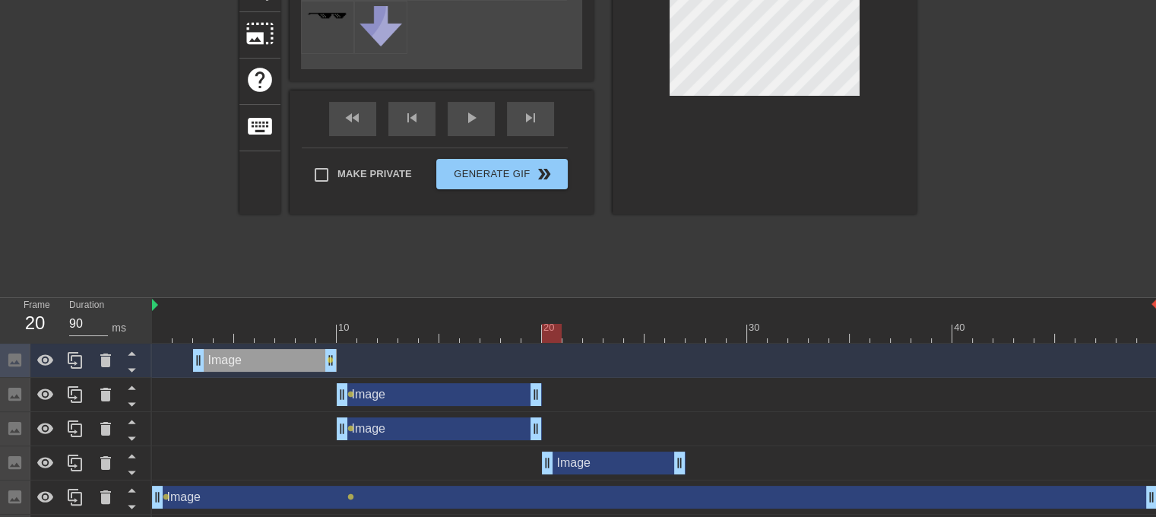
drag, startPoint x: 266, startPoint y: 462, endPoint x: 604, endPoint y: 429, distance: 339.7
click at [605, 430] on div "Image drag_handle drag_handle lens Image drag_handle drag_handle lens Image dra…" at bounding box center [654, 462] width 1004 height 239
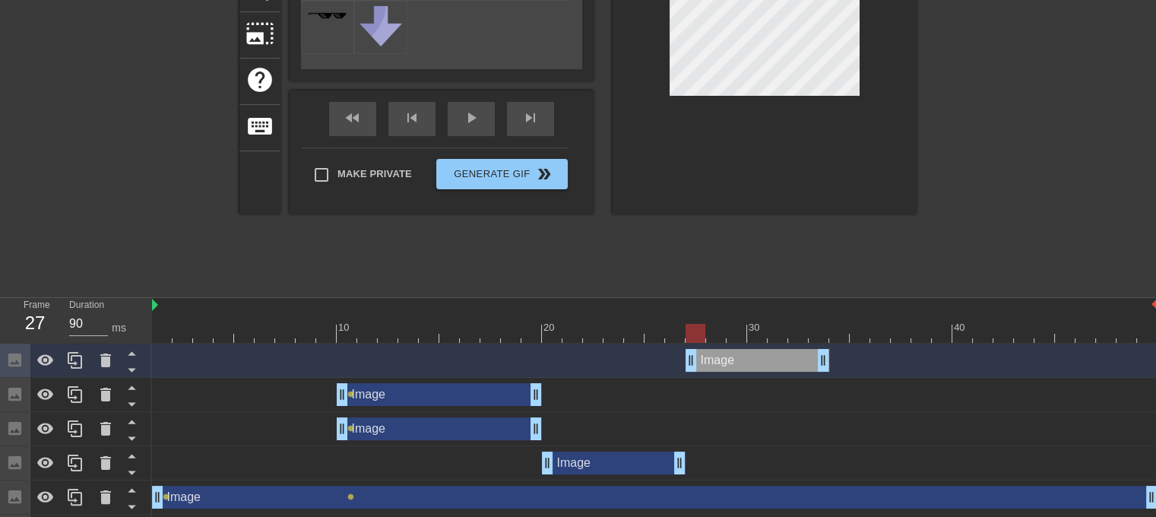
drag, startPoint x: 255, startPoint y: 351, endPoint x: 749, endPoint y: 356, distance: 494.0
click at [749, 356] on div "Image drag_handle drag_handle" at bounding box center [757, 360] width 144 height 23
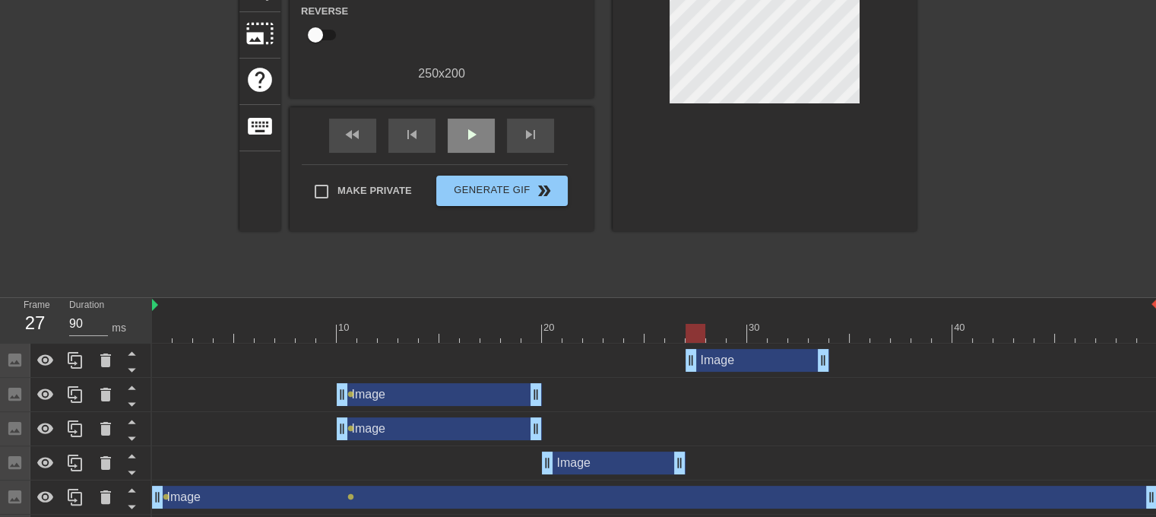
click at [457, 109] on div "fast_rewind skip_previous play_arrow skip_next" at bounding box center [442, 135] width 248 height 57
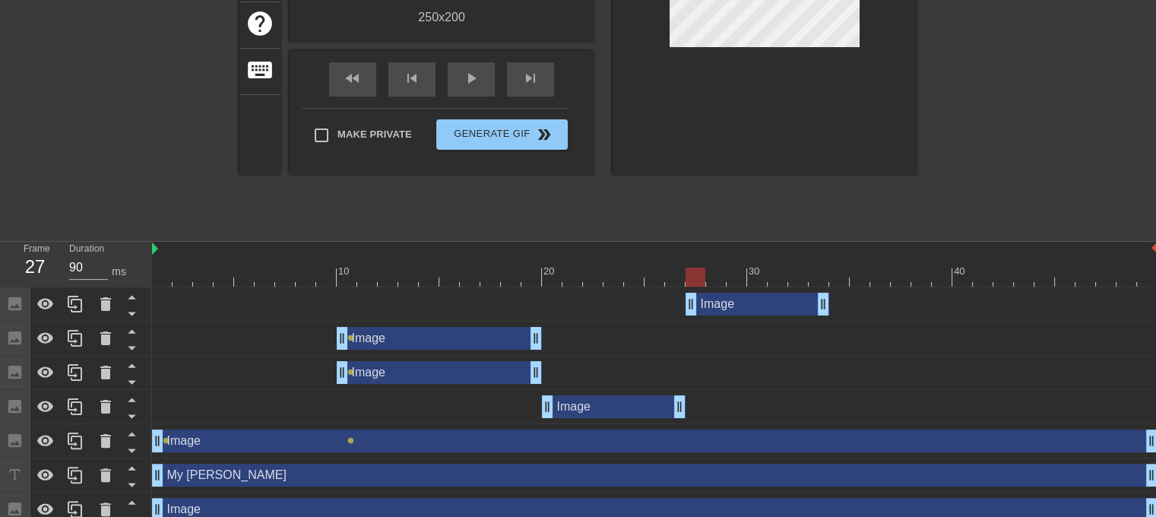
scroll to position [297, 0]
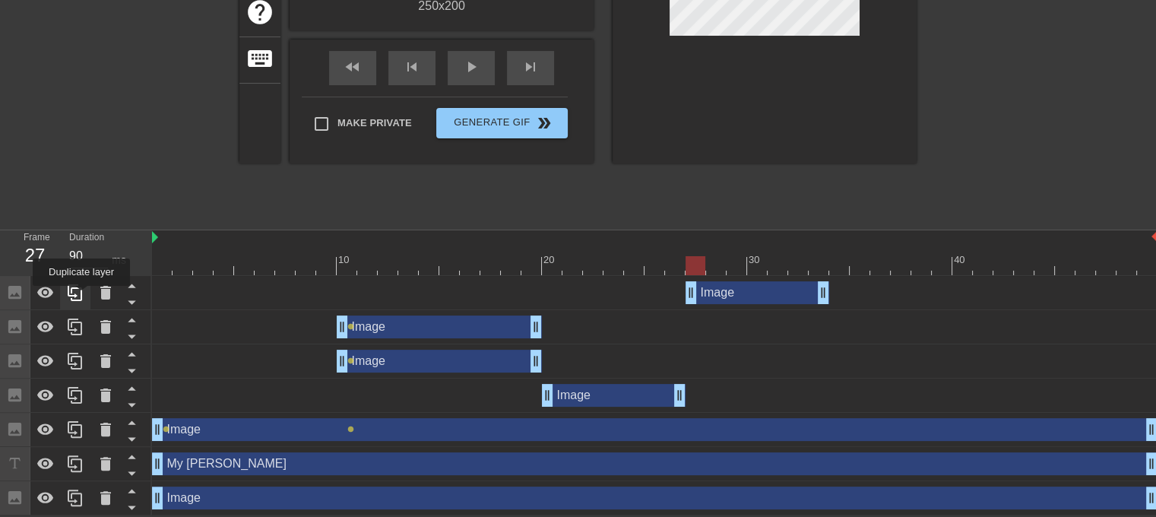
click at [81, 296] on icon at bounding box center [75, 292] width 14 height 17
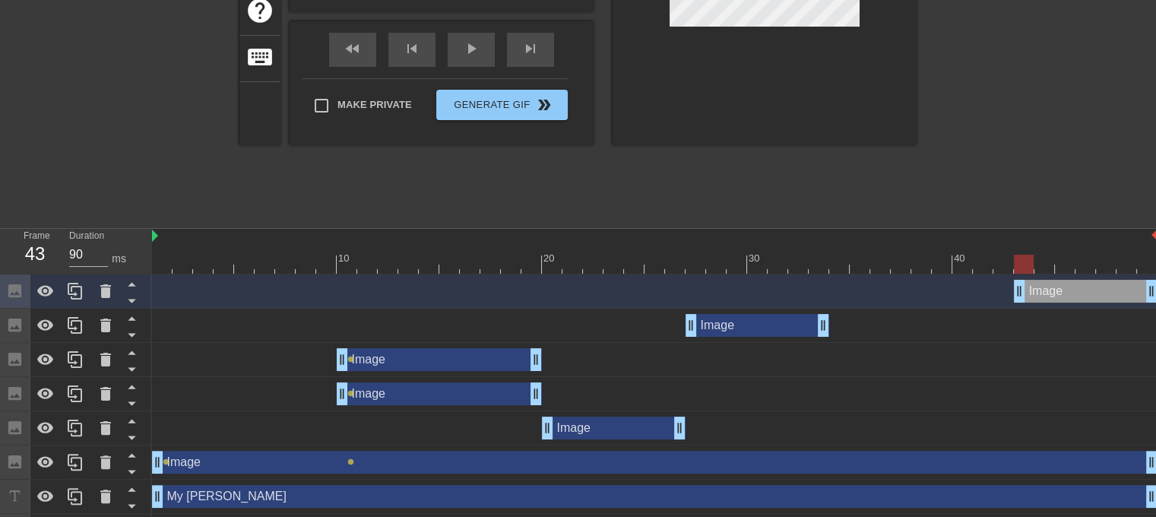
drag, startPoint x: 778, startPoint y: 294, endPoint x: 1068, endPoint y: 289, distance: 290.3
click at [1068, 289] on div "Image drag_handle drag_handle" at bounding box center [1086, 291] width 144 height 23
click at [81, 427] on icon at bounding box center [75, 427] width 14 height 17
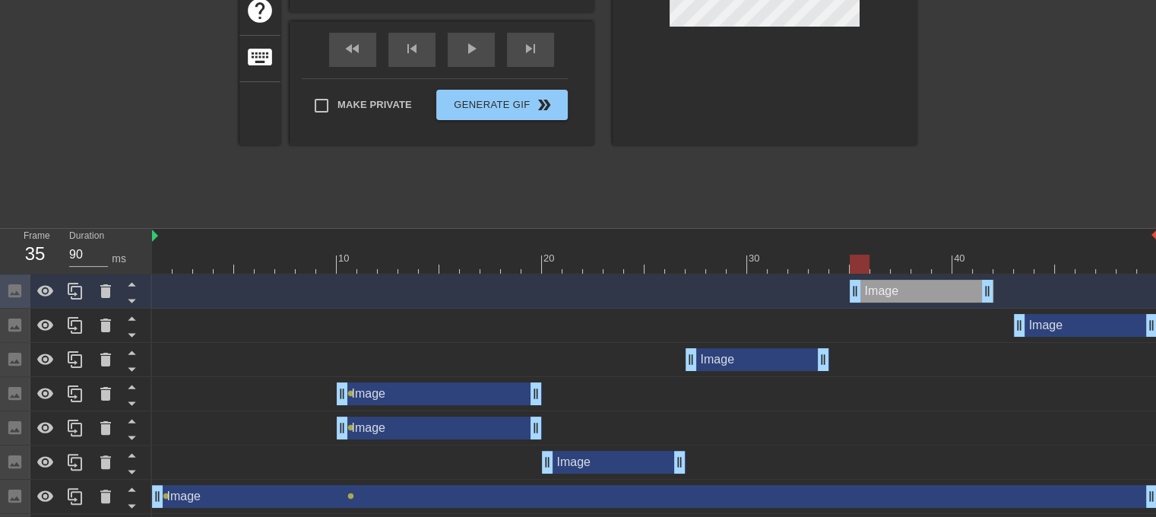
drag, startPoint x: 656, startPoint y: 291, endPoint x: 927, endPoint y: 291, distance: 271.3
click at [927, 291] on div "Image drag_handle drag_handle" at bounding box center [922, 291] width 144 height 23
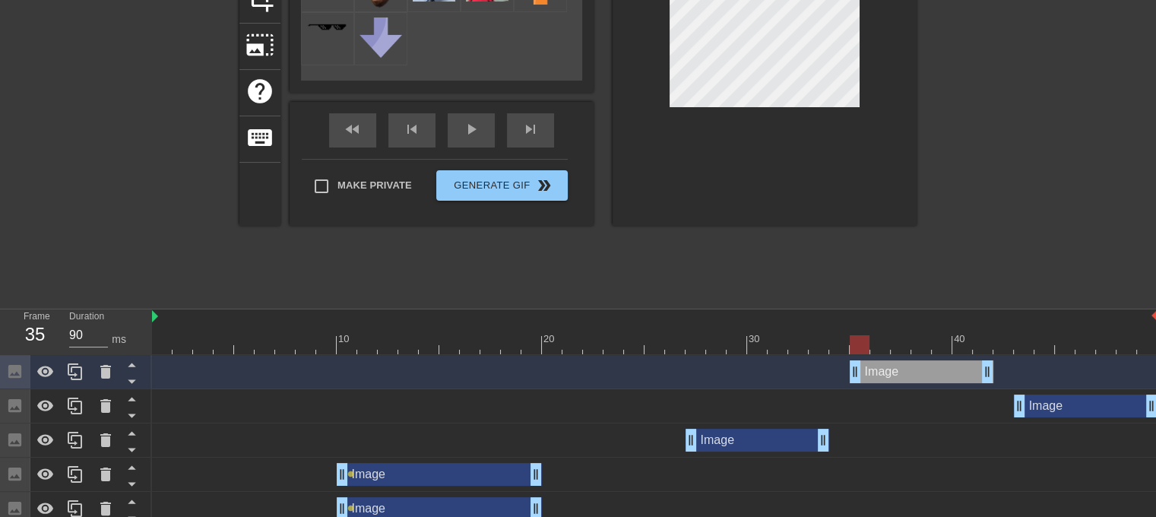
scroll to position [0, 0]
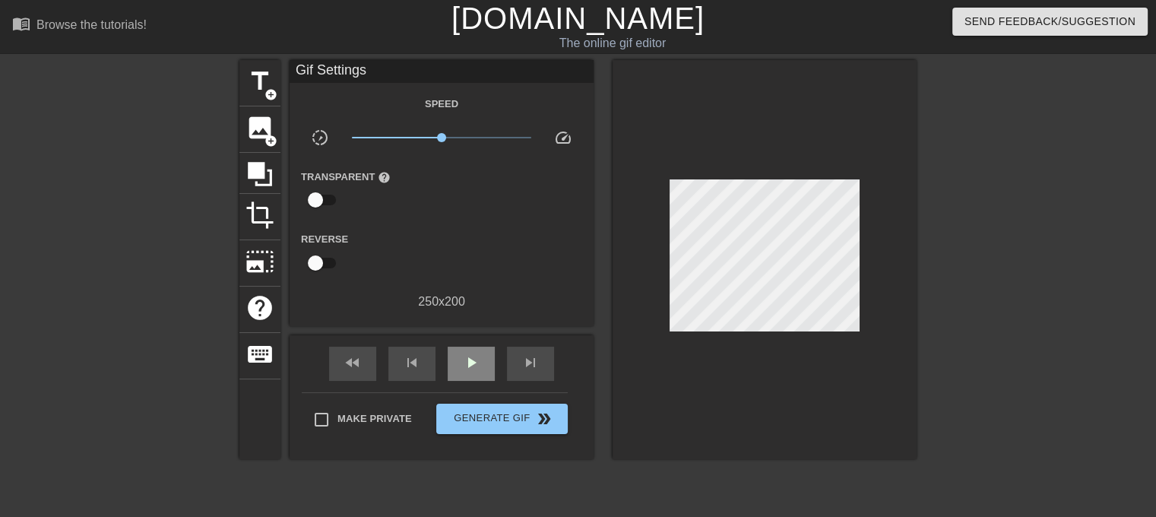
click at [450, 339] on div "fast_rewind skip_previous play_arrow skip_next" at bounding box center [442, 363] width 248 height 57
click at [459, 370] on div "play_arrow" at bounding box center [471, 364] width 47 height 34
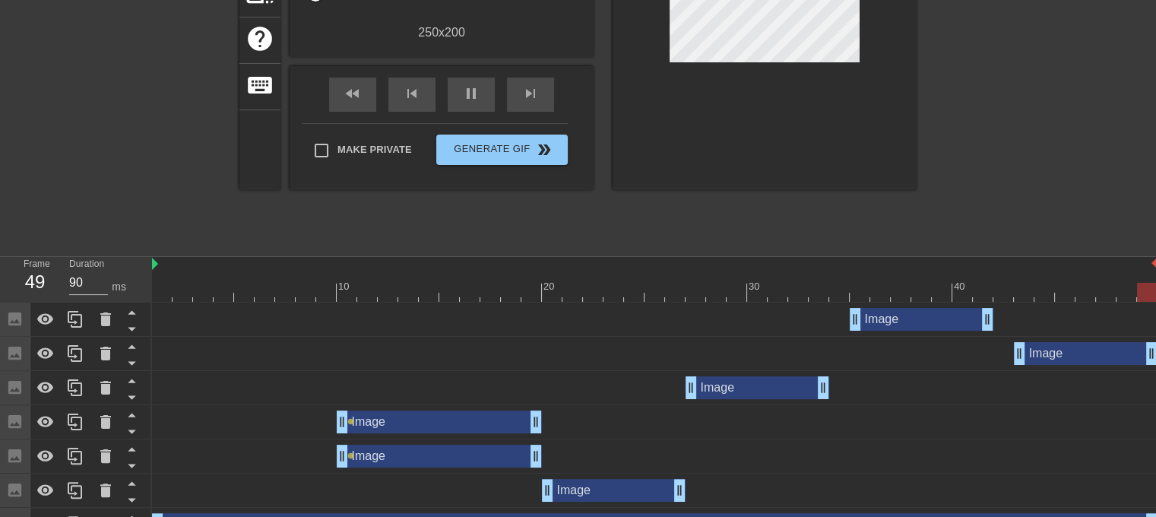
scroll to position [304, 0]
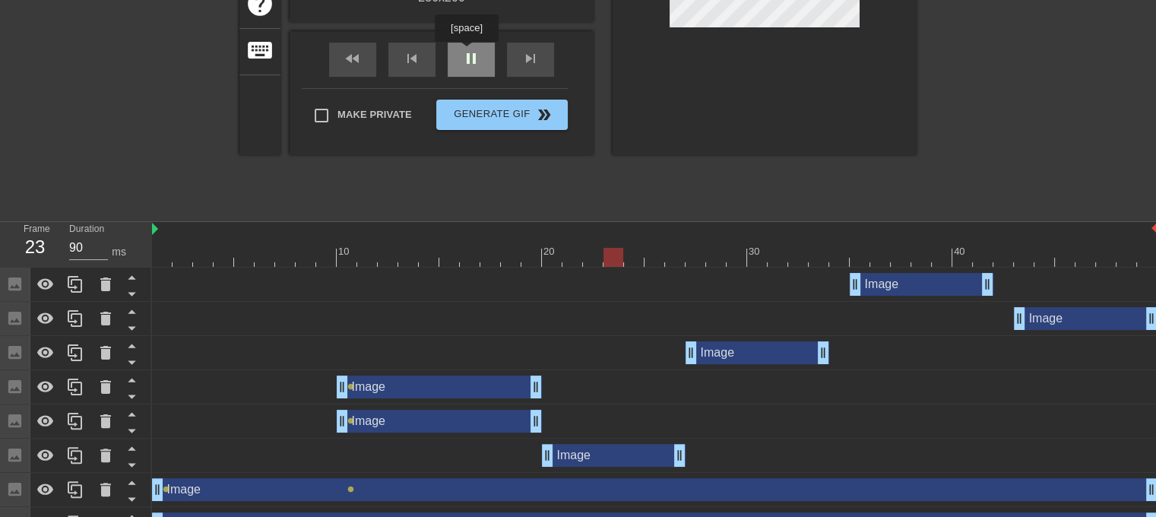
click at [466, 52] on span "pause" at bounding box center [471, 58] width 18 height 18
click at [108, 285] on icon at bounding box center [105, 284] width 11 height 14
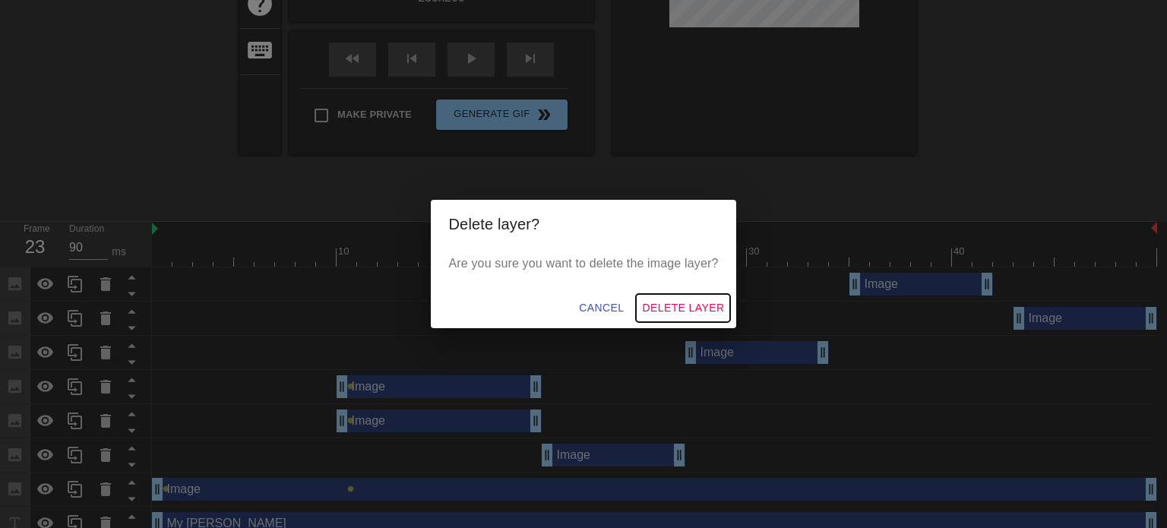
click at [691, 312] on span "Delete Layer" at bounding box center [683, 308] width 82 height 19
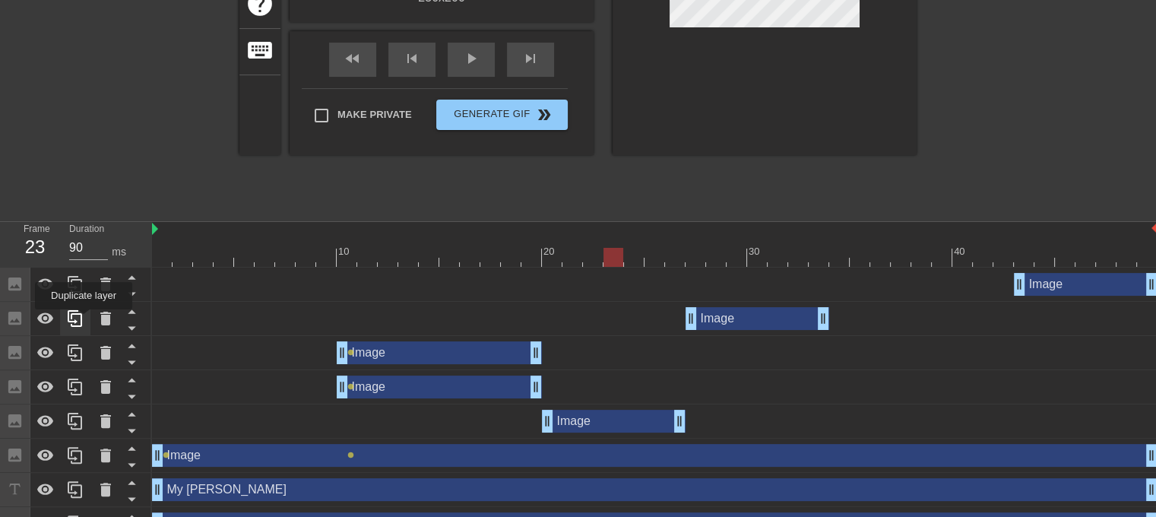
click at [84, 320] on icon at bounding box center [75, 318] width 18 height 18
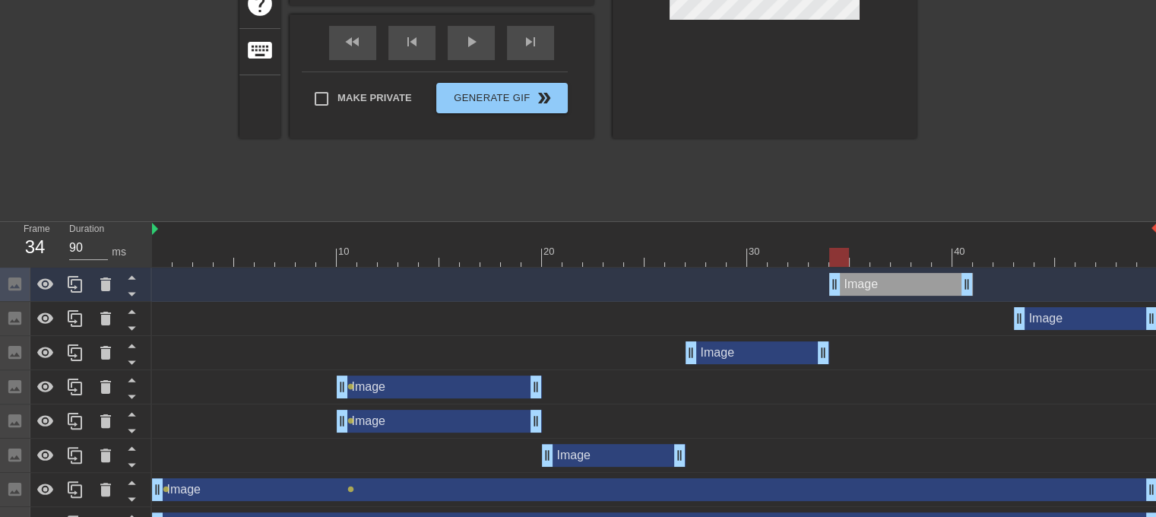
drag, startPoint x: 824, startPoint y: 284, endPoint x: 849, endPoint y: 261, distance: 33.9
click at [880, 285] on div "Image drag_handle drag_handle" at bounding box center [901, 284] width 144 height 23
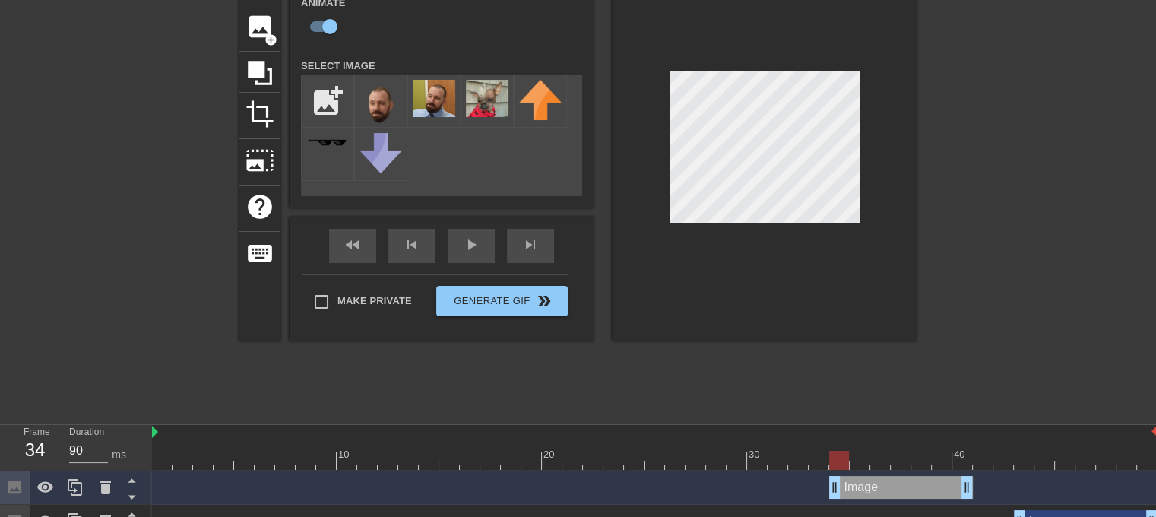
scroll to position [76, 0]
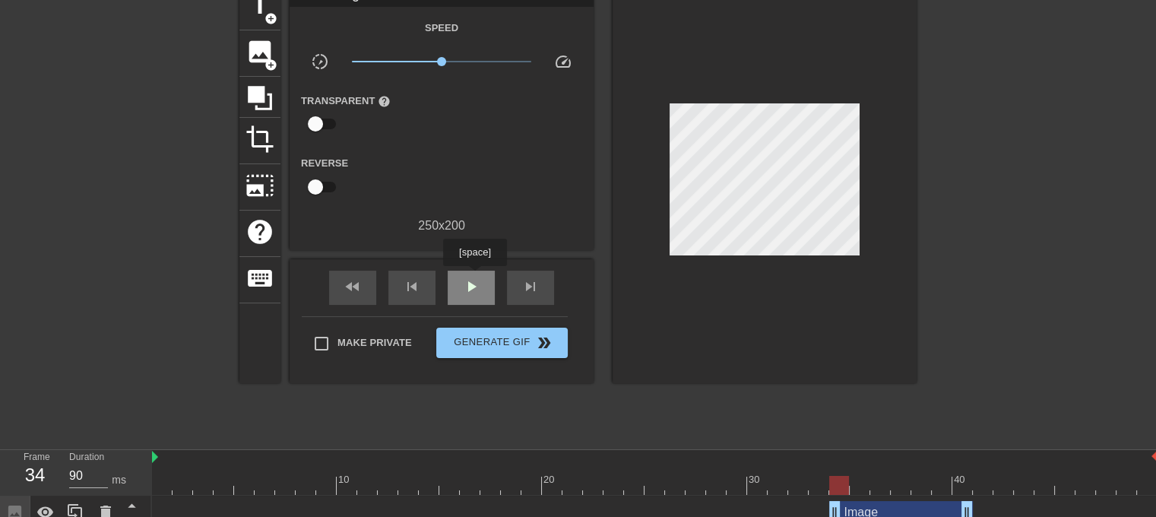
click at [474, 277] on span "play_arrow" at bounding box center [471, 286] width 18 height 18
click at [474, 277] on span "pause" at bounding box center [471, 286] width 18 height 18
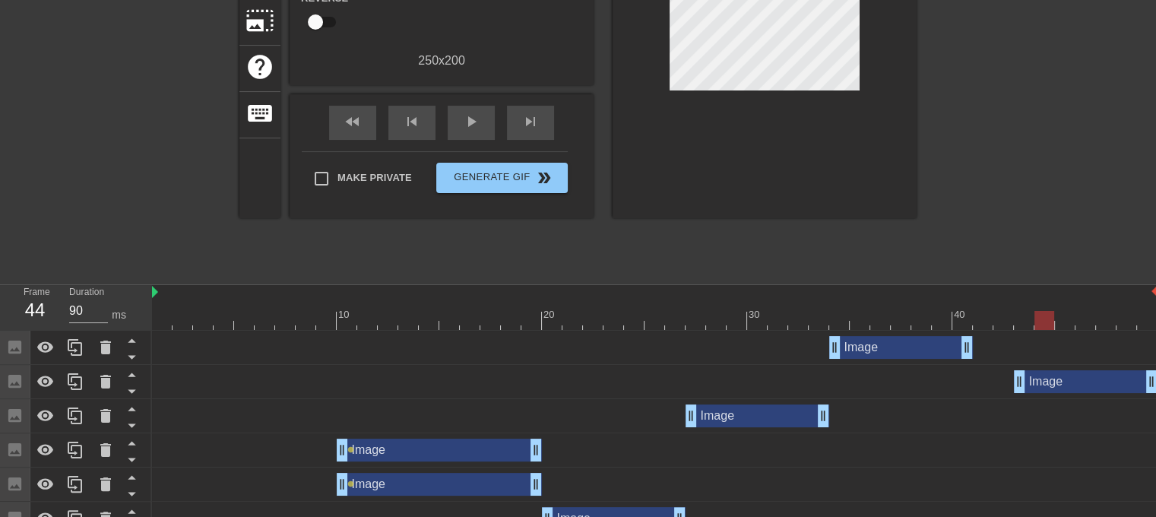
scroll to position [304, 0]
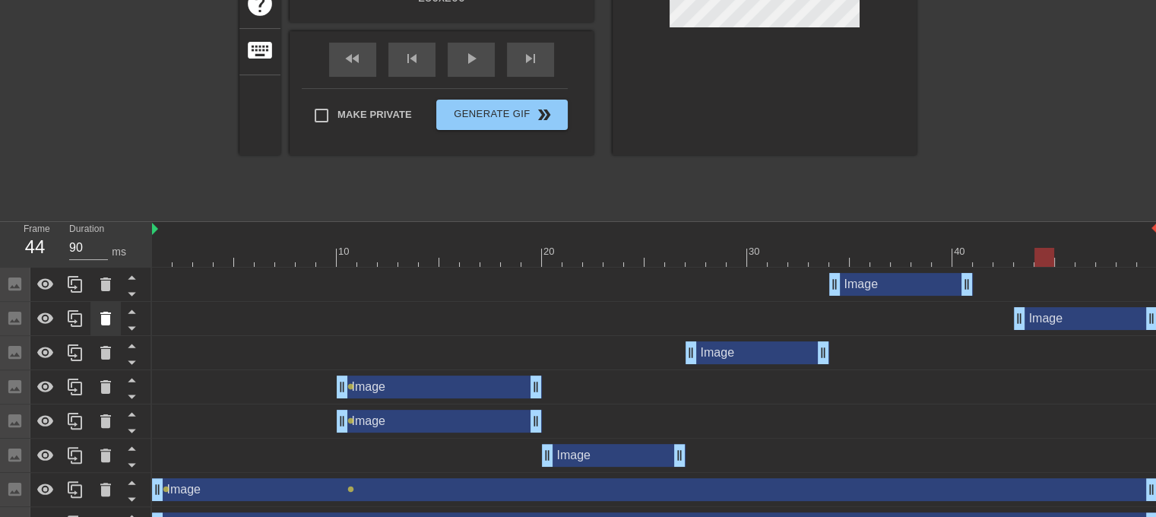
click at [102, 315] on icon at bounding box center [106, 318] width 18 height 18
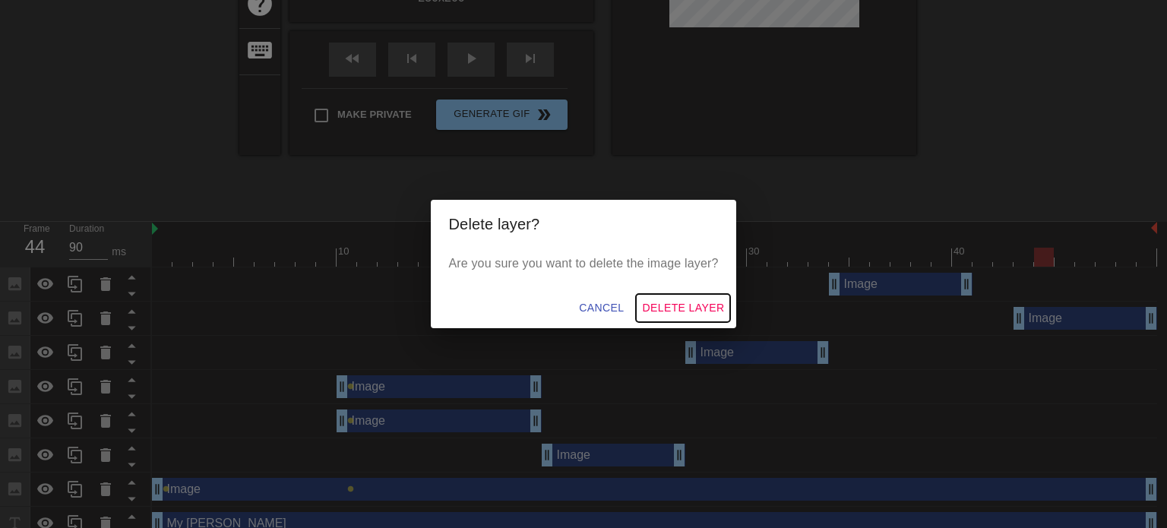
click at [720, 312] on span "Delete Layer" at bounding box center [683, 308] width 82 height 19
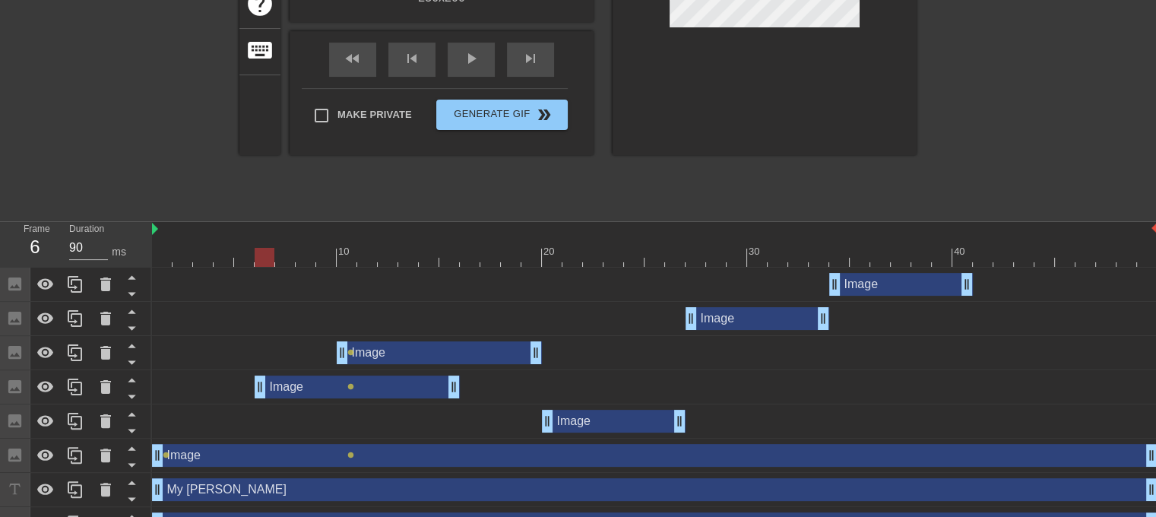
drag, startPoint x: 410, startPoint y: 388, endPoint x: 325, endPoint y: 381, distance: 85.4
click at [325, 381] on div "Image drag_handle drag_handle" at bounding box center [357, 386] width 205 height 23
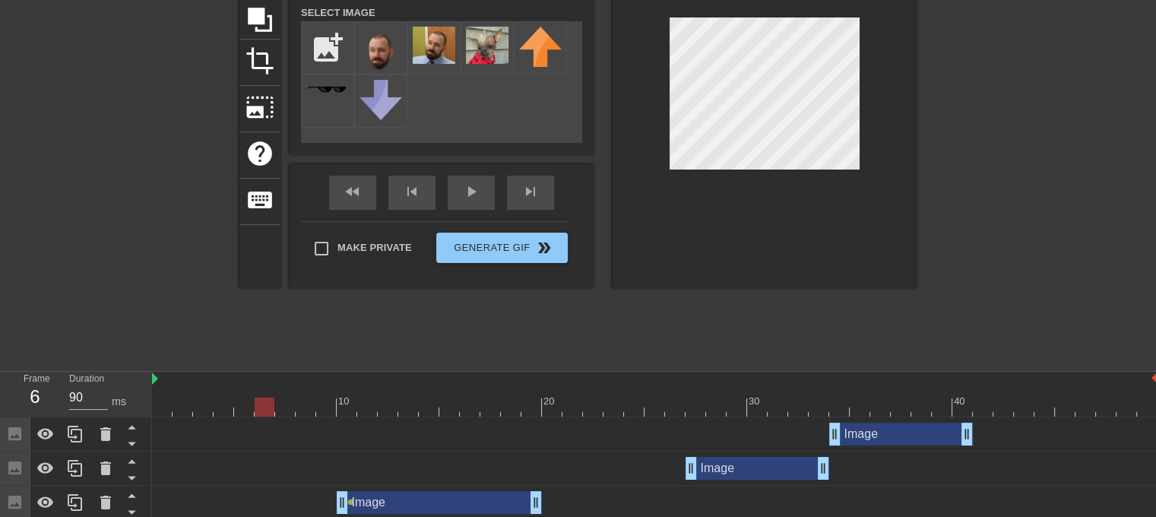
scroll to position [152, 0]
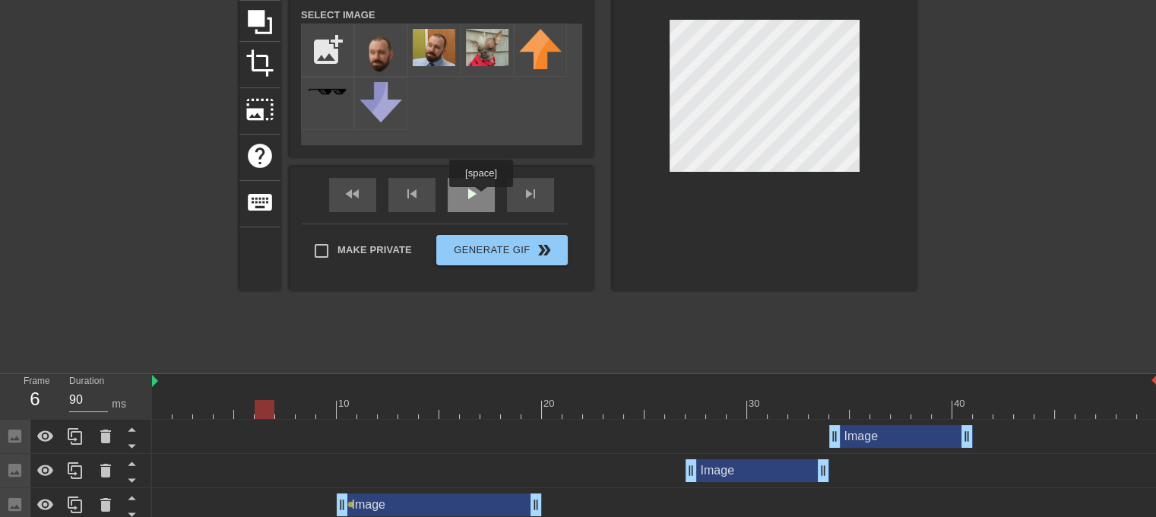
click at [480, 198] on div "play_arrow" at bounding box center [471, 195] width 47 height 34
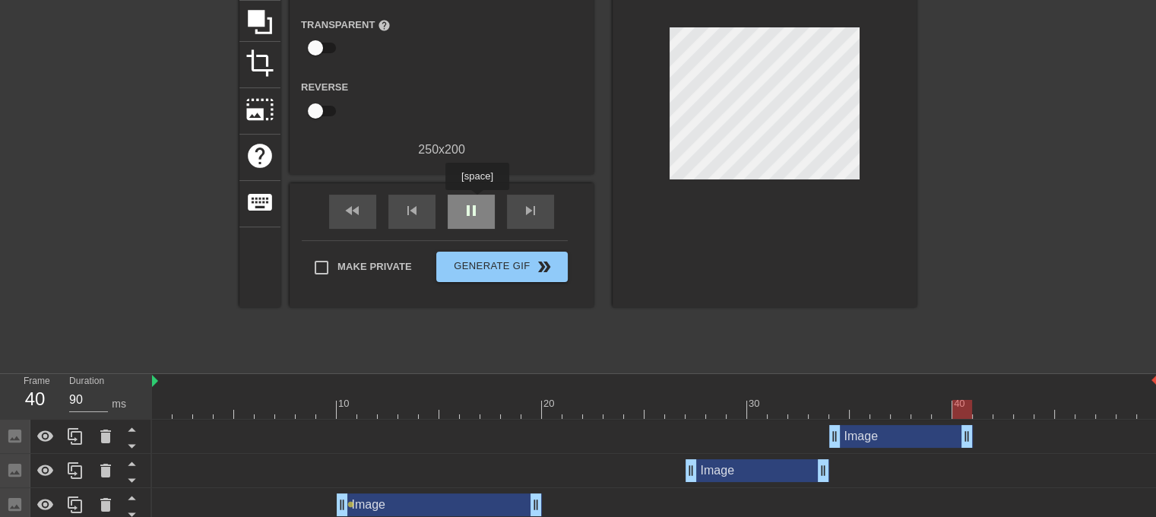
click at [476, 201] on span "pause" at bounding box center [471, 210] width 18 height 18
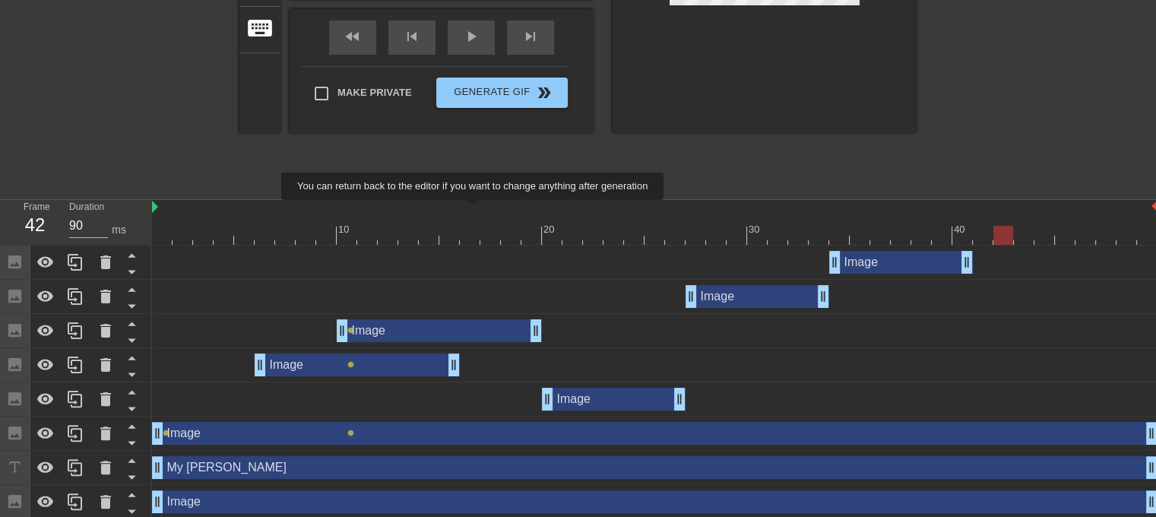
scroll to position [331, 0]
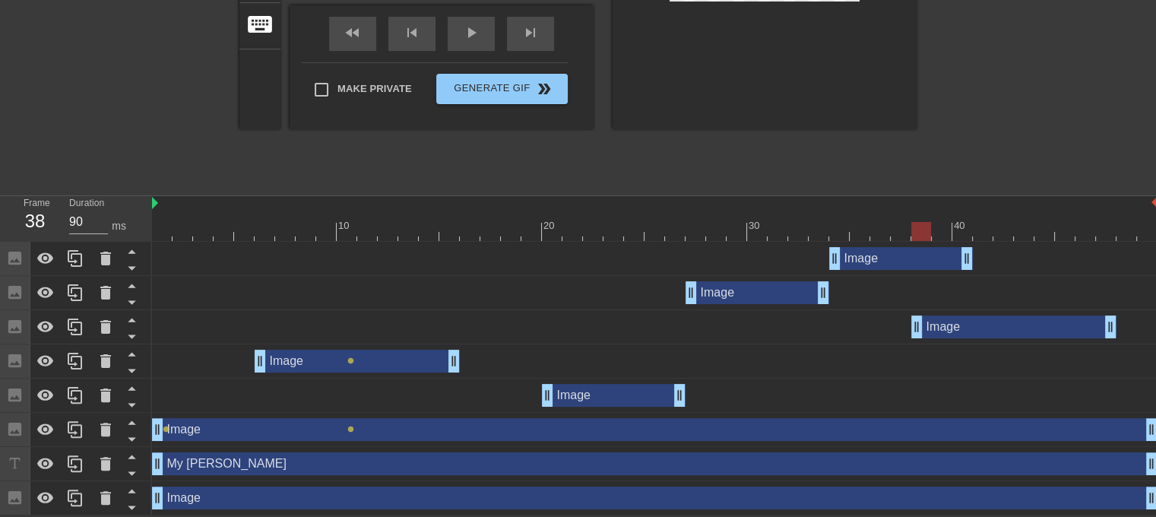
drag, startPoint x: 453, startPoint y: 319, endPoint x: 1036, endPoint y: 319, distance: 582.8
click at [1036, 319] on div "Image drag_handle drag_handle" at bounding box center [1013, 326] width 205 height 23
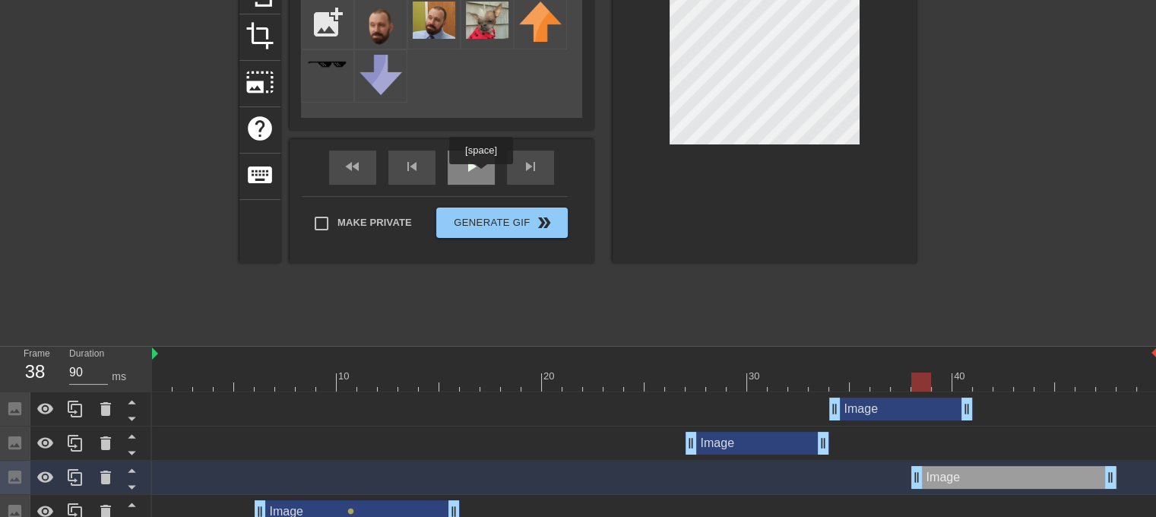
click at [479, 174] on span "play_arrow" at bounding box center [471, 166] width 18 height 18
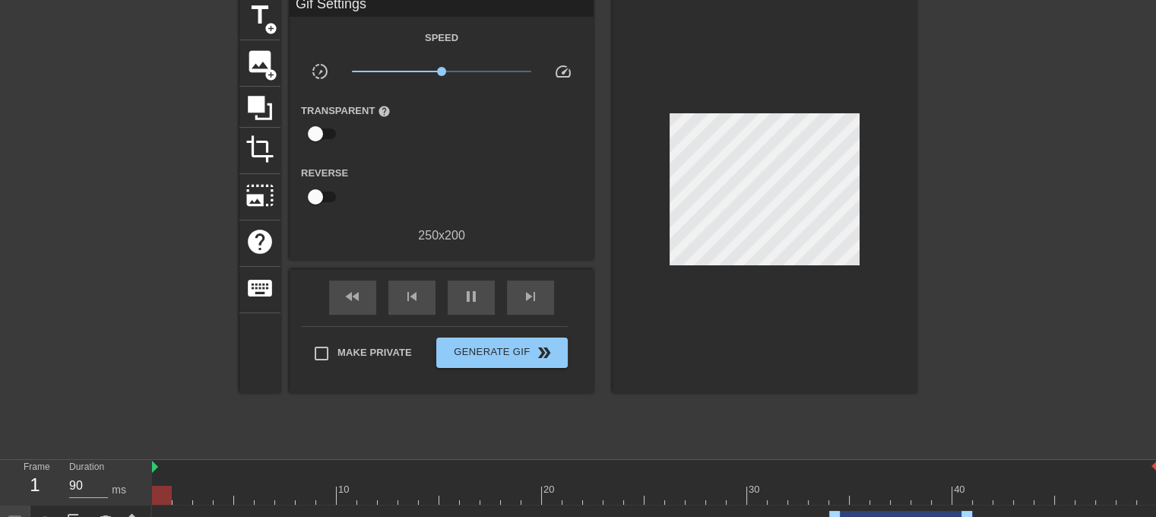
scroll to position [103, 0]
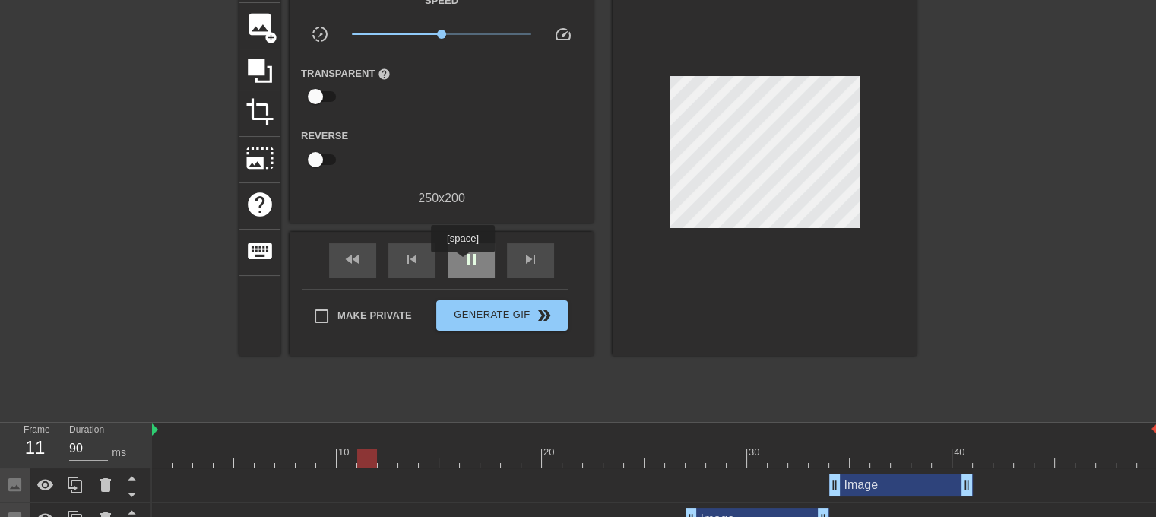
click at [462, 263] on span "pause" at bounding box center [471, 259] width 18 height 18
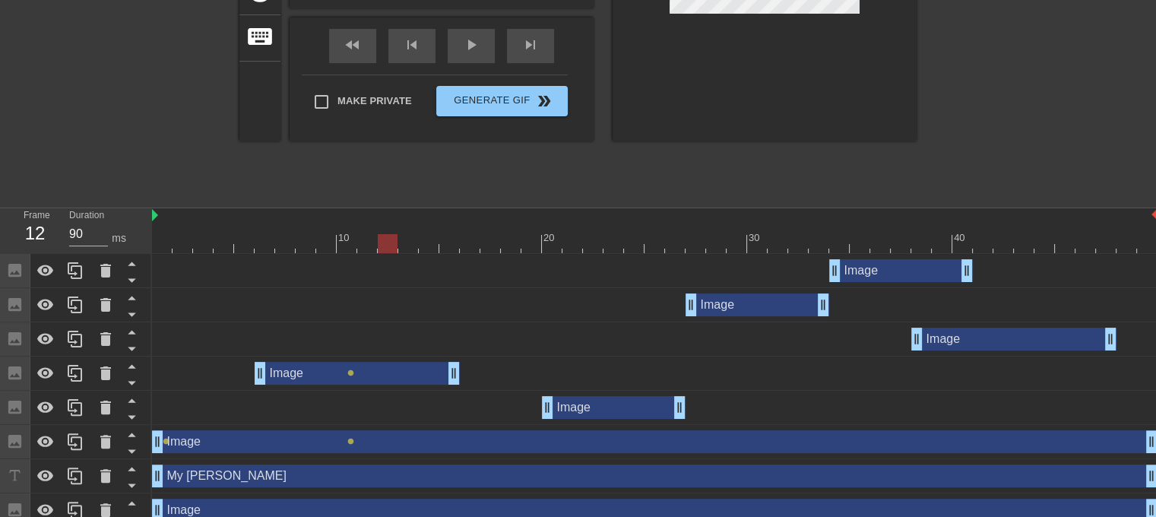
scroll to position [331, 0]
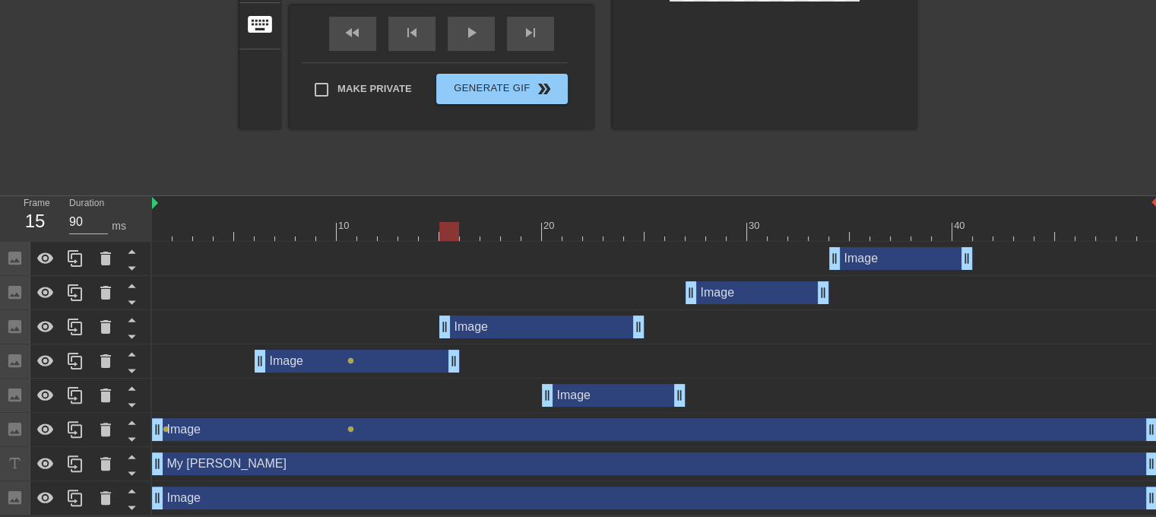
drag, startPoint x: 1006, startPoint y: 331, endPoint x: 536, endPoint y: 337, distance: 470.4
click at [536, 337] on div "Image drag_handle drag_handle" at bounding box center [654, 327] width 1005 height 34
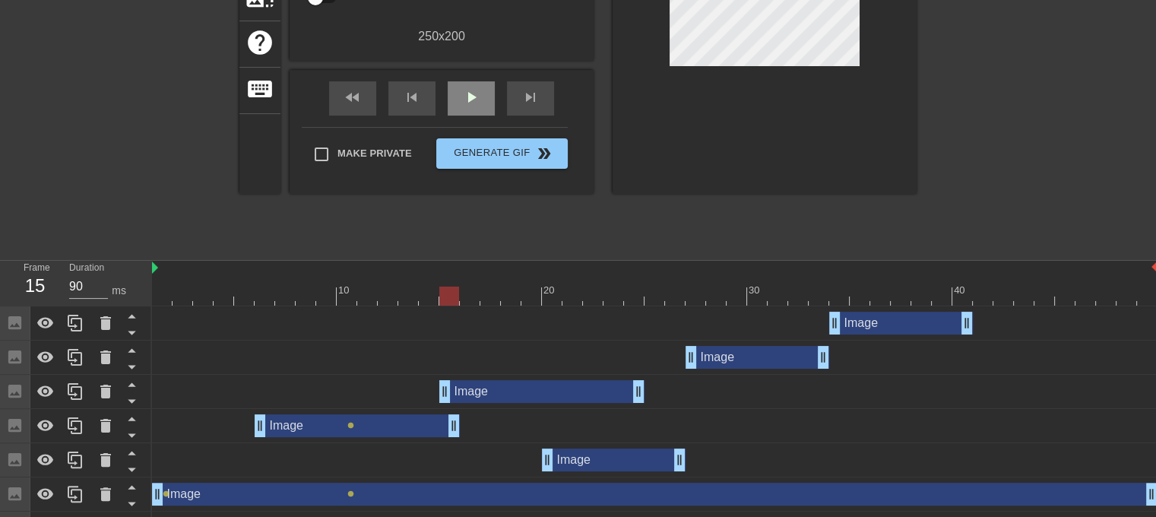
scroll to position [179, 0]
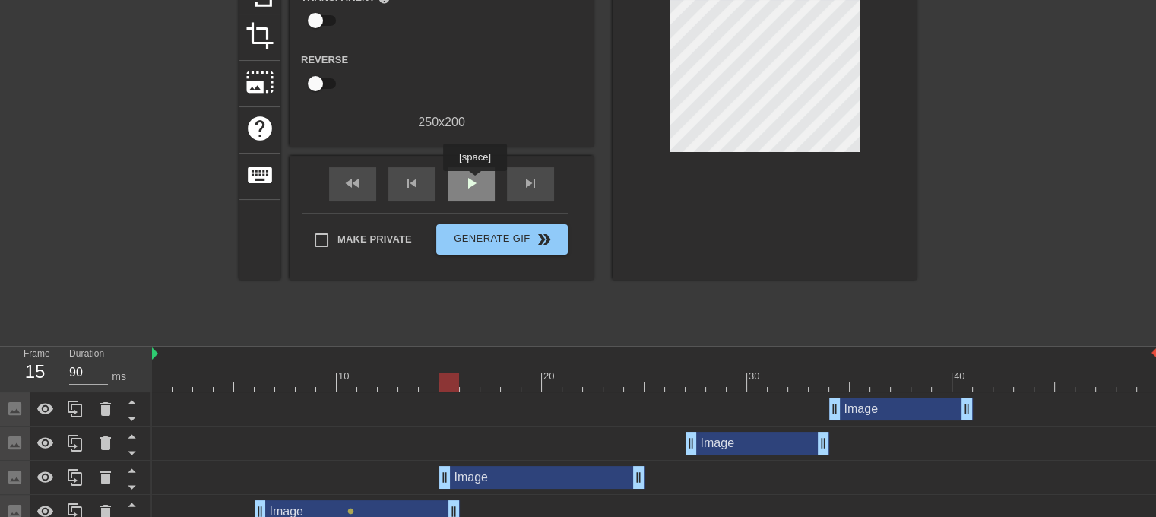
click at [474, 182] on span "play_arrow" at bounding box center [471, 183] width 18 height 18
click at [177, 378] on div at bounding box center [654, 381] width 1005 height 19
click at [480, 180] on div "play_arrow" at bounding box center [471, 184] width 47 height 34
click at [477, 185] on span "pause" at bounding box center [471, 183] width 18 height 18
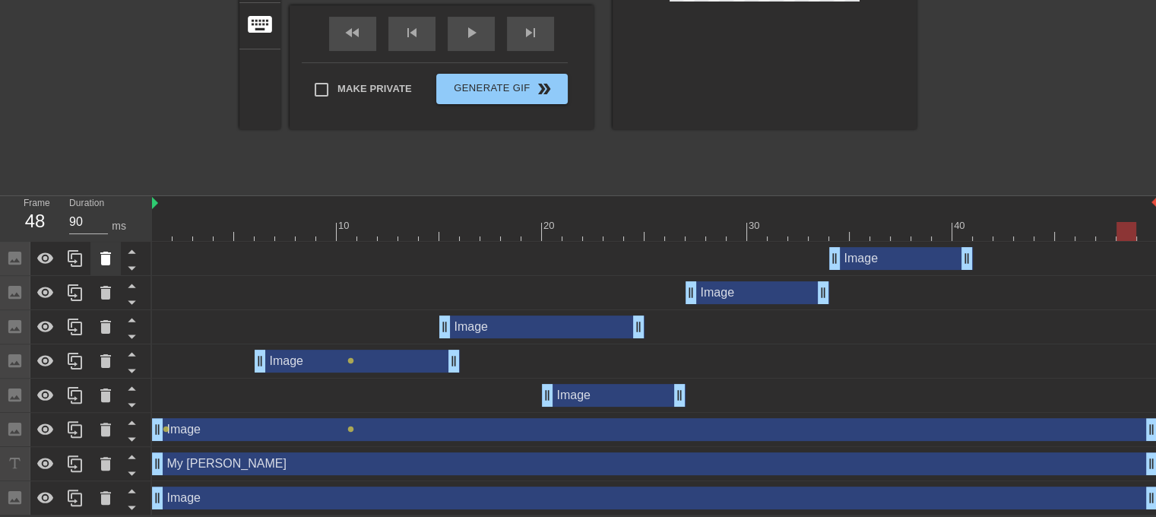
click at [111, 255] on icon at bounding box center [106, 258] width 18 height 18
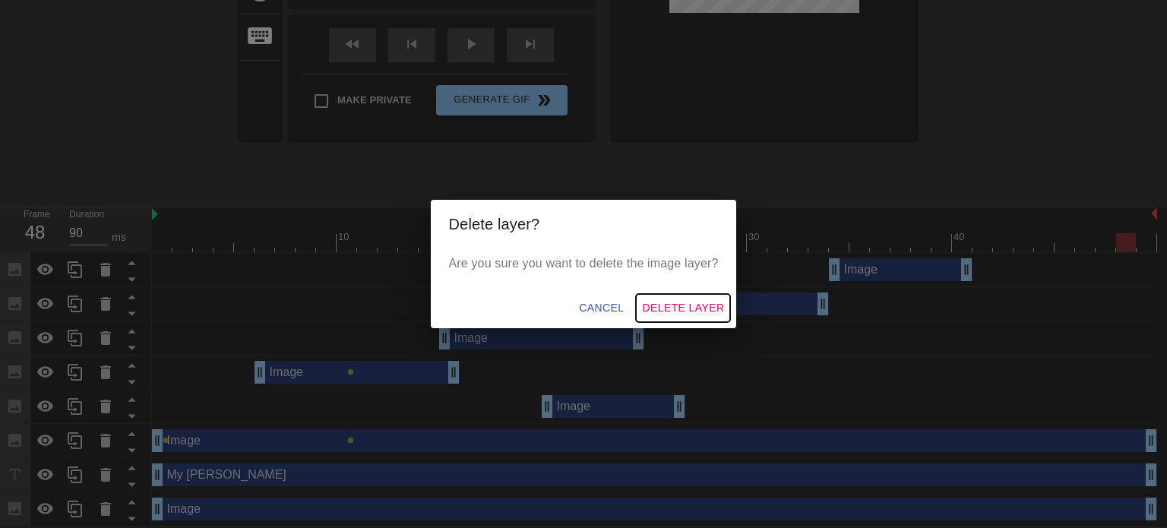
click at [676, 303] on span "Delete Layer" at bounding box center [683, 308] width 82 height 19
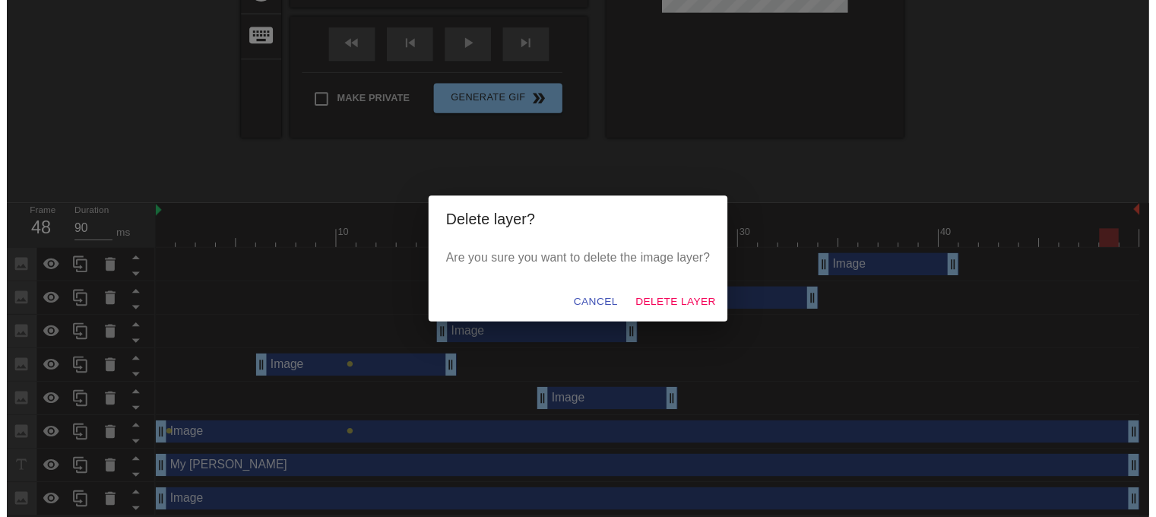
scroll to position [297, 0]
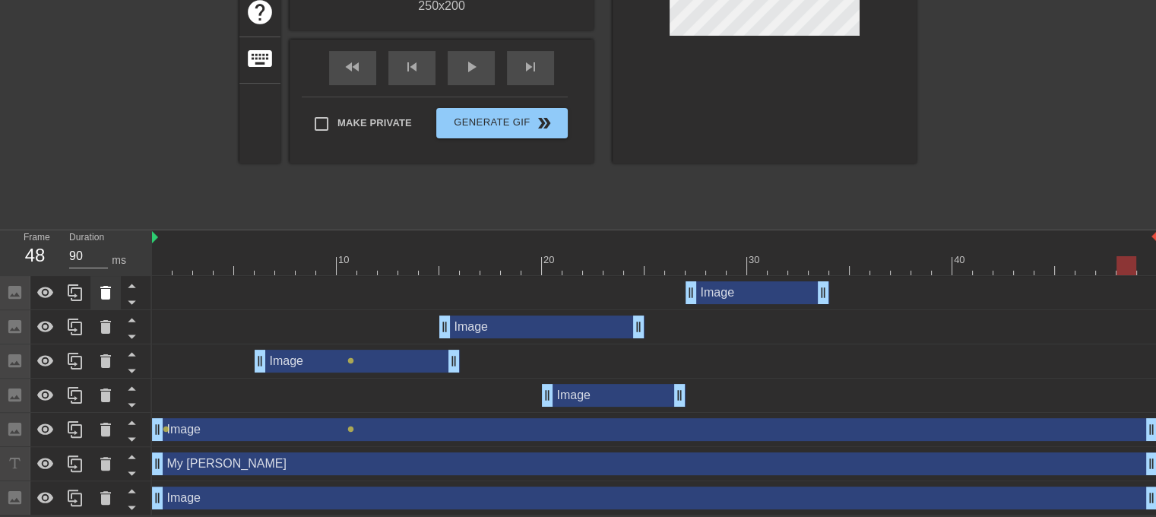
click at [100, 288] on icon at bounding box center [106, 292] width 18 height 18
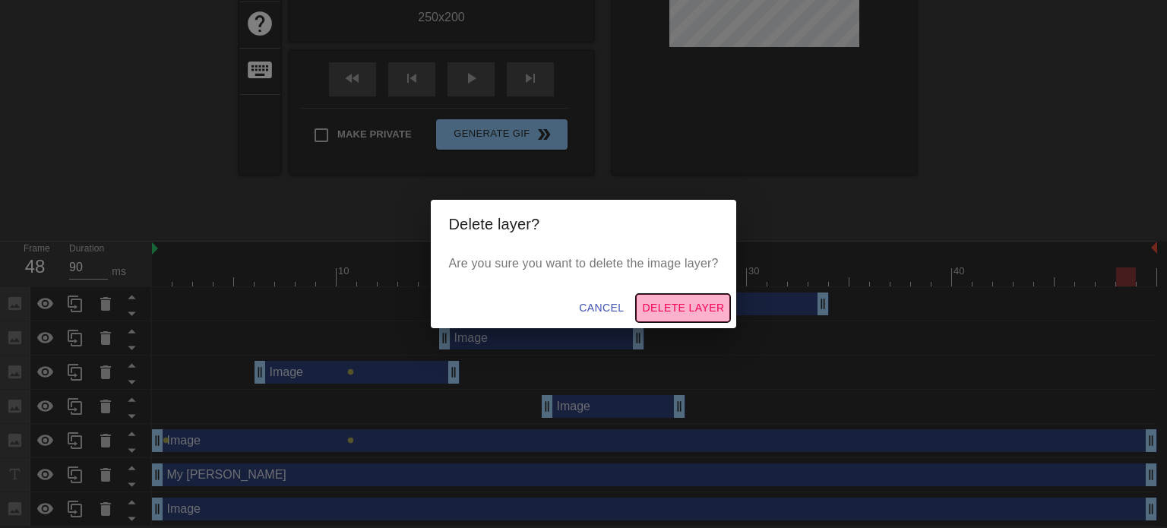
click at [665, 316] on span "Delete Layer" at bounding box center [683, 308] width 82 height 19
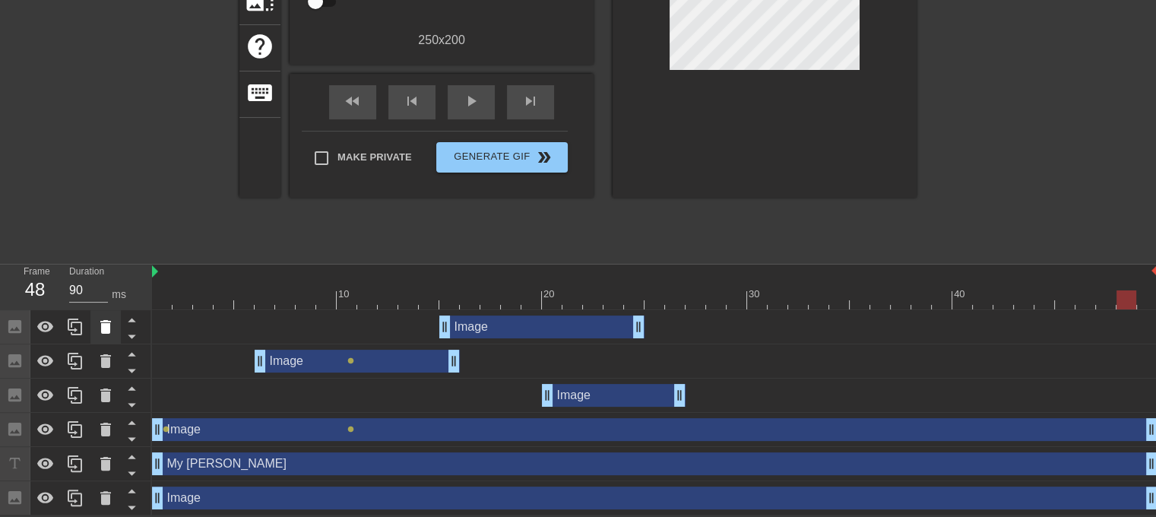
click at [108, 321] on icon at bounding box center [105, 327] width 11 height 14
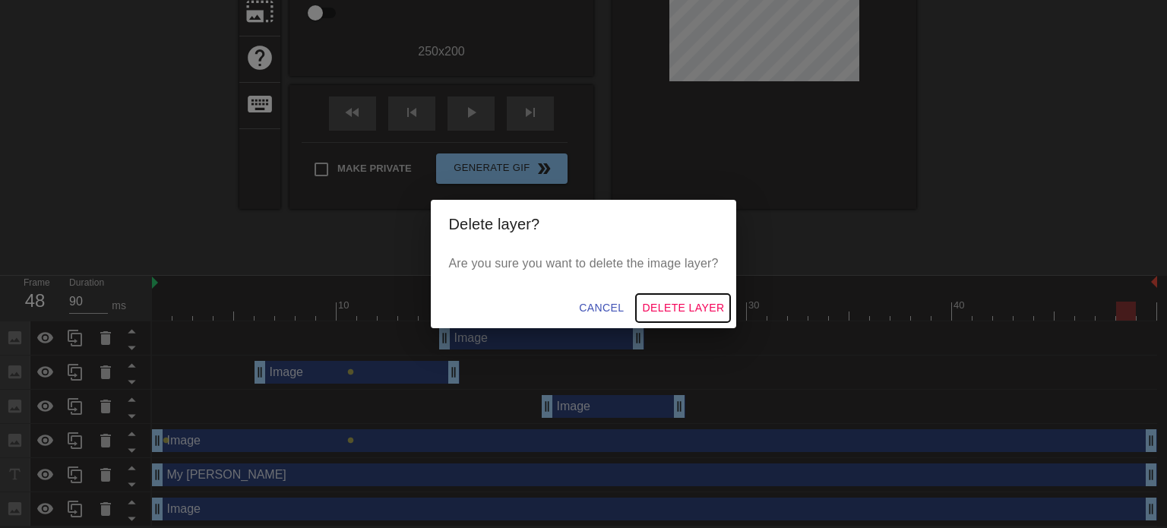
click at [671, 308] on span "Delete Layer" at bounding box center [683, 308] width 82 height 19
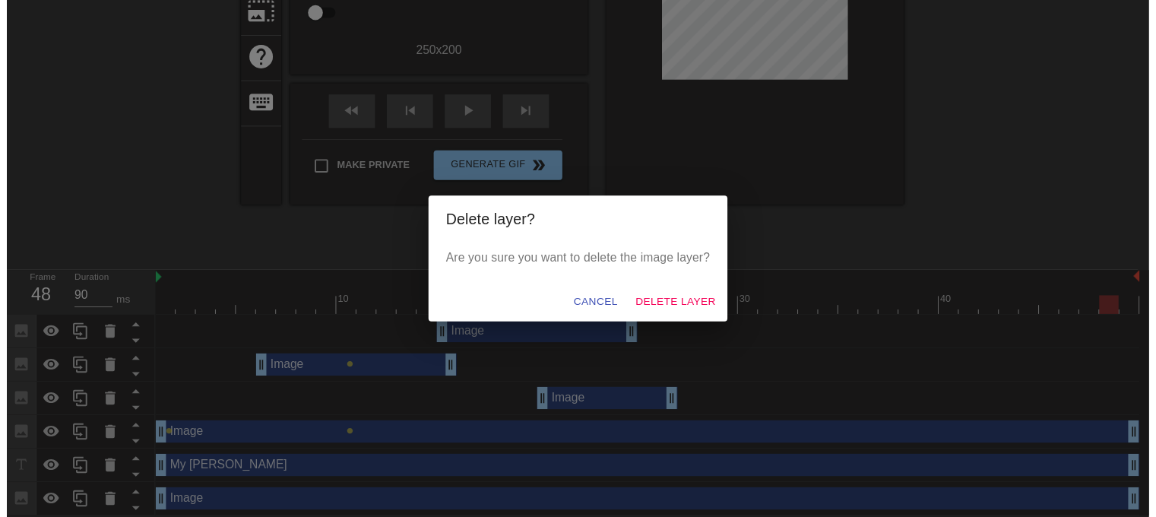
scroll to position [228, 0]
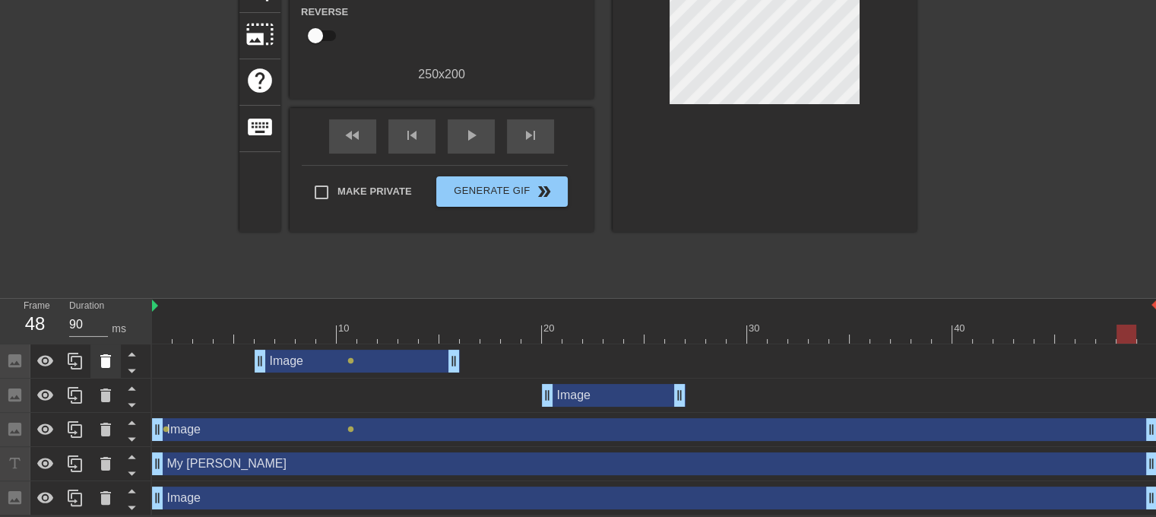
click at [99, 353] on icon at bounding box center [106, 361] width 18 height 18
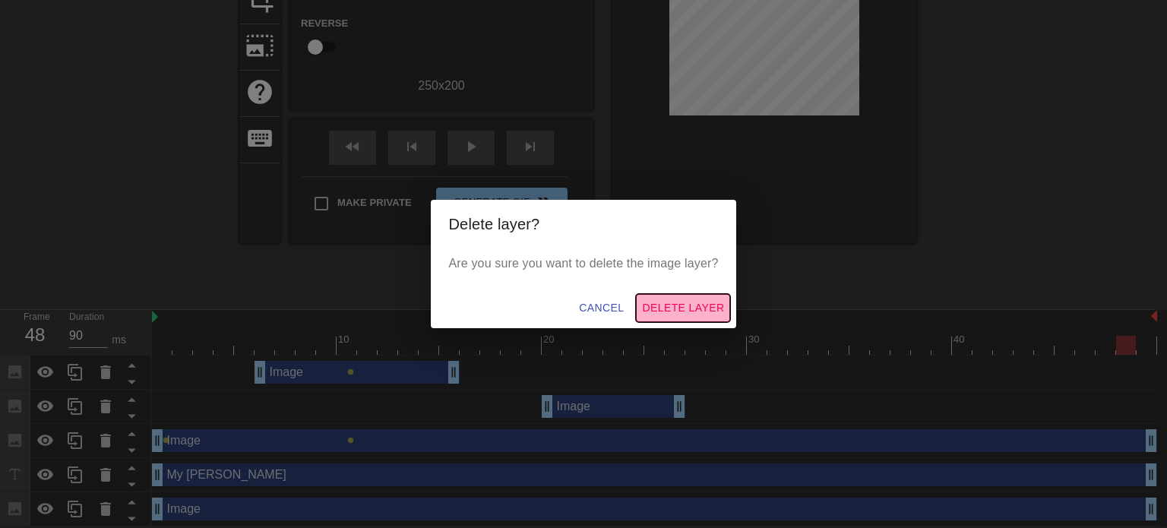
click at [707, 314] on span "Delete Layer" at bounding box center [683, 308] width 82 height 19
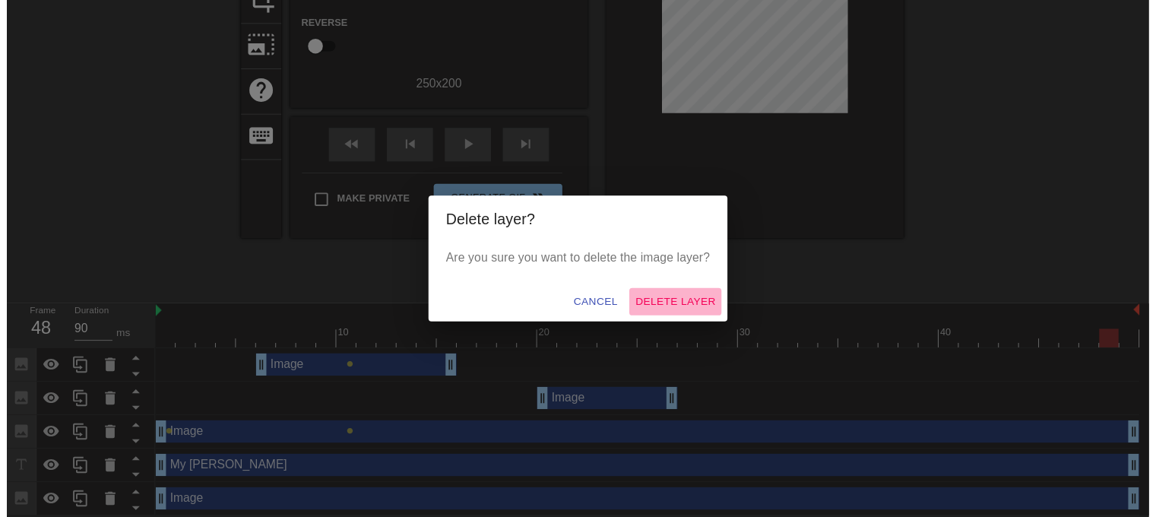
scroll to position [195, 0]
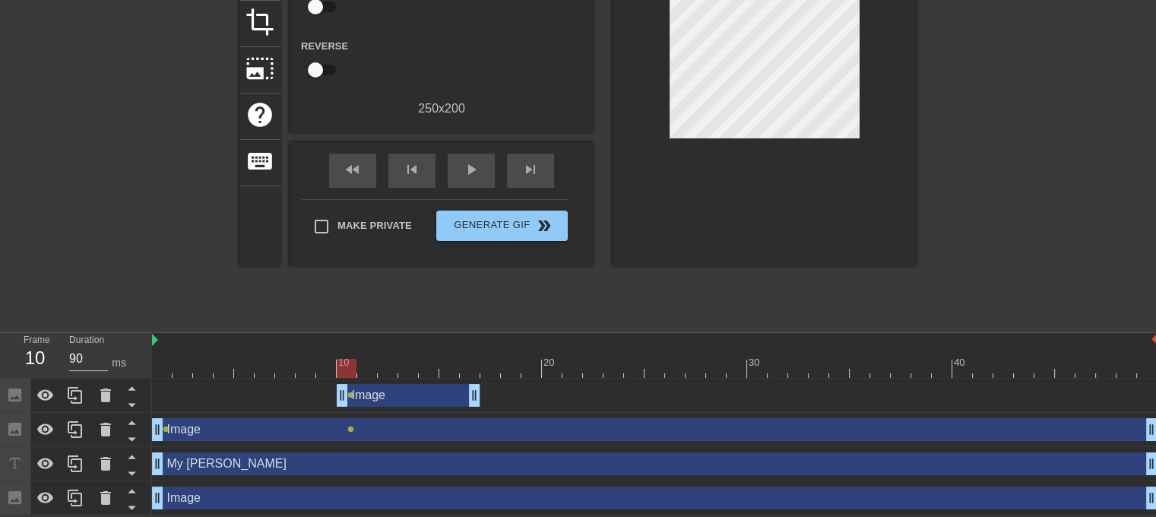
drag, startPoint x: 615, startPoint y: 394, endPoint x: 416, endPoint y: 403, distance: 199.3
click at [416, 403] on div "Image drag_handle drag_handle" at bounding box center [409, 395] width 144 height 23
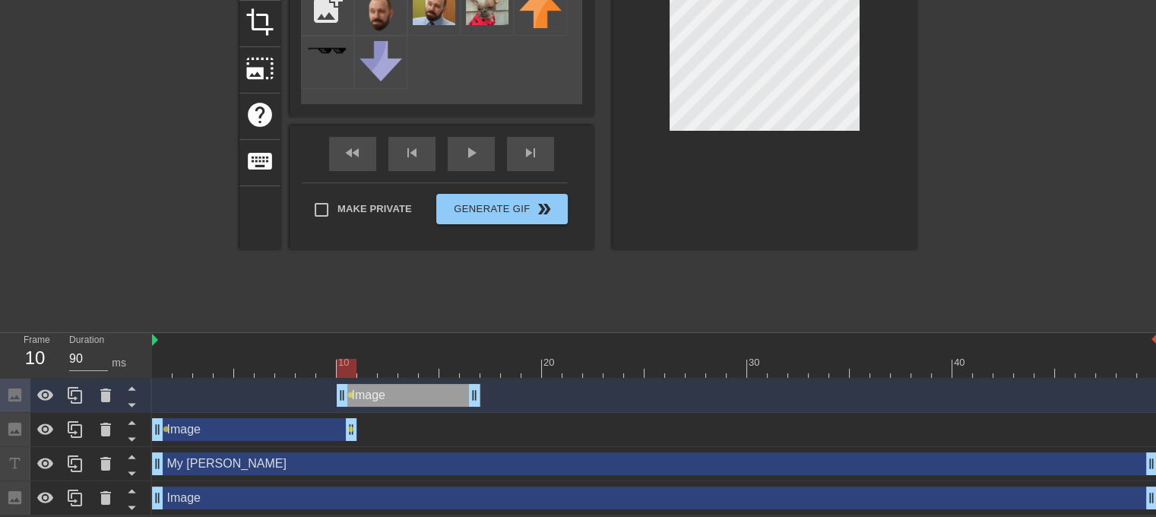
drag, startPoint x: 1149, startPoint y: 432, endPoint x: 352, endPoint y: 438, distance: 797.1
drag, startPoint x: 406, startPoint y: 397, endPoint x: 422, endPoint y: 397, distance: 16.0
click at [422, 397] on div "Image drag_handle drag_handle" at bounding box center [429, 395] width 144 height 23
drag, startPoint x: 271, startPoint y: 369, endPoint x: 724, endPoint y: 221, distance: 477.0
click at [398, 359] on div at bounding box center [654, 368] width 1005 height 19
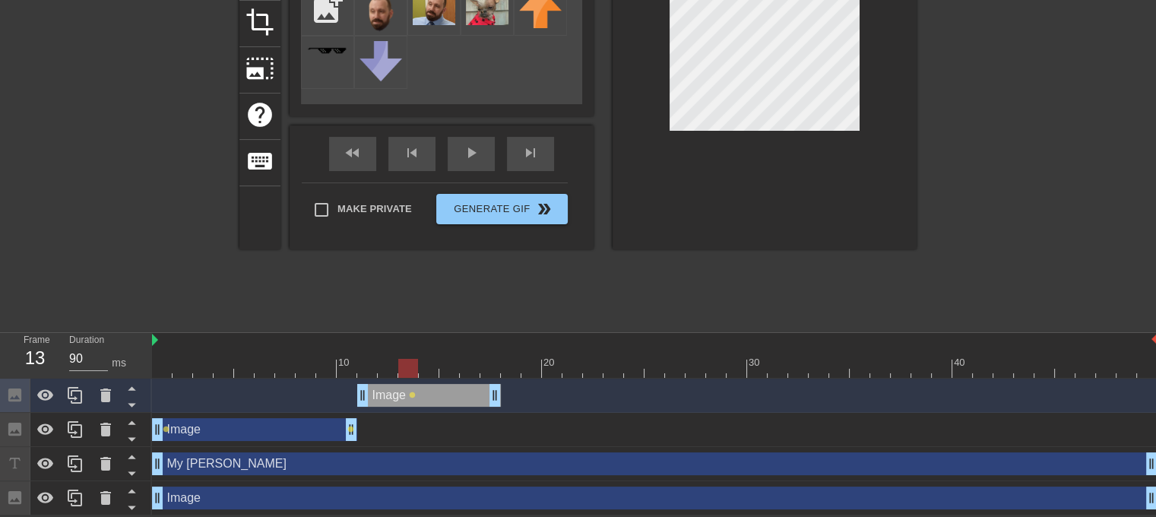
click at [252, 428] on div "Image drag_handle drag_handle" at bounding box center [254, 429] width 205 height 23
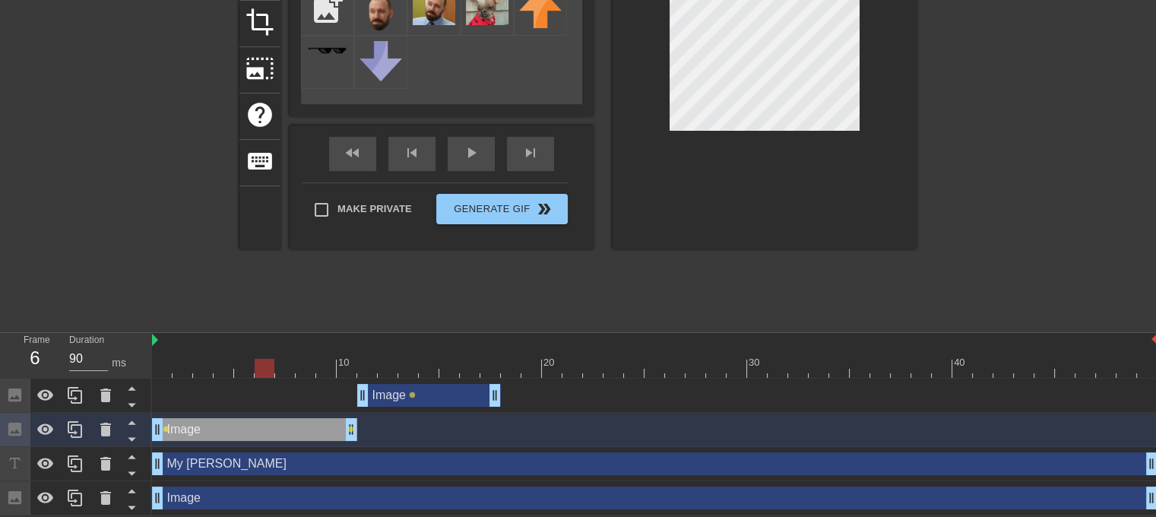
drag, startPoint x: 302, startPoint y: 369, endPoint x: 259, endPoint y: 373, distance: 43.6
click at [259, 373] on div at bounding box center [654, 368] width 1005 height 19
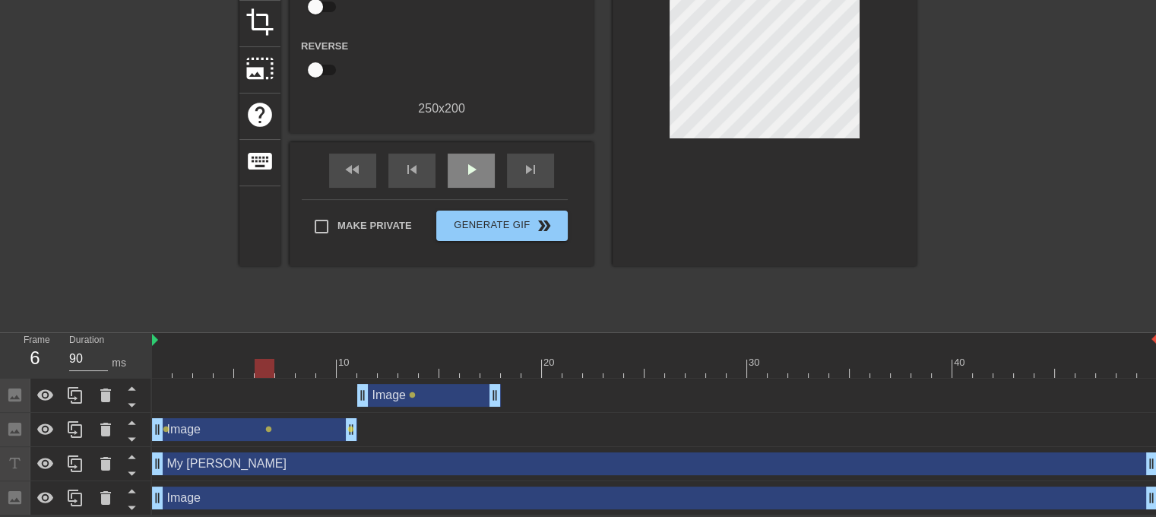
click at [460, 142] on div "fast_rewind skip_previous play_arrow skip_next" at bounding box center [442, 170] width 248 height 57
click at [469, 166] on span "play_arrow" at bounding box center [471, 169] width 18 height 18
click at [469, 166] on span "pause" at bounding box center [471, 169] width 18 height 18
click at [466, 160] on span "play_arrow" at bounding box center [471, 169] width 18 height 18
click at [467, 161] on span "pause" at bounding box center [471, 169] width 18 height 18
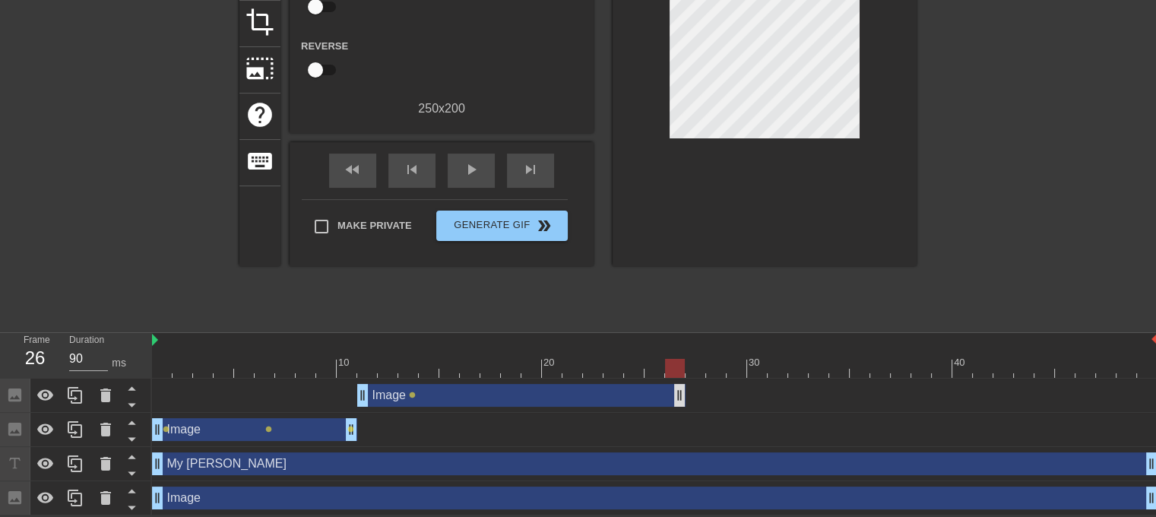
drag, startPoint x: 495, startPoint y: 395, endPoint x: 681, endPoint y: 384, distance: 185.8
click at [465, 168] on span "play_arrow" at bounding box center [471, 169] width 18 height 18
click at [465, 168] on span "pause" at bounding box center [471, 169] width 18 height 18
click at [78, 429] on icon at bounding box center [75, 429] width 18 height 18
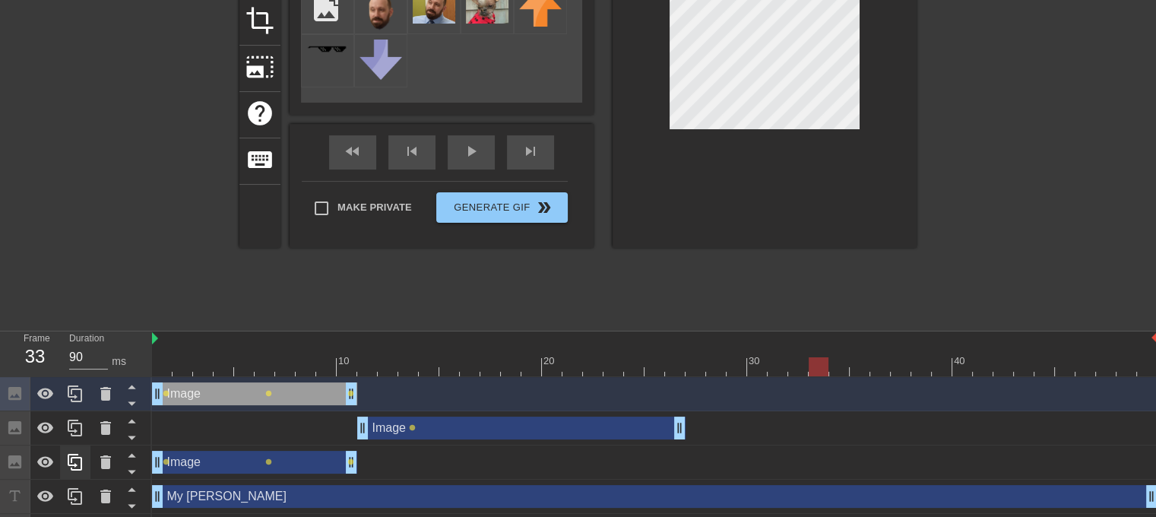
scroll to position [217, 0]
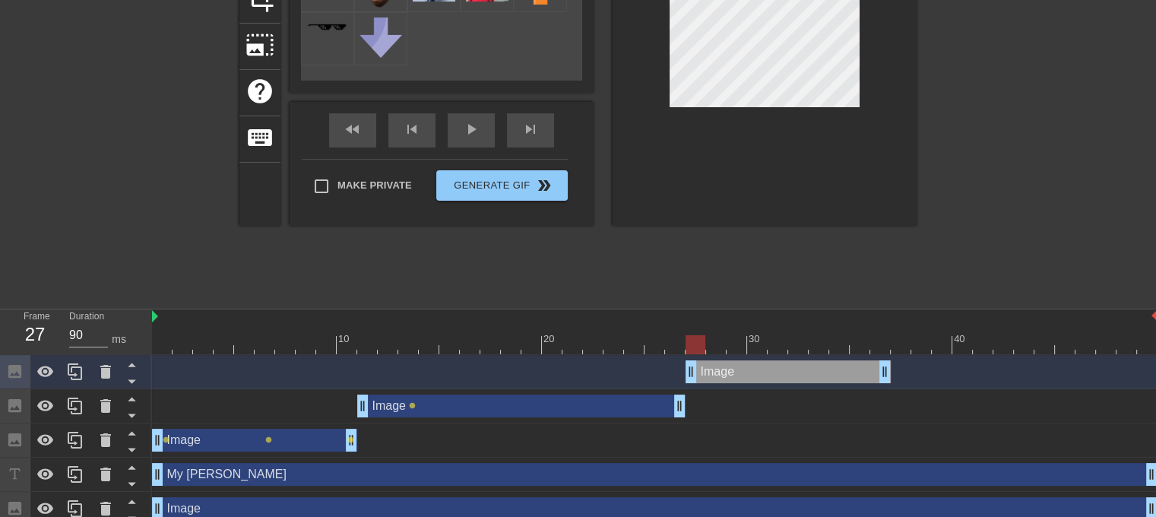
drag, startPoint x: 252, startPoint y: 372, endPoint x: 783, endPoint y: 356, distance: 531.4
click at [783, 356] on div "Image drag_handle drag_handle" at bounding box center [654, 372] width 1005 height 34
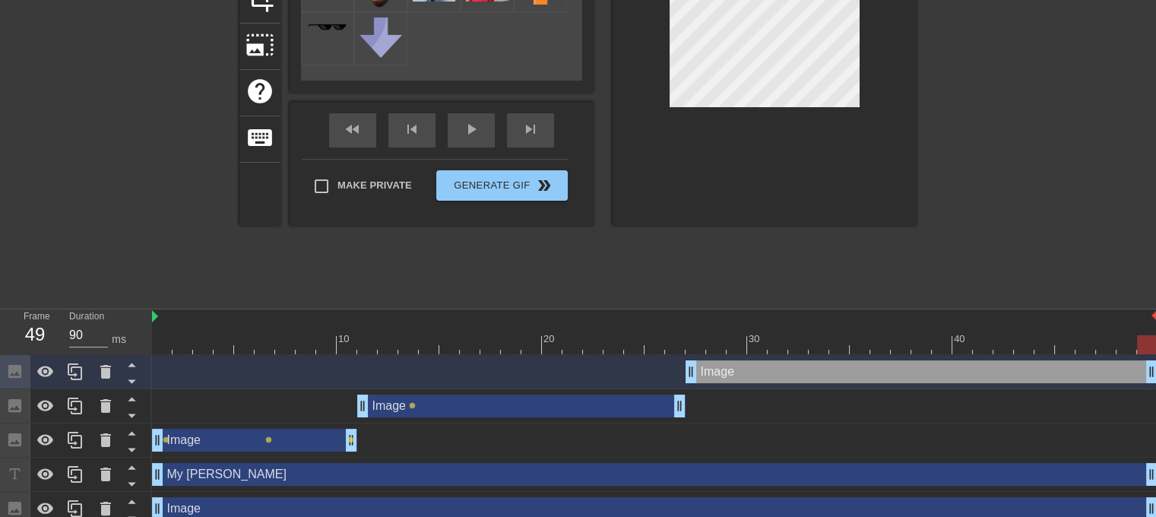
drag, startPoint x: 886, startPoint y: 367, endPoint x: 1135, endPoint y: 353, distance: 248.9
click at [1155, 353] on html "menu_book Browse the tutorials! [DOMAIN_NAME] The online gif editor Send Feedba…" at bounding box center [578, 154] width 1156 height 742
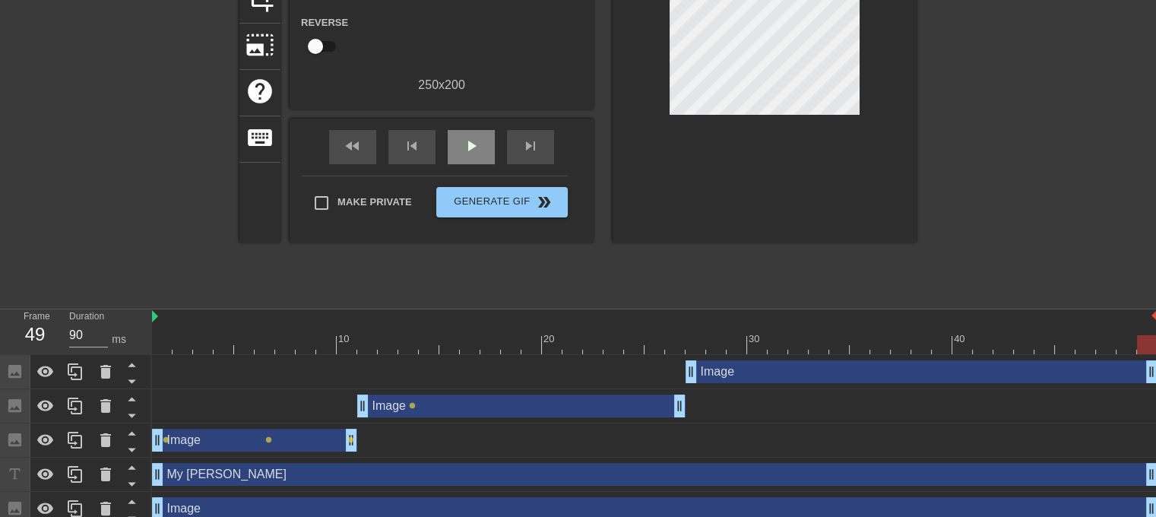
click at [486, 122] on div "fast_rewind skip_previous play_arrow skip_next" at bounding box center [442, 147] width 248 height 57
drag, startPoint x: 276, startPoint y: 340, endPoint x: 160, endPoint y: 343, distance: 115.5
click at [160, 343] on div at bounding box center [654, 344] width 1005 height 19
click at [465, 144] on span "play_arrow" at bounding box center [471, 146] width 18 height 18
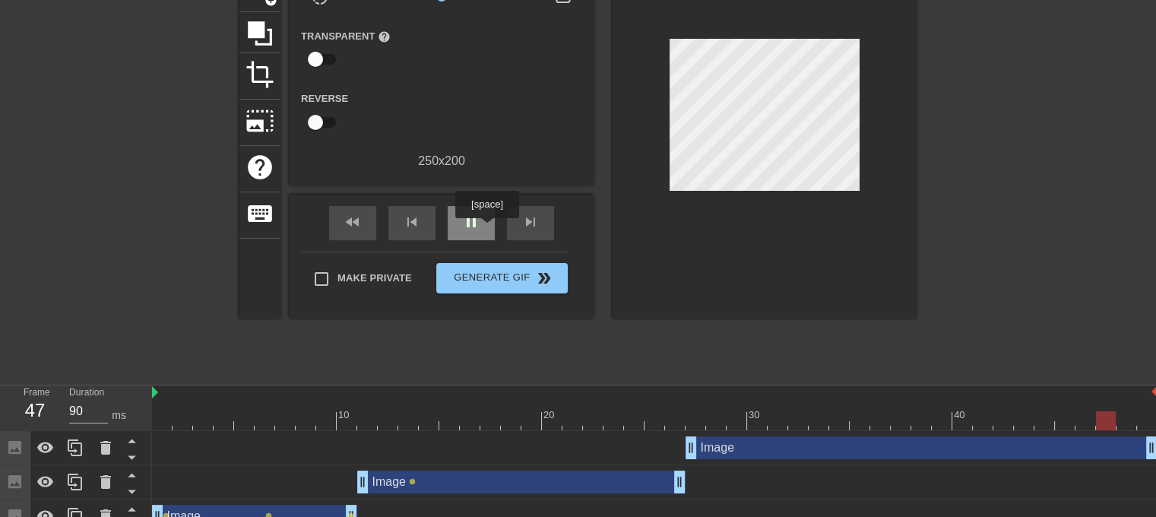
click at [472, 229] on span "pause" at bounding box center [471, 222] width 18 height 18
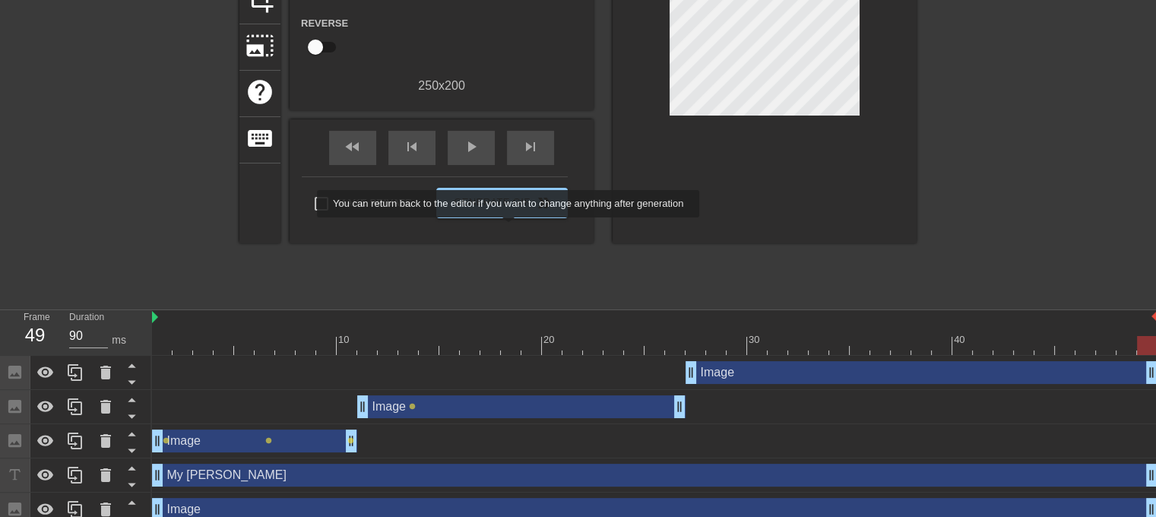
scroll to position [228, 0]
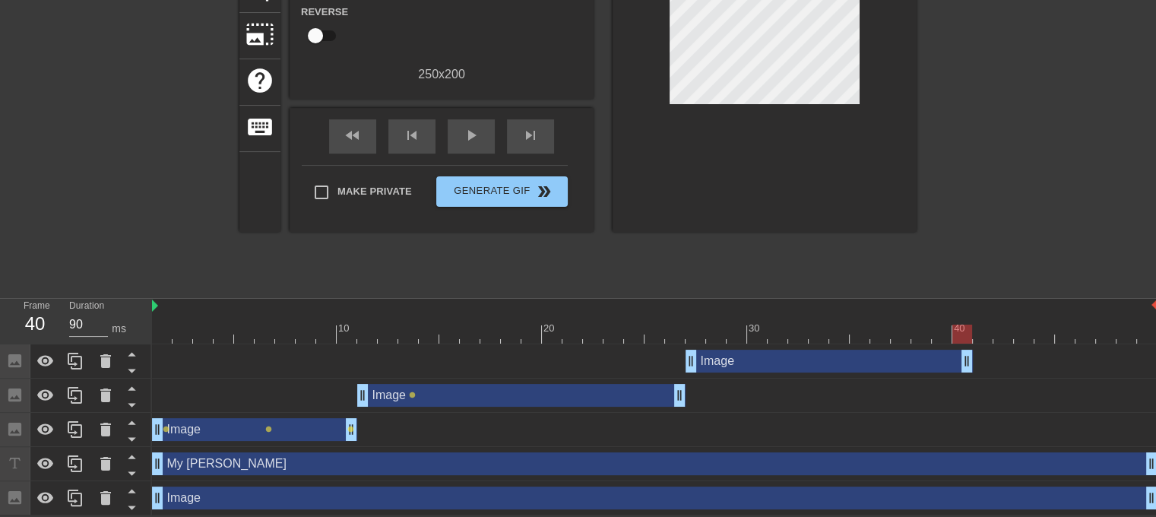
drag, startPoint x: 1149, startPoint y: 361, endPoint x: 950, endPoint y: 367, distance: 199.2
click at [551, 399] on div "Image drag_handle drag_handle" at bounding box center [521, 395] width 328 height 23
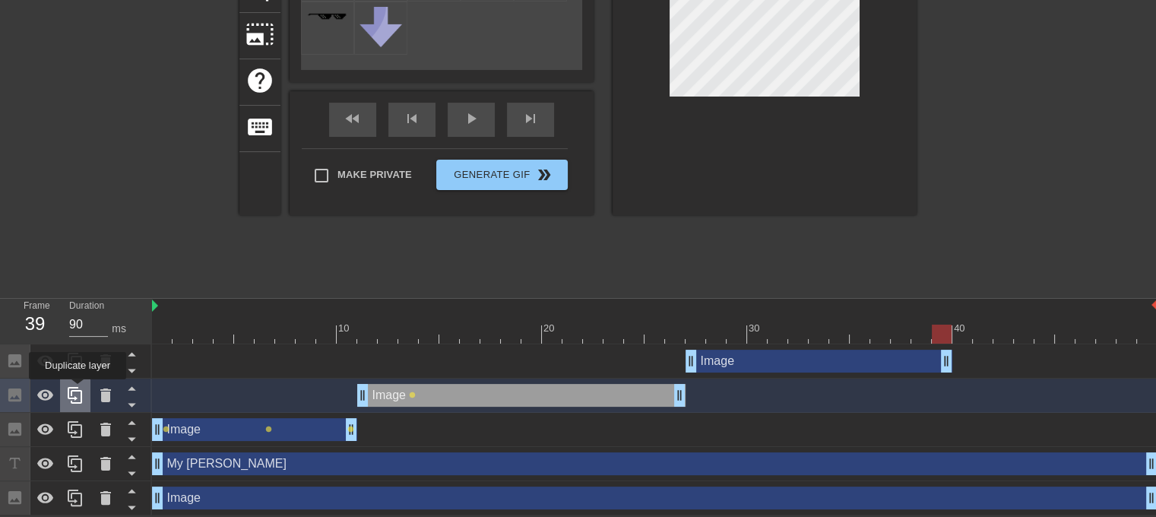
click at [78, 390] on icon at bounding box center [75, 395] width 14 height 17
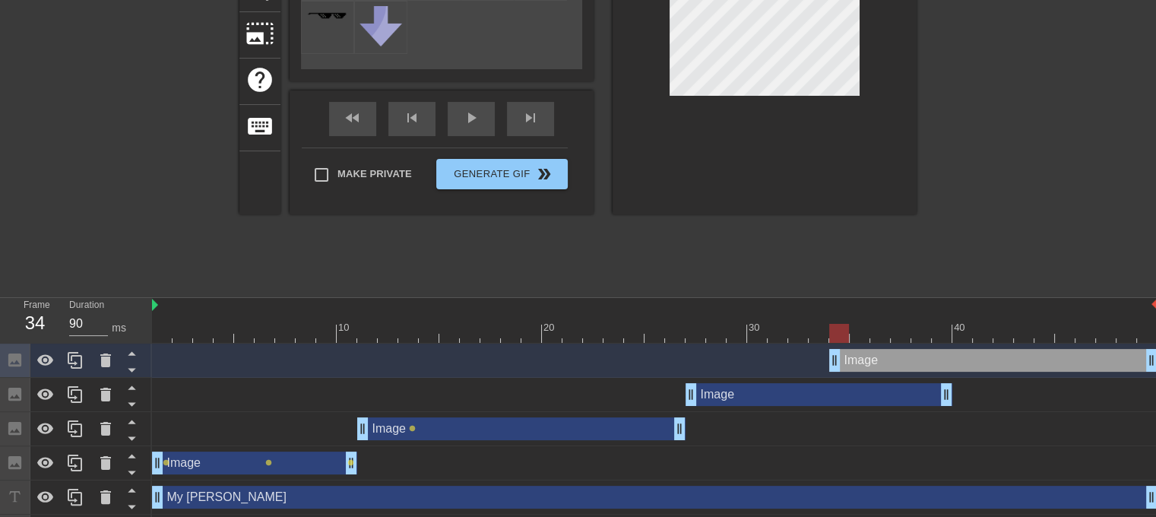
drag, startPoint x: 593, startPoint y: 359, endPoint x: 1116, endPoint y: 318, distance: 525.2
click at [1116, 318] on div "10 20 30 40 Image drag_handle drag_handle Image drag_handle drag_handle Image d…" at bounding box center [654, 423] width 1004 height 251
drag, startPoint x: 833, startPoint y: 358, endPoint x: 949, endPoint y: 358, distance: 116.3
click at [949, 358] on div "Image drag_handle drag_handle" at bounding box center [654, 360] width 1005 height 23
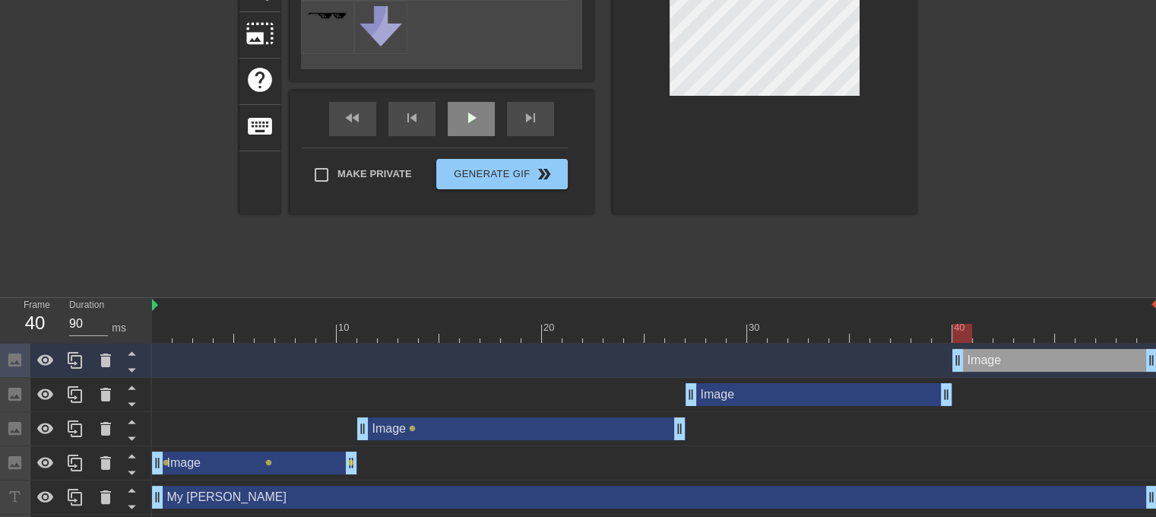
click at [465, 120] on div "play_arrow" at bounding box center [471, 119] width 47 height 34
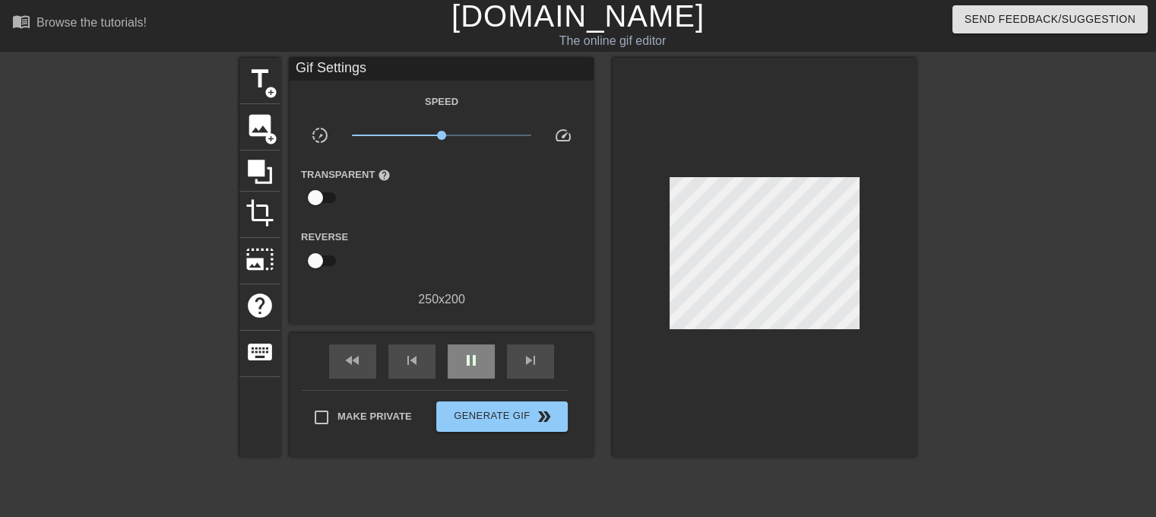
scroll to position [76, 0]
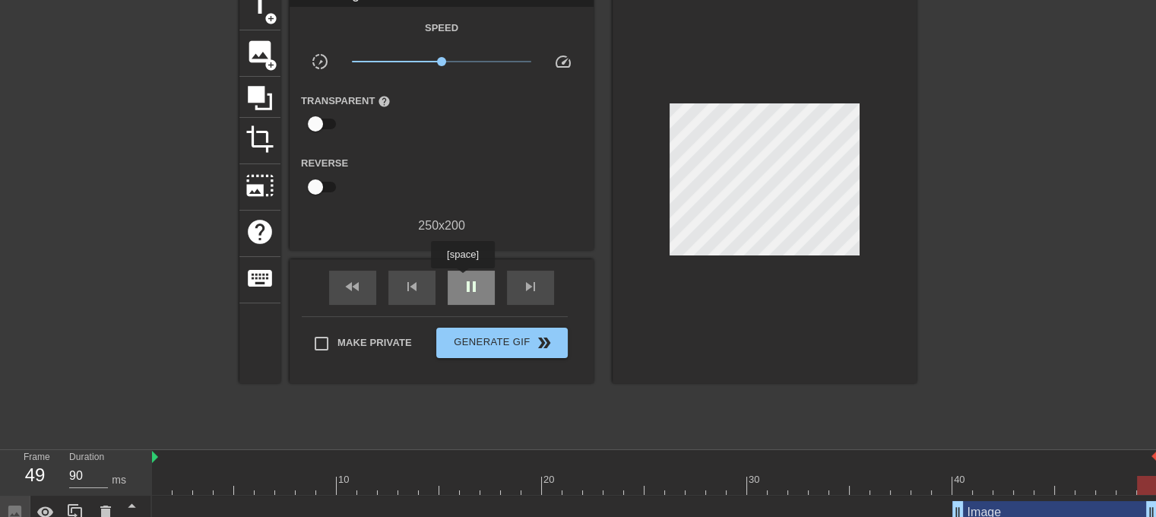
click at [462, 279] on span "pause" at bounding box center [471, 286] width 18 height 18
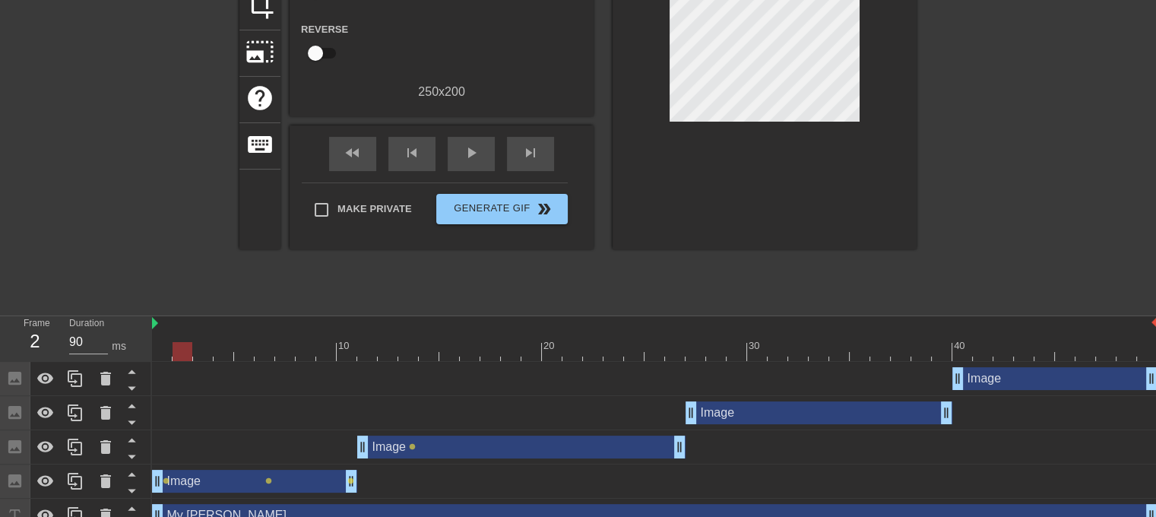
scroll to position [262, 0]
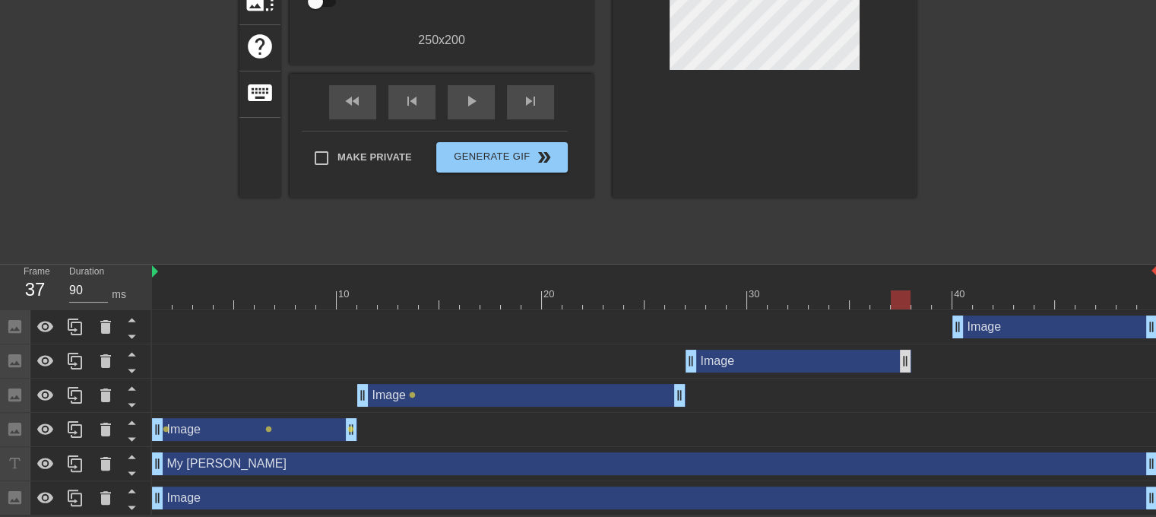
drag, startPoint x: 948, startPoint y: 358, endPoint x: 907, endPoint y: 353, distance: 41.3
drag, startPoint x: 960, startPoint y: 324, endPoint x: 918, endPoint y: 328, distance: 41.9
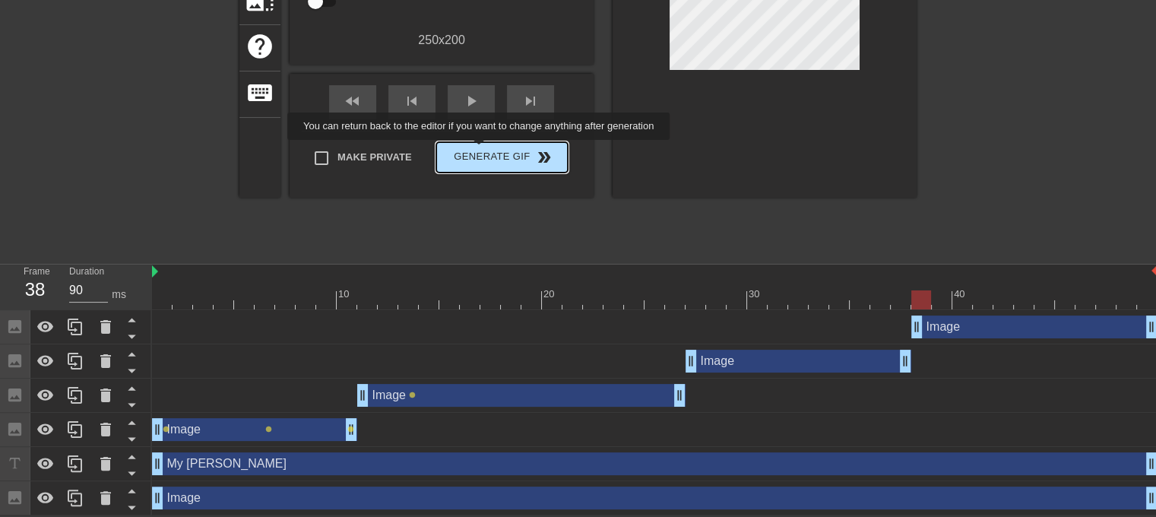
click at [480, 150] on span "Generate Gif double_arrow" at bounding box center [501, 157] width 119 height 18
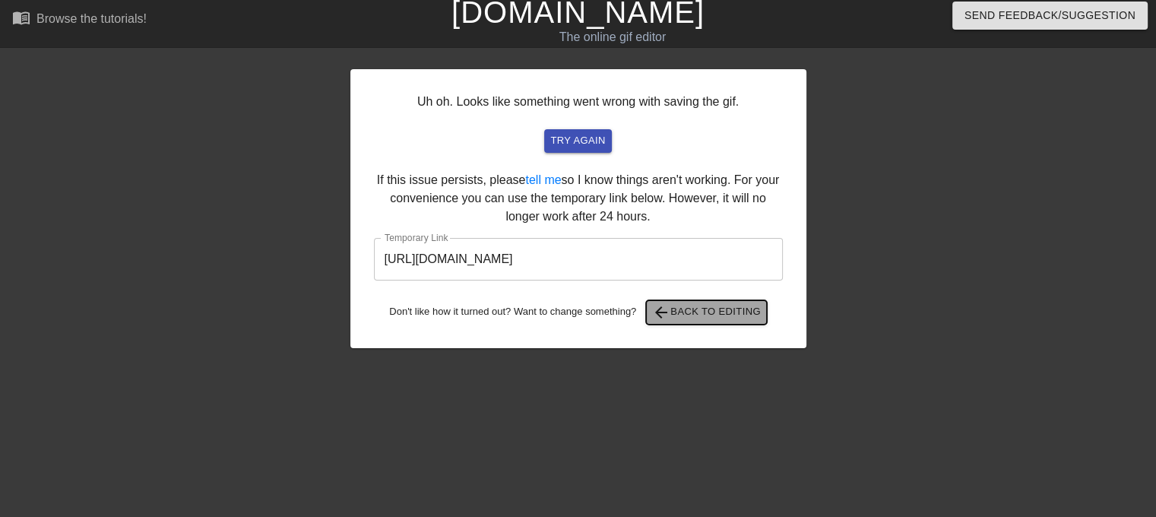
click at [684, 302] on button "arrow_back Back to Editing" at bounding box center [706, 312] width 121 height 24
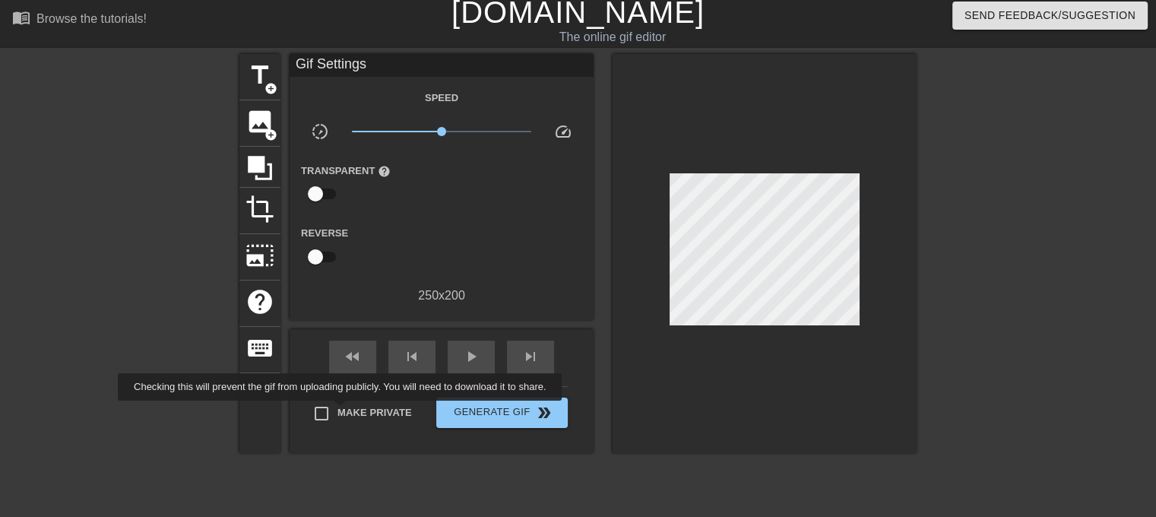
click at [376, 407] on span "Make Private" at bounding box center [374, 412] width 74 height 15
click at [337, 407] on input "Make Private" at bounding box center [321, 413] width 32 height 32
checkbox input "true"
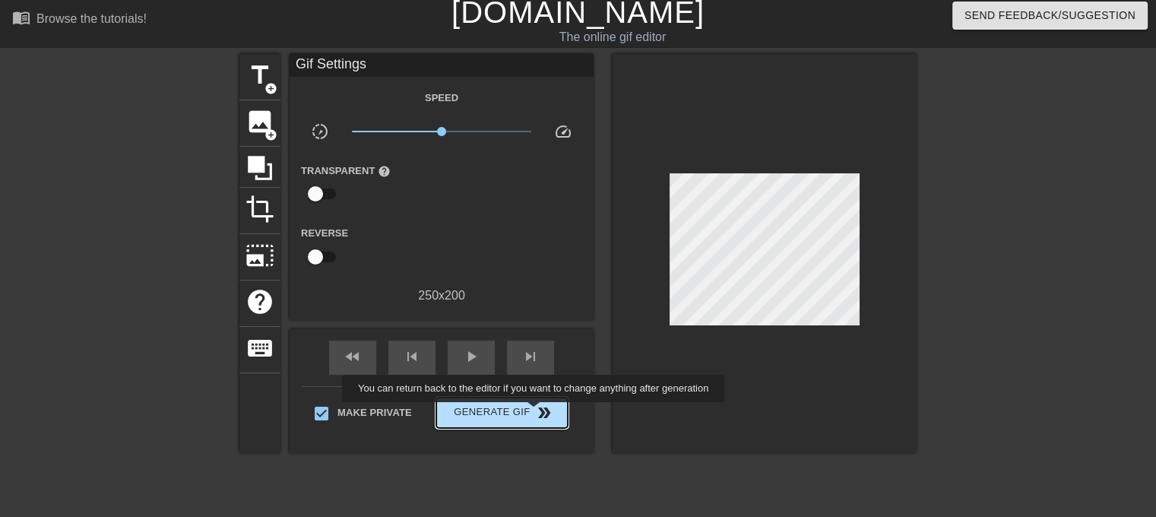
click at [535, 413] on span "double_arrow" at bounding box center [544, 412] width 18 height 18
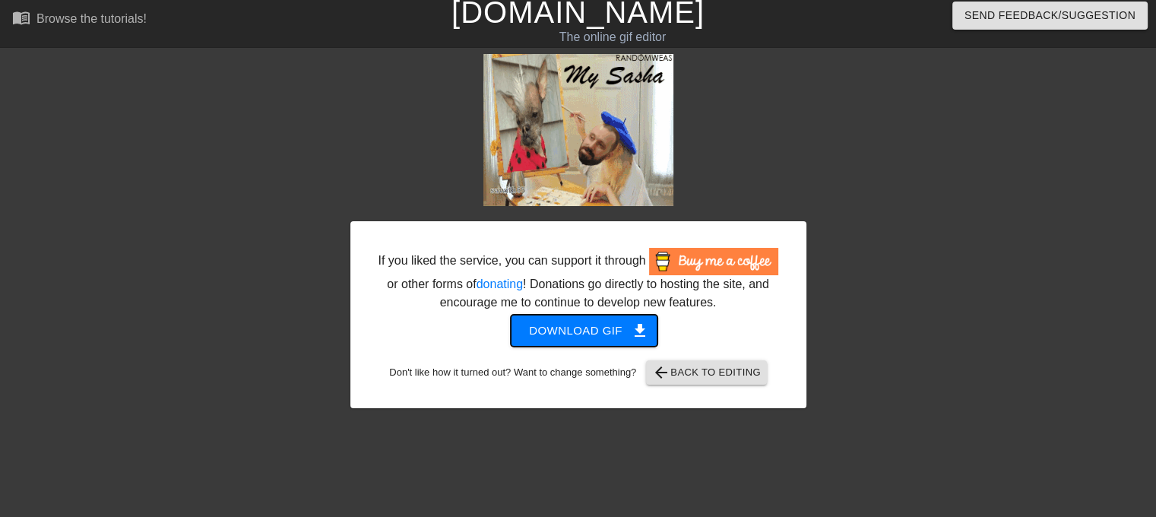
click at [594, 324] on span "Download gif get_app" at bounding box center [584, 331] width 110 height 20
